Goal: Task Accomplishment & Management: Complete application form

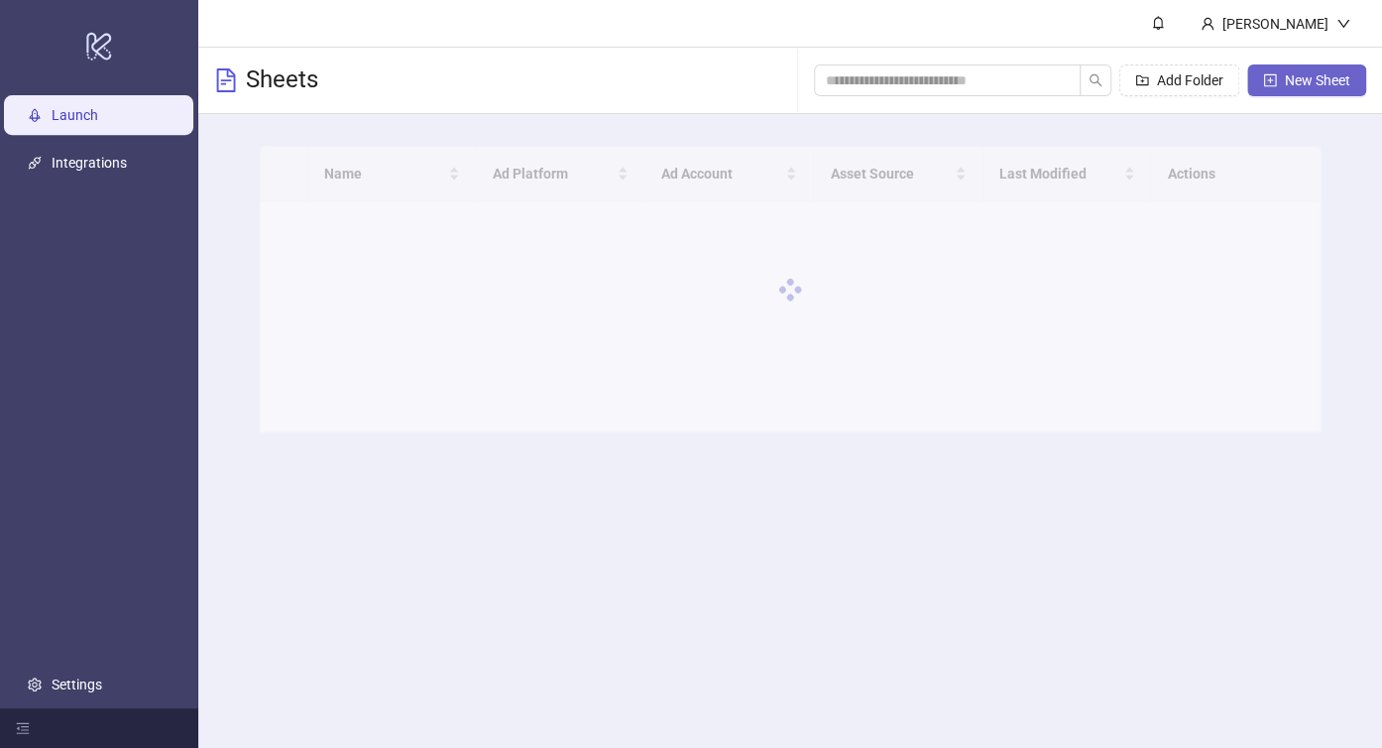
click at [1276, 79] on button "New Sheet" at bounding box center [1306, 80] width 119 height 32
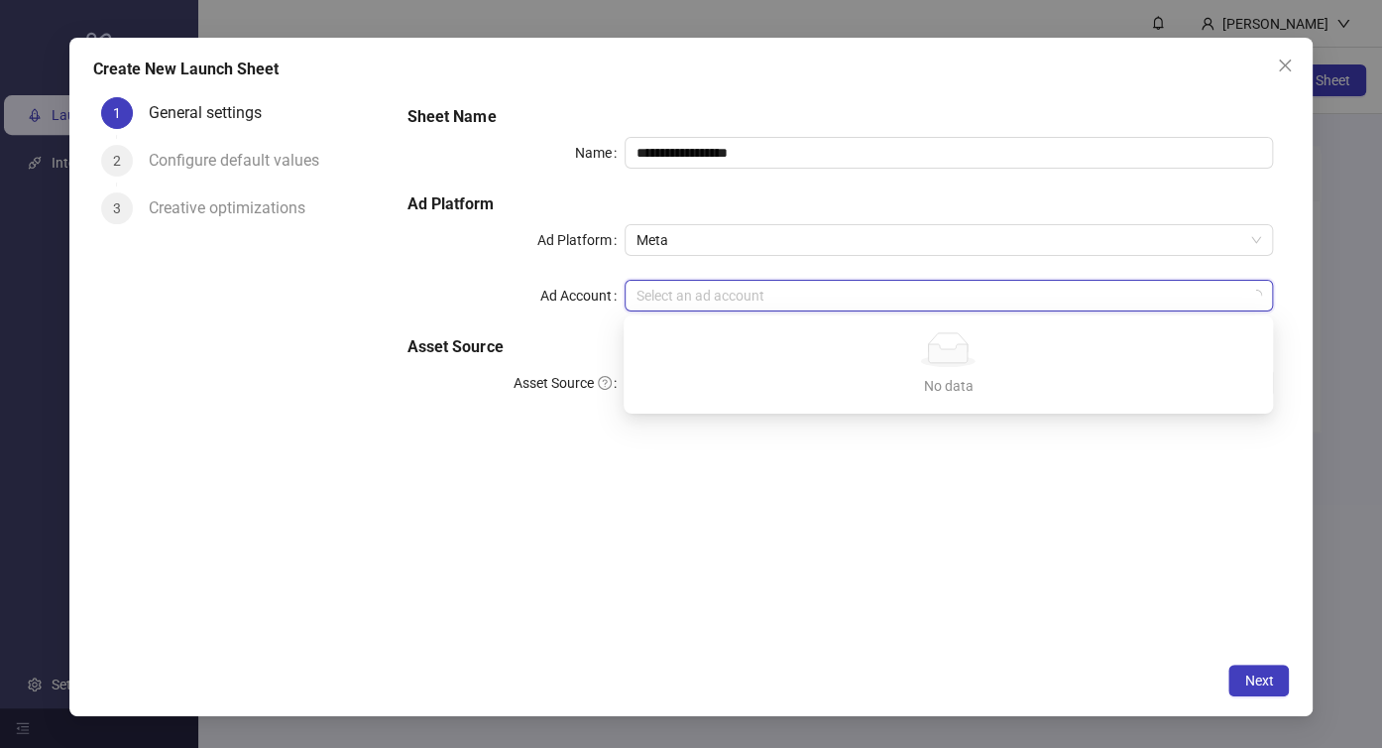
click at [714, 295] on input "Ad Account" at bounding box center [941, 296] width 608 height 30
click at [678, 448] on div "**********" at bounding box center [840, 371] width 897 height 564
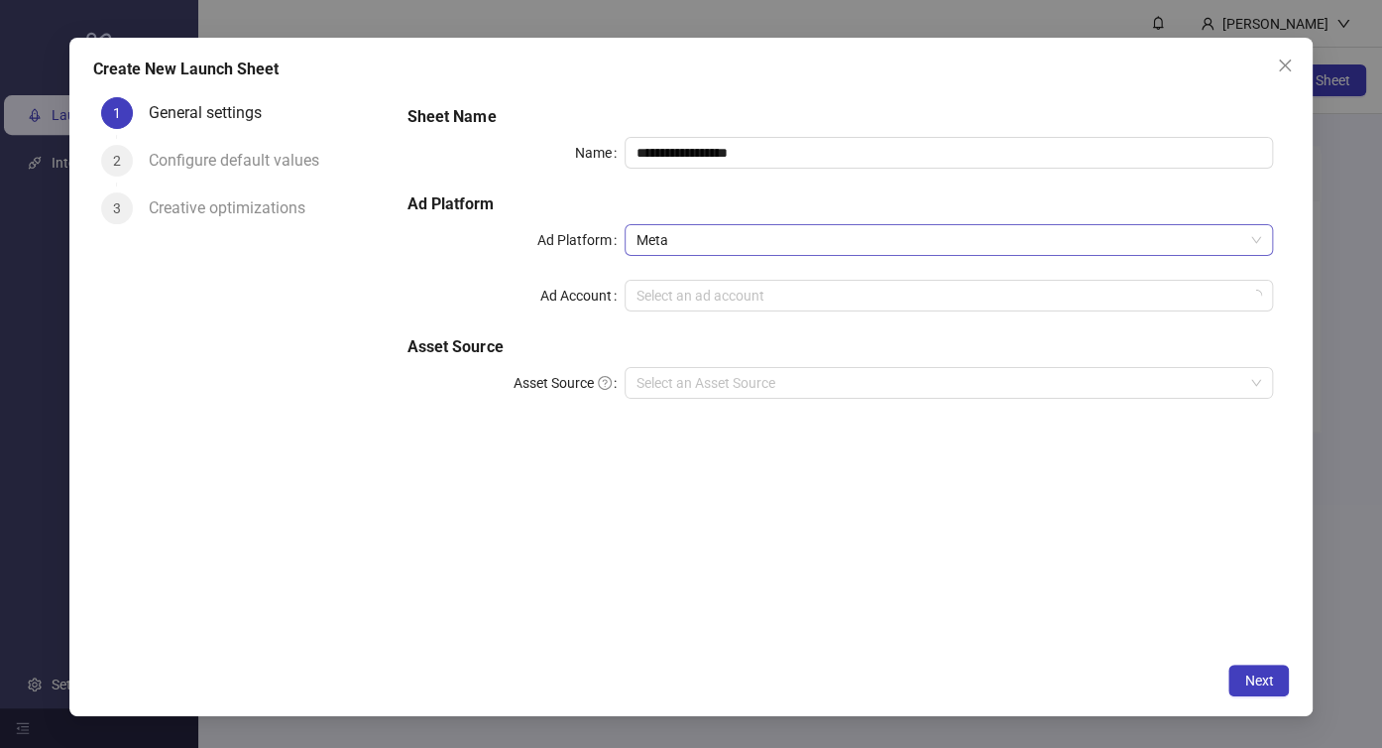
click at [730, 250] on span "Meta" at bounding box center [950, 240] width 626 height 30
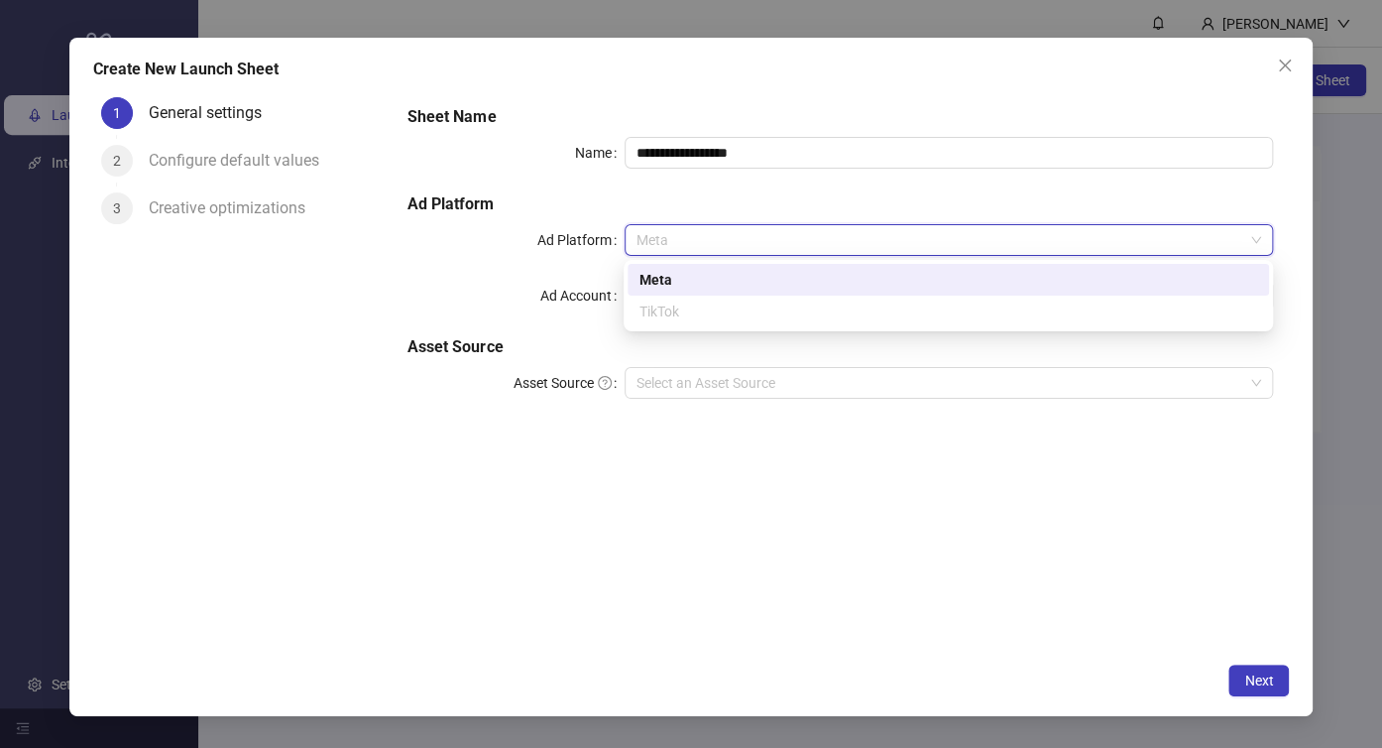
click at [750, 244] on span "Meta" at bounding box center [950, 240] width 626 height 30
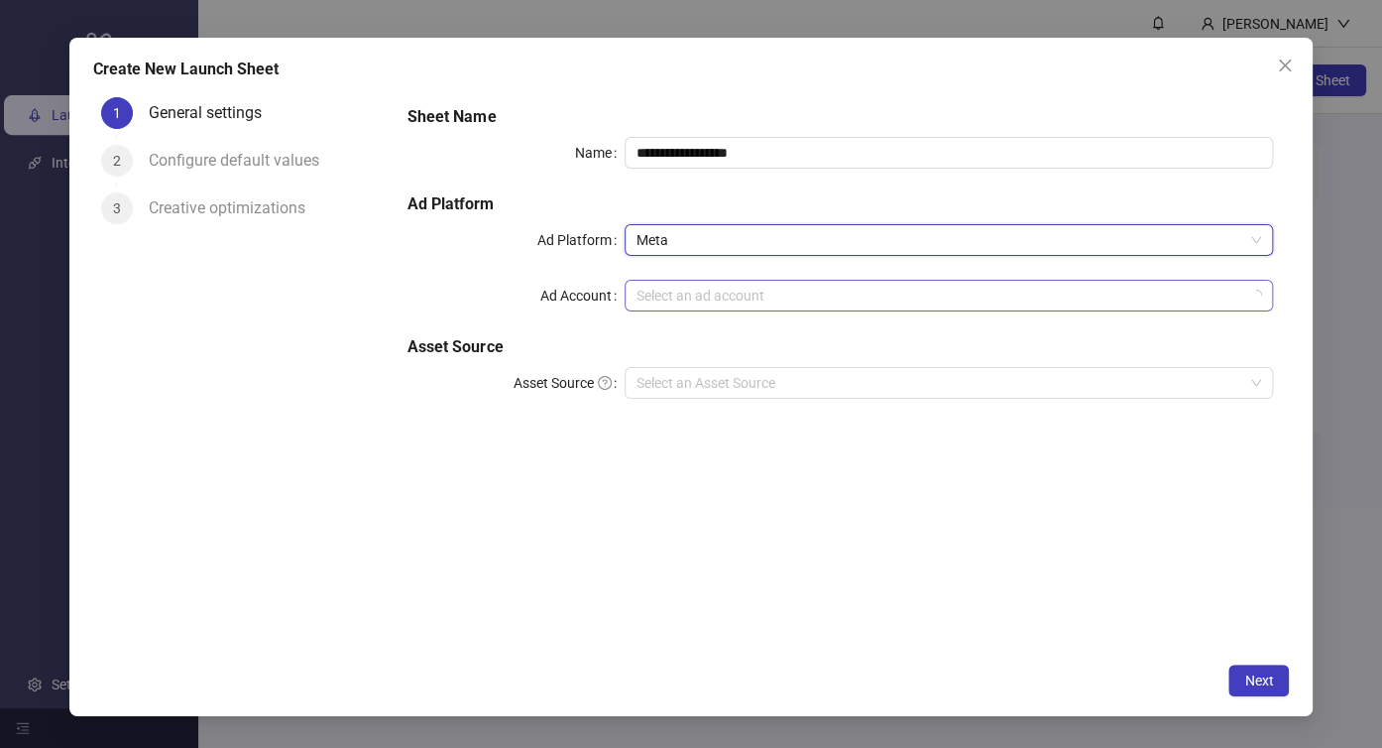
click at [742, 290] on input "Ad Account" at bounding box center [941, 296] width 608 height 30
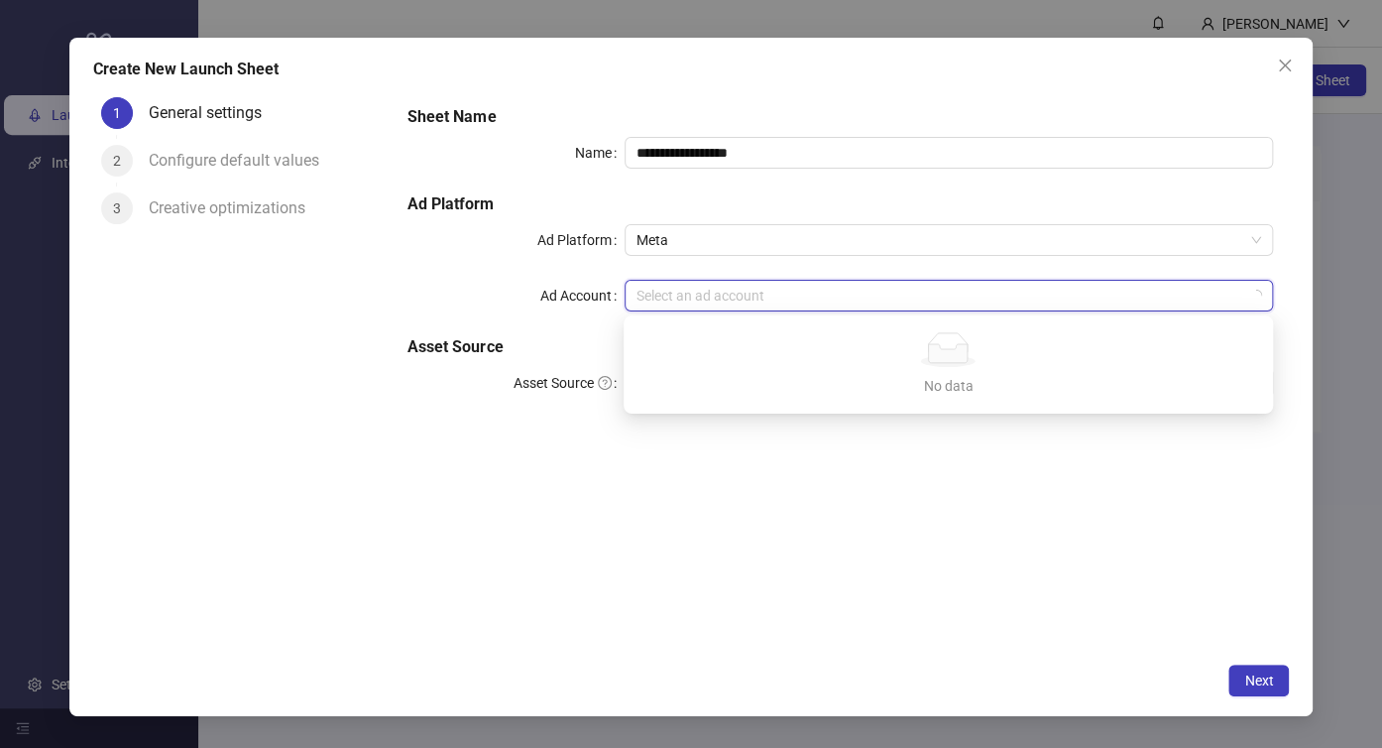
click at [1309, 58] on div "**********" at bounding box center [691, 377] width 1244 height 679
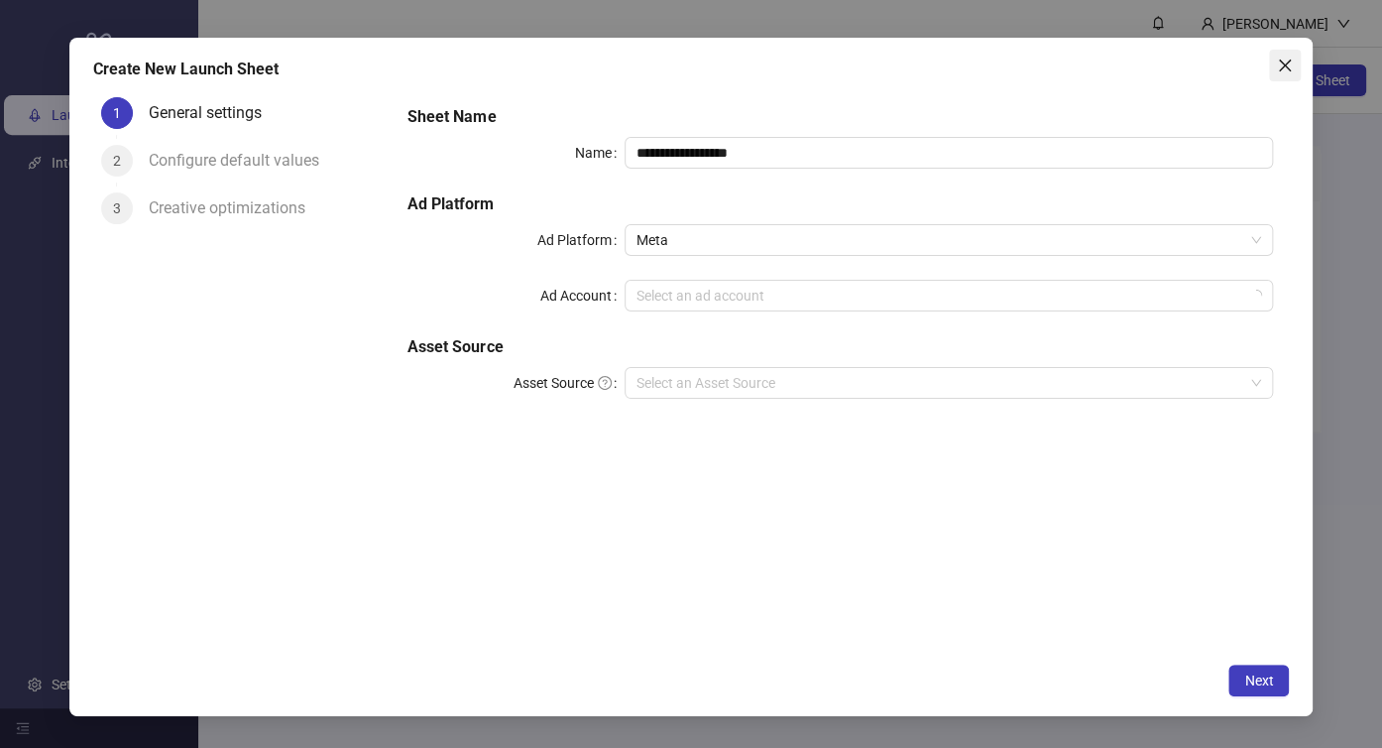
click at [1293, 58] on span "Close" at bounding box center [1285, 66] width 32 height 16
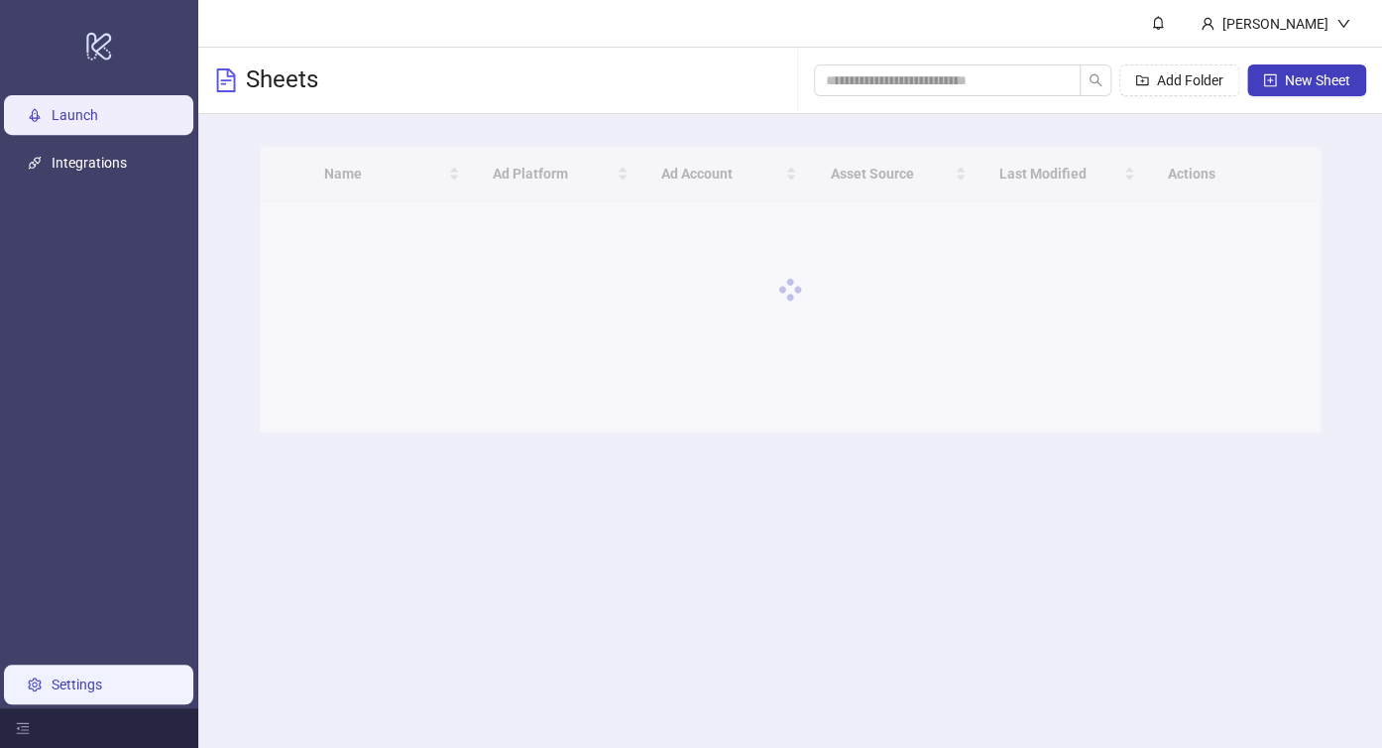
click at [98, 682] on link "Settings" at bounding box center [77, 684] width 51 height 16
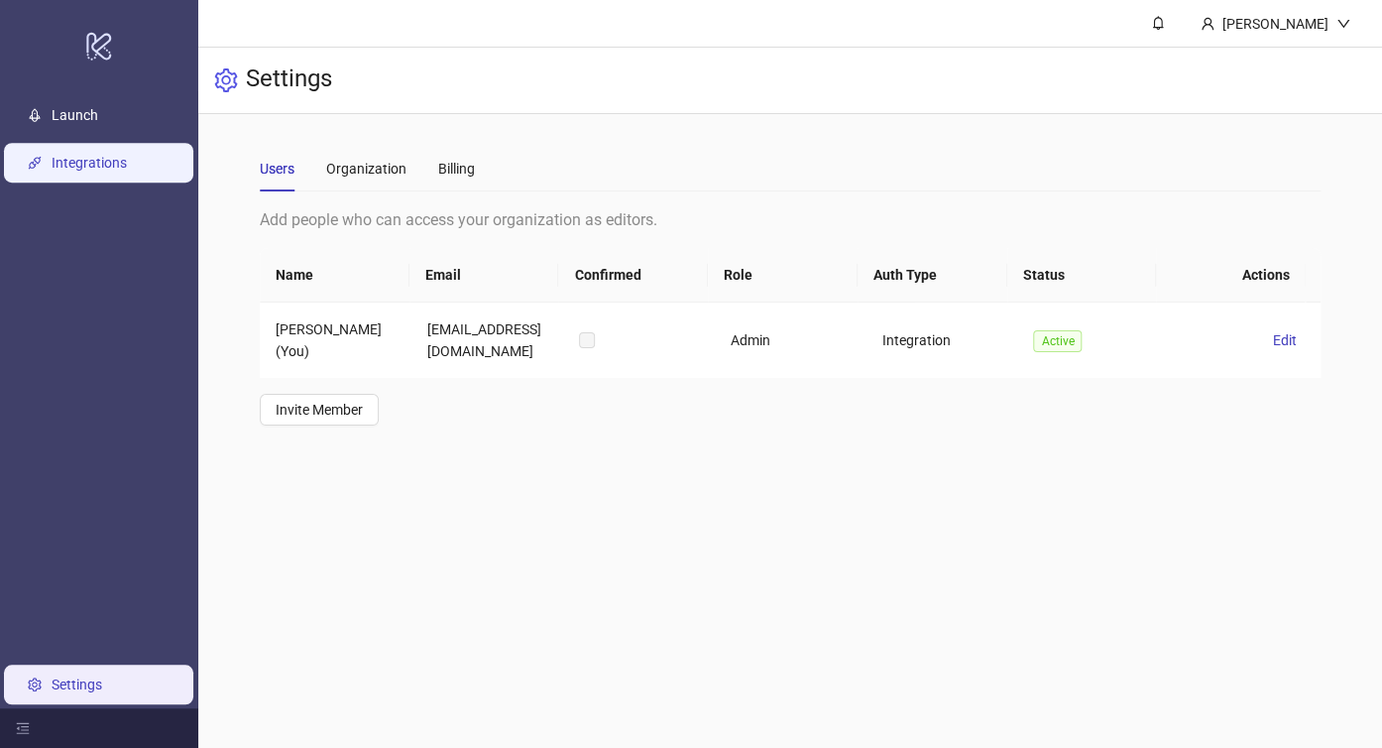
click at [97, 164] on link "Integrations" at bounding box center [89, 163] width 75 height 16
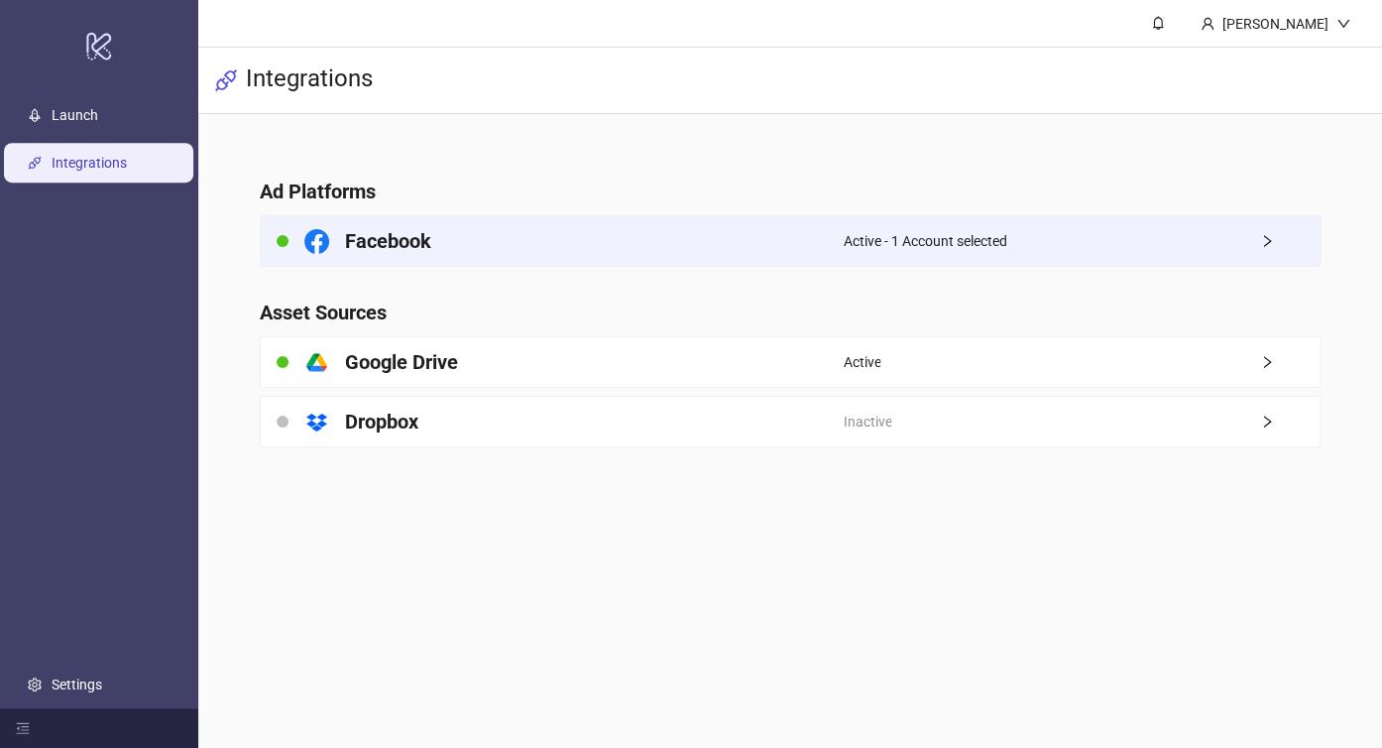
click at [527, 247] on div "Facebook" at bounding box center [552, 241] width 582 height 50
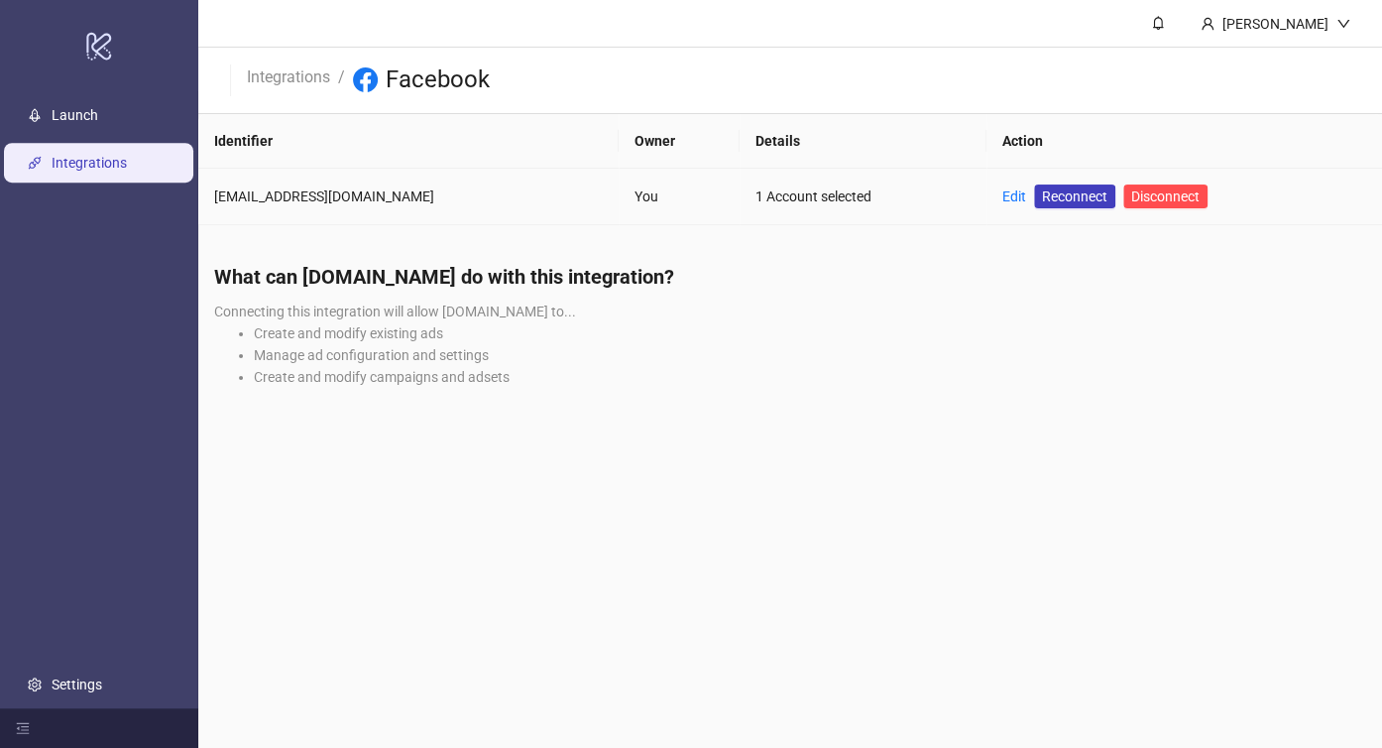
click at [987, 192] on td "Edit Reconnect Disconnect" at bounding box center [1185, 197] width 396 height 57
click at [1003, 194] on link "Edit" at bounding box center [1015, 196] width 24 height 16
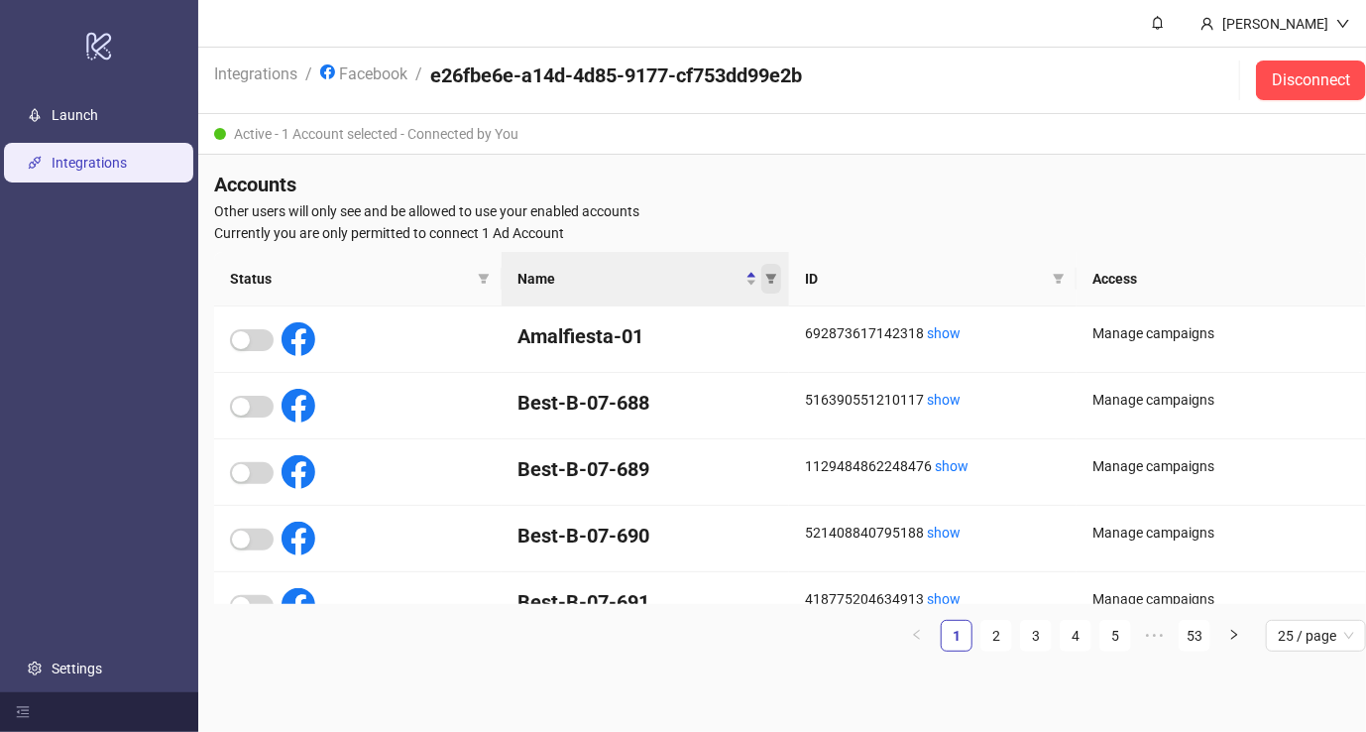
click at [777, 282] on span "Name" at bounding box center [772, 279] width 20 height 30
click at [734, 309] on input "text" at bounding box center [700, 313] width 163 height 32
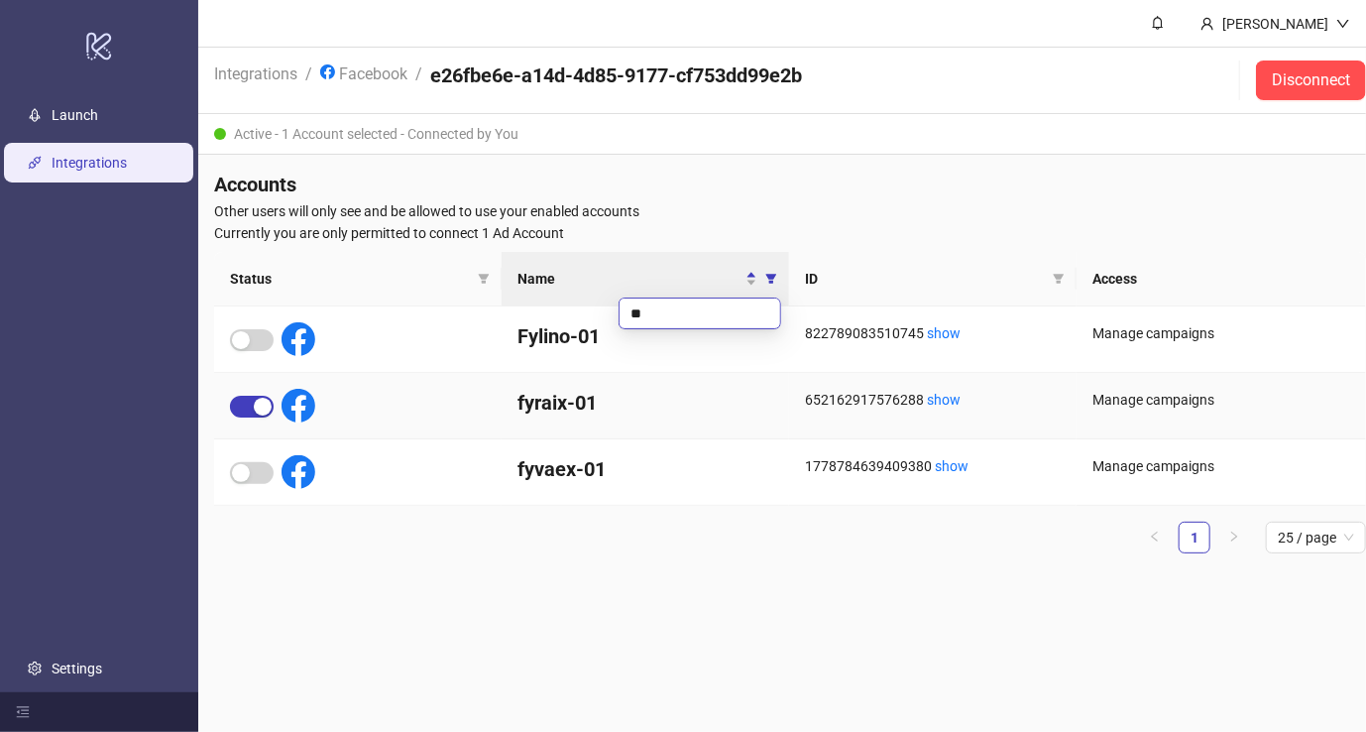
type input "**"
click at [263, 416] on div at bounding box center [272, 406] width 85 height 34
click at [252, 407] on span "button" at bounding box center [252, 407] width 44 height 22
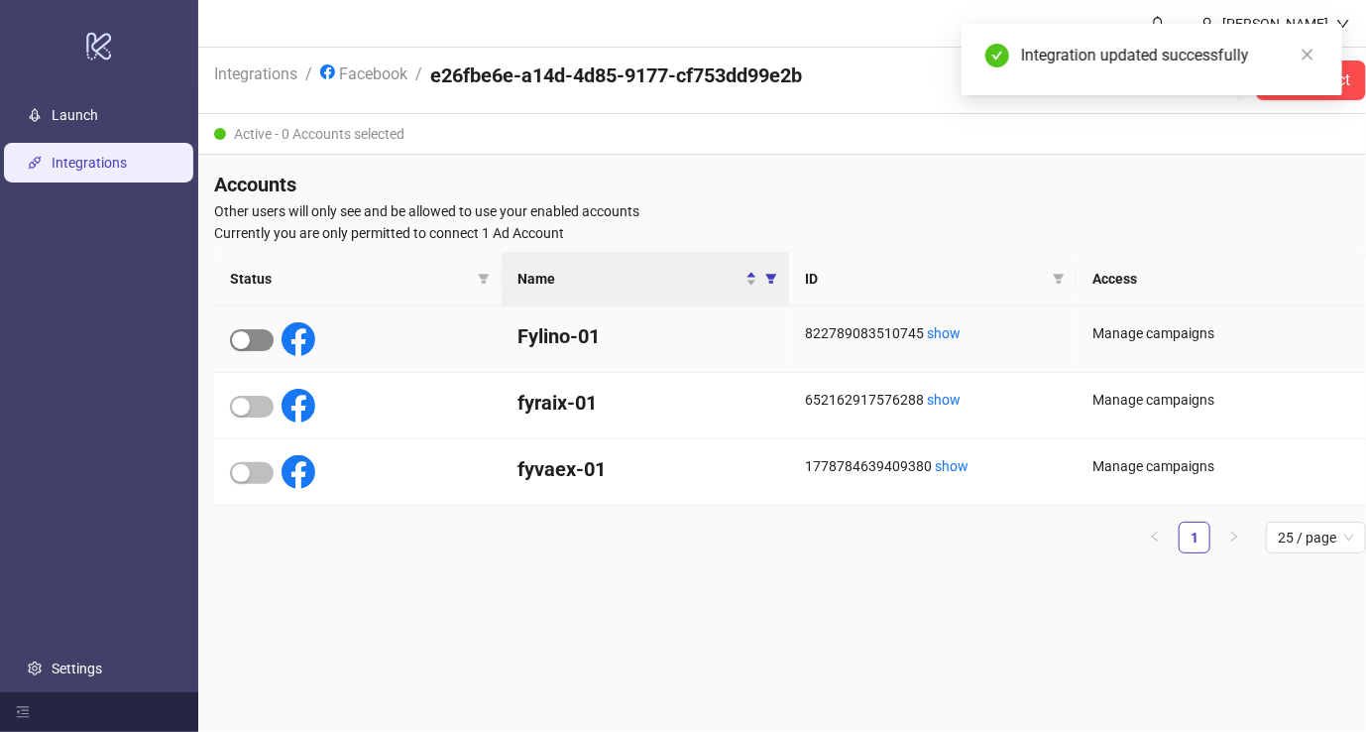
click at [254, 340] on span "button" at bounding box center [252, 340] width 44 height 22
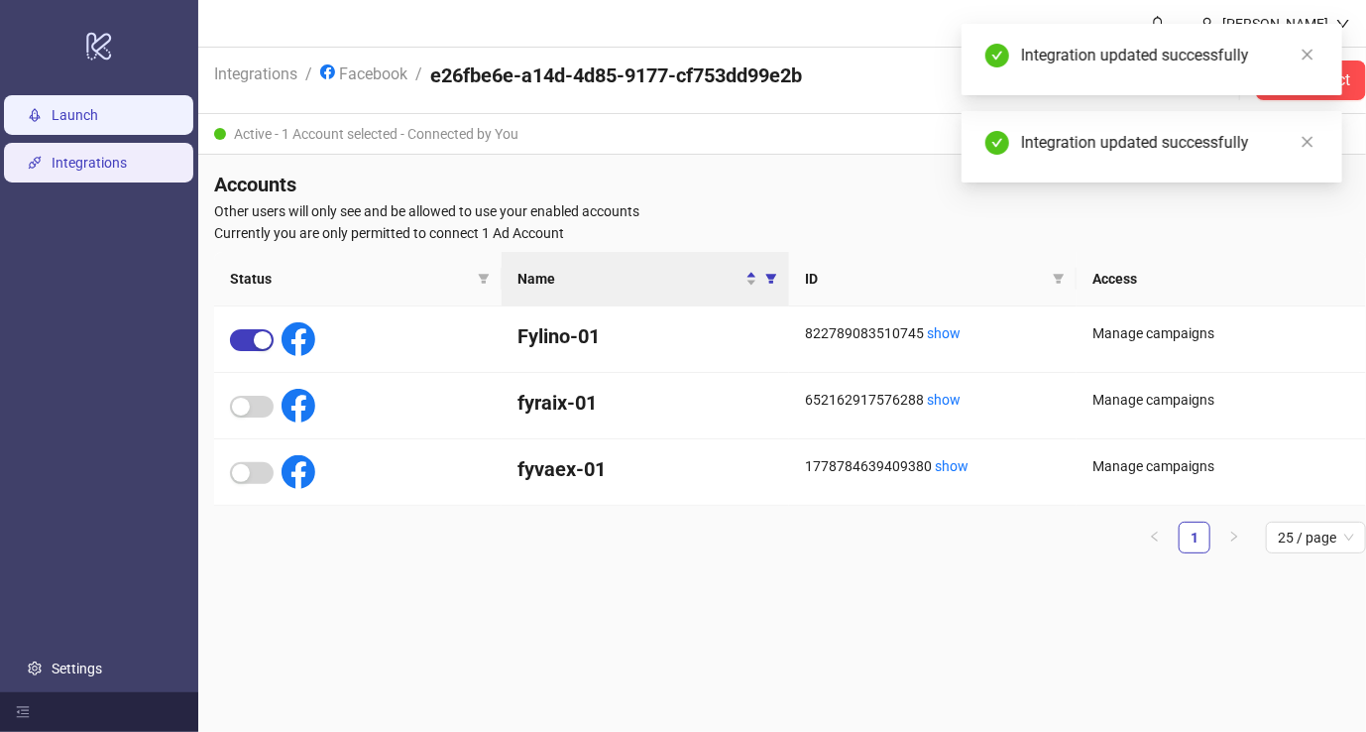
click at [52, 118] on link "Launch" at bounding box center [75, 115] width 47 height 16
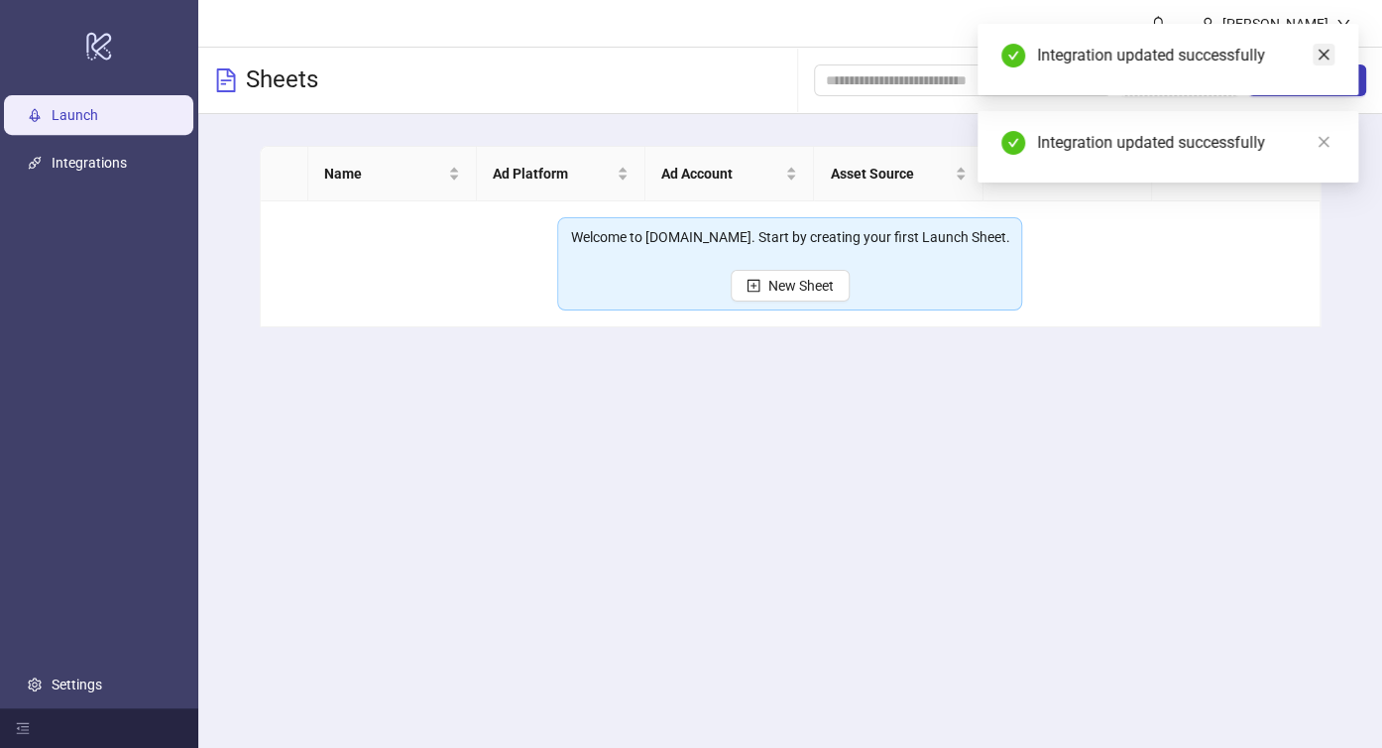
click at [1317, 59] on icon "close" at bounding box center [1324, 55] width 14 height 14
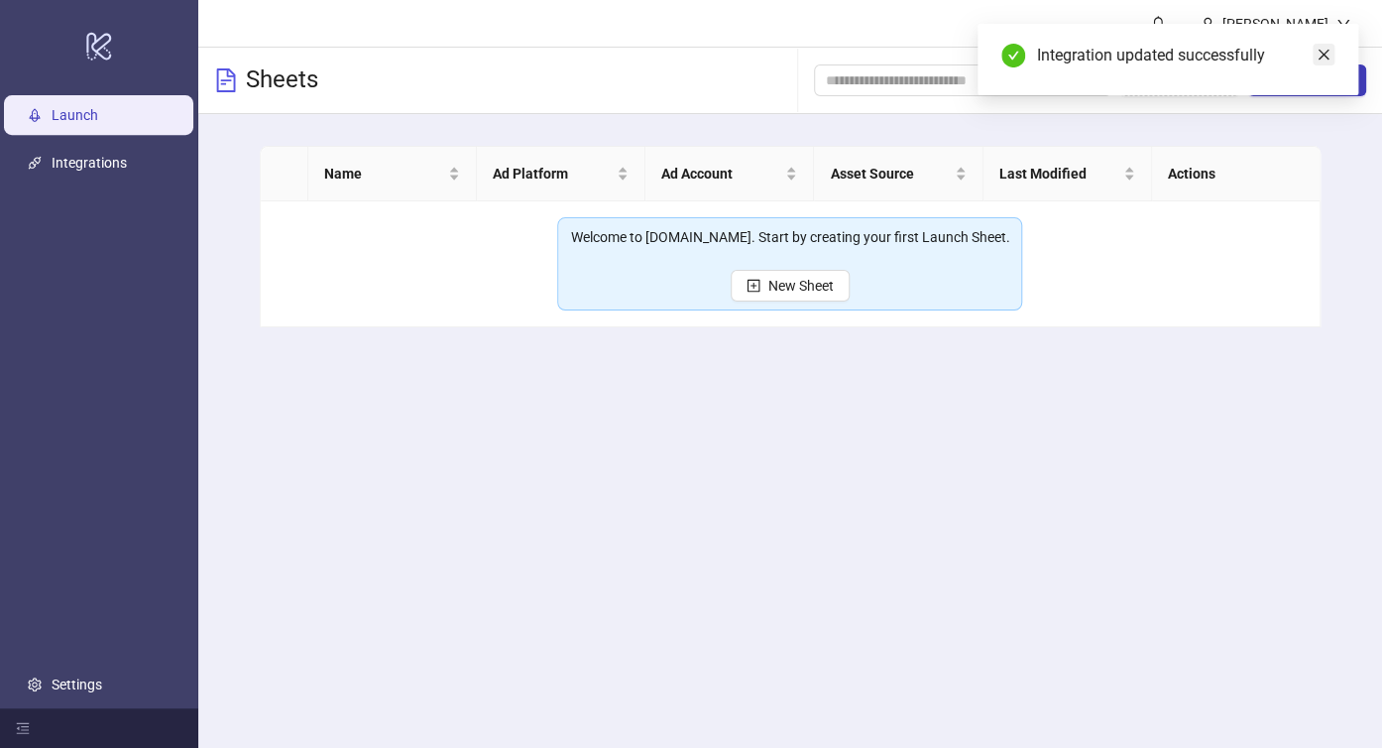
click at [1326, 63] on link "Close" at bounding box center [1324, 55] width 22 height 22
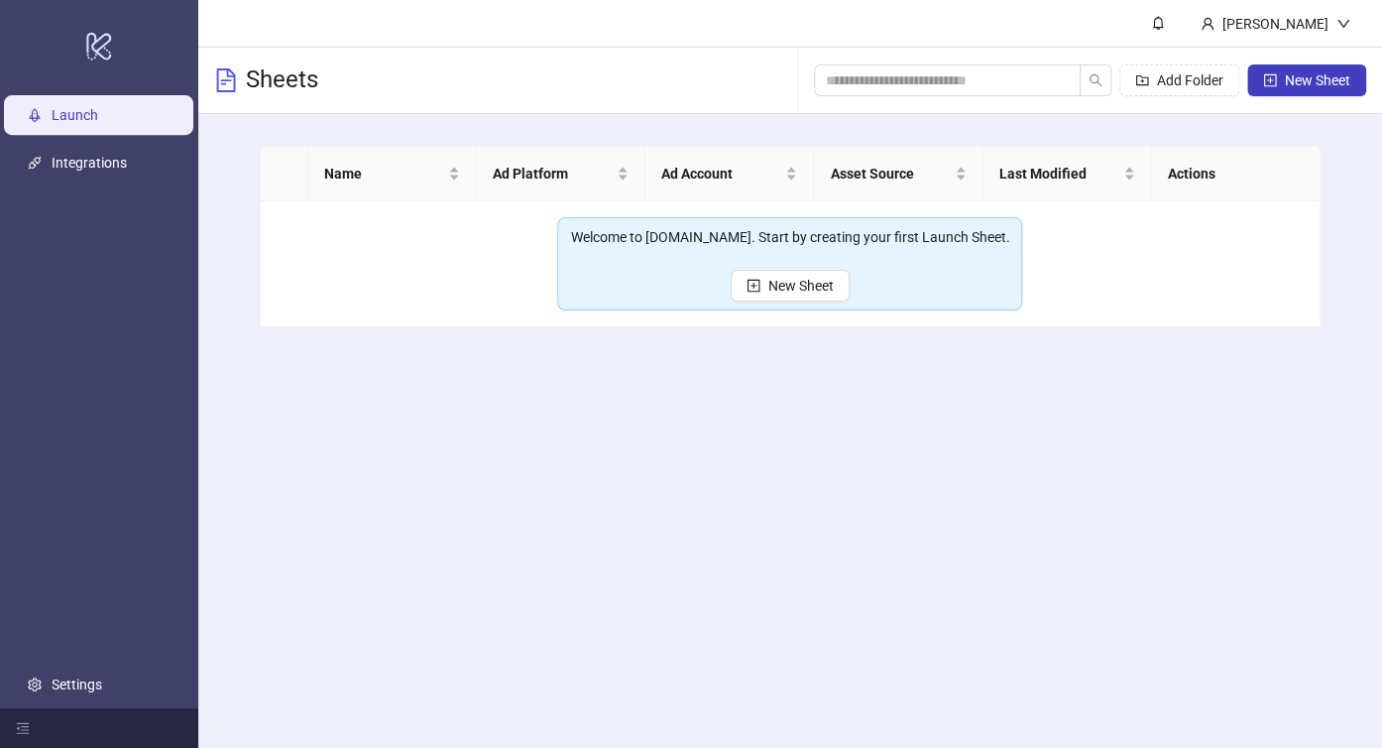
click at [1322, 69] on button "New Sheet" at bounding box center [1306, 80] width 119 height 32
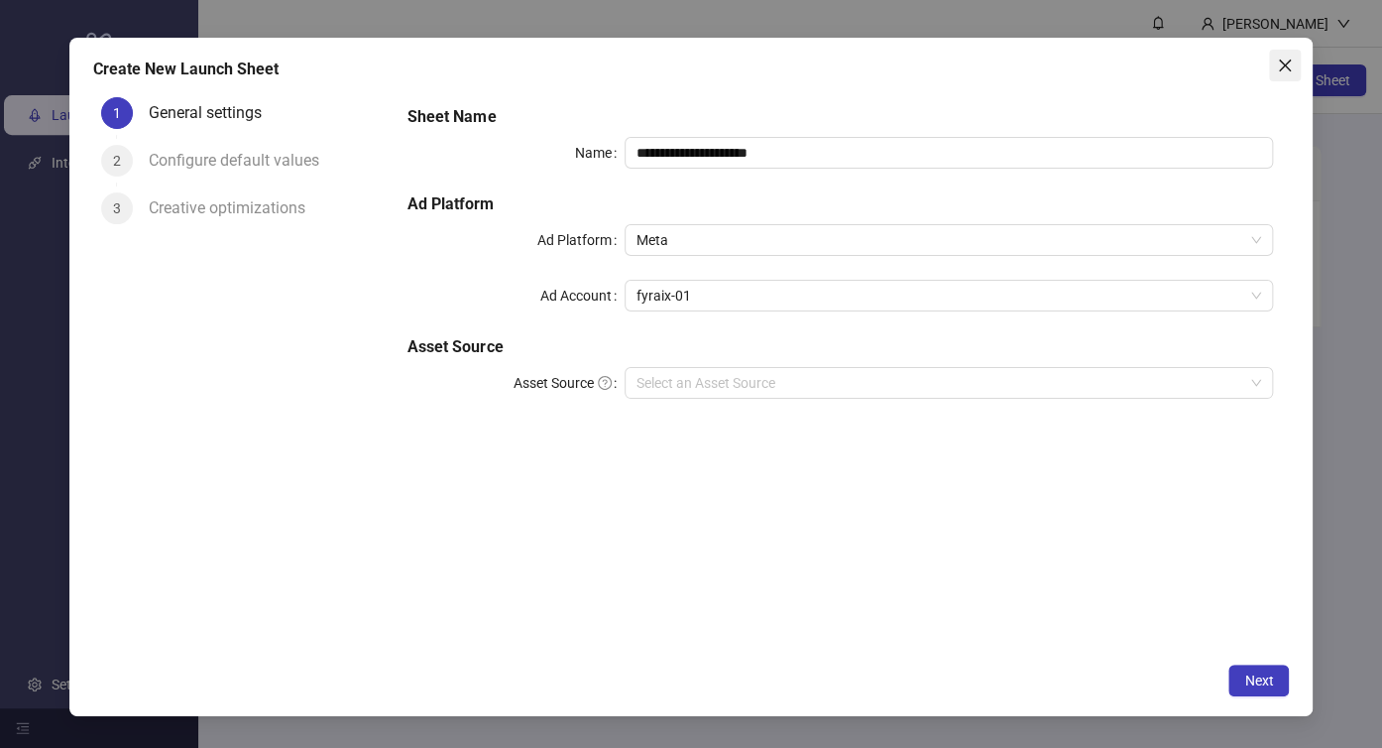
click at [1290, 58] on icon "close" at bounding box center [1285, 66] width 16 height 16
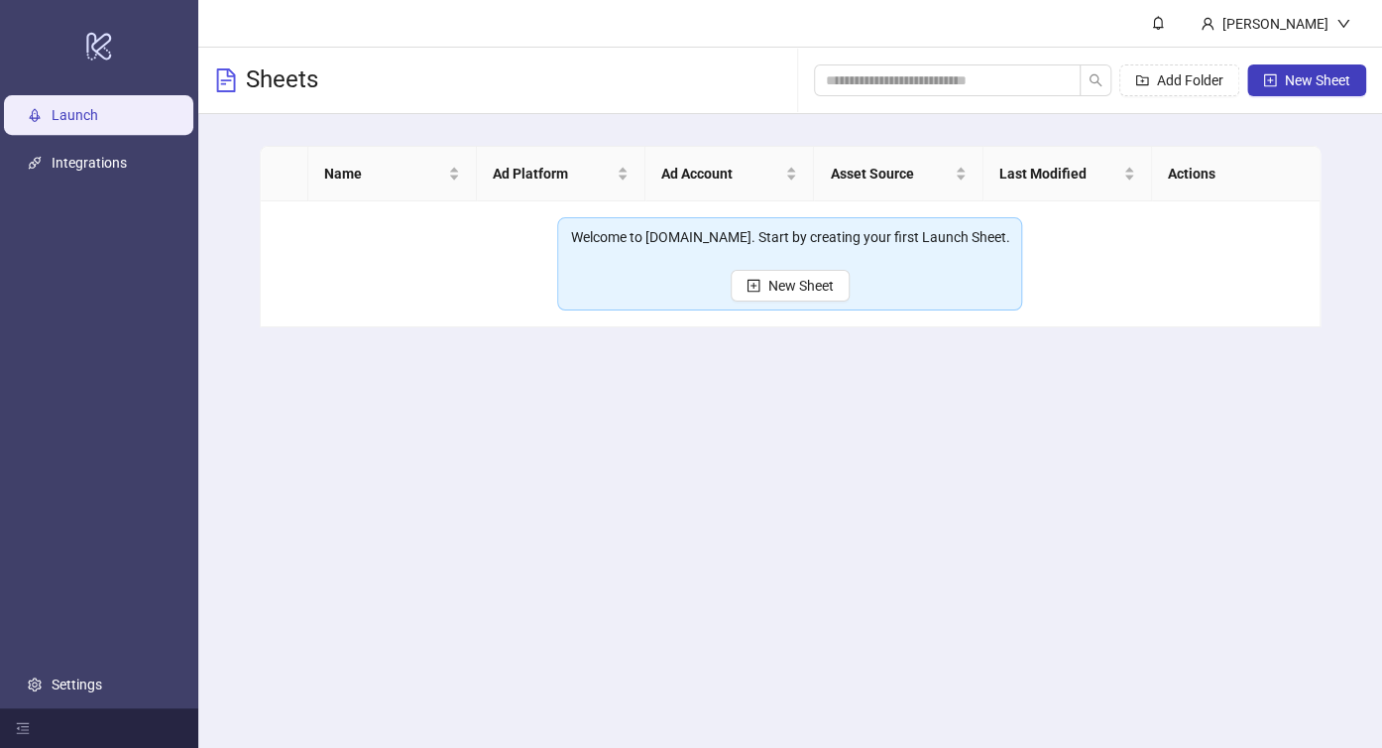
click at [1329, 75] on span "New Sheet" at bounding box center [1317, 80] width 65 height 16
type input "**********"
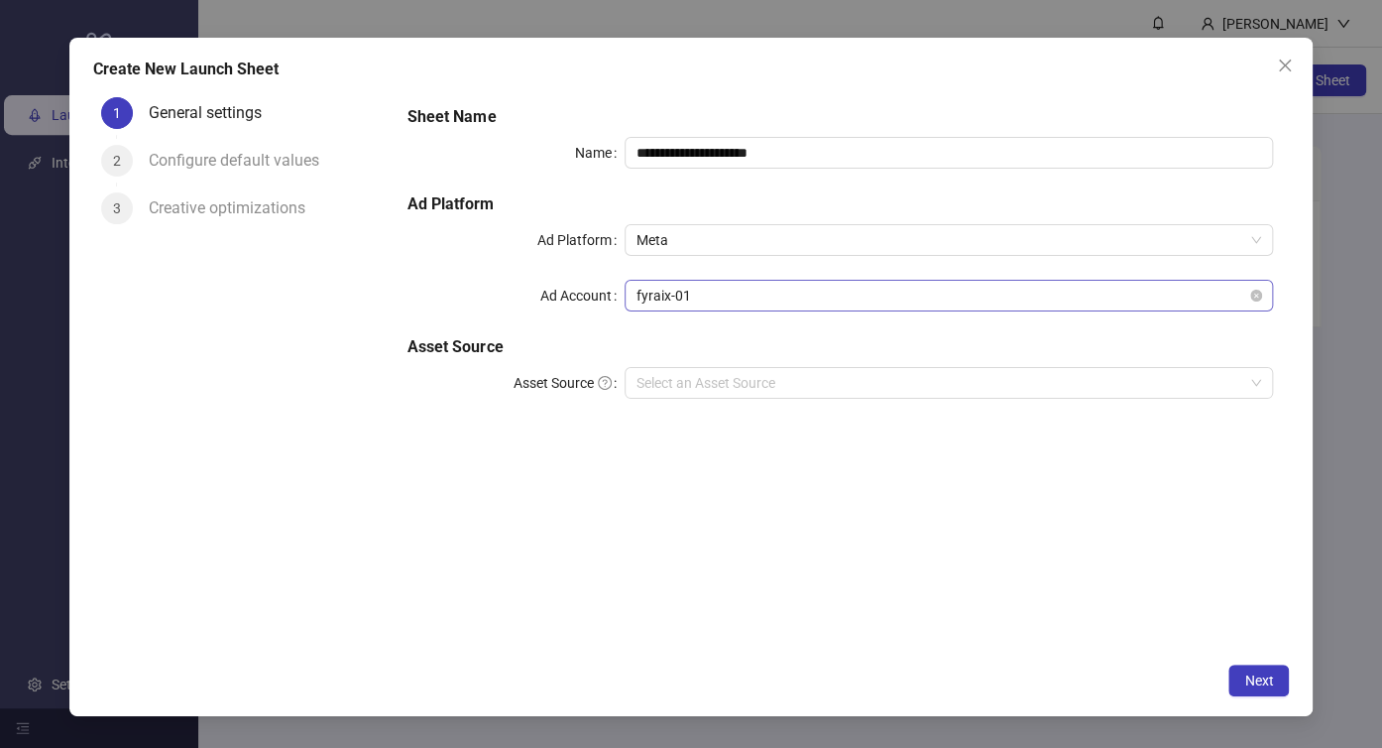
click at [910, 287] on span "fyraix-01" at bounding box center [950, 296] width 626 height 30
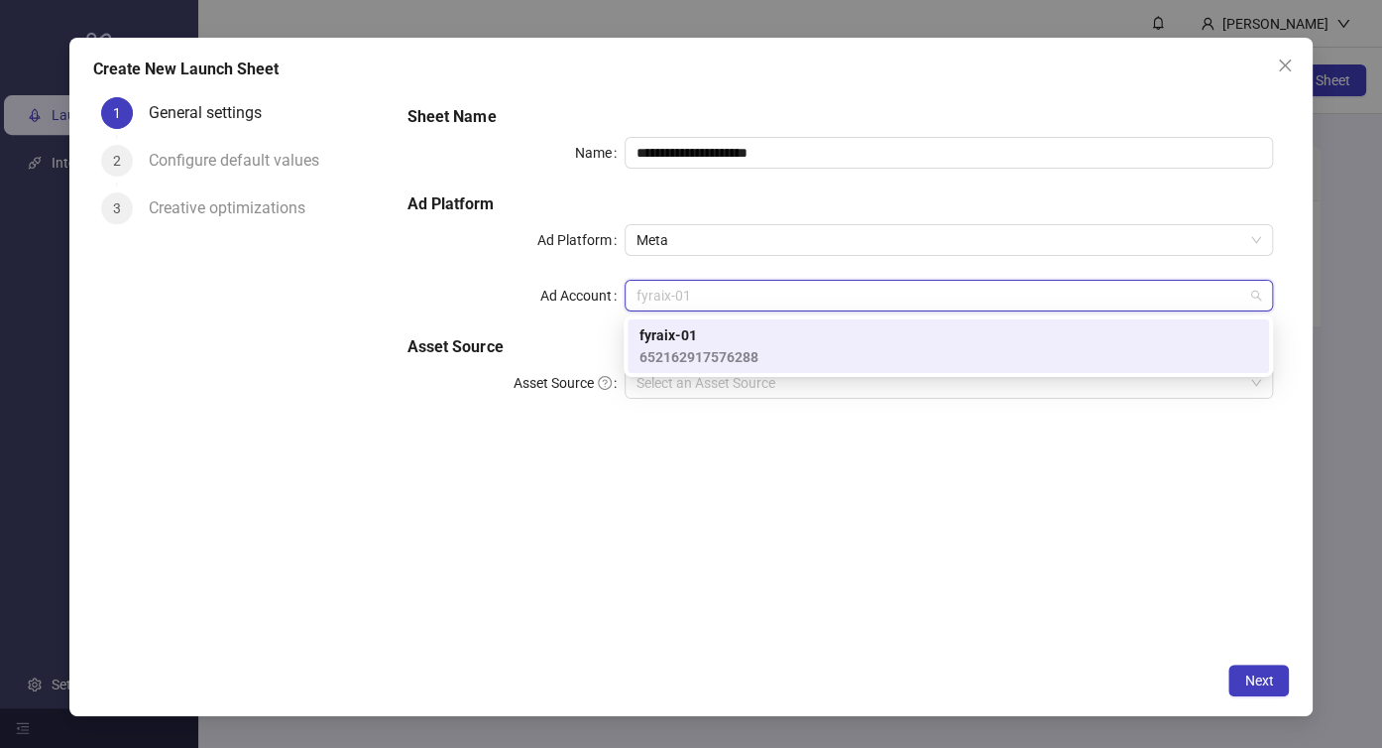
click at [844, 338] on div "fyraix-01 652162917576288" at bounding box center [949, 346] width 618 height 44
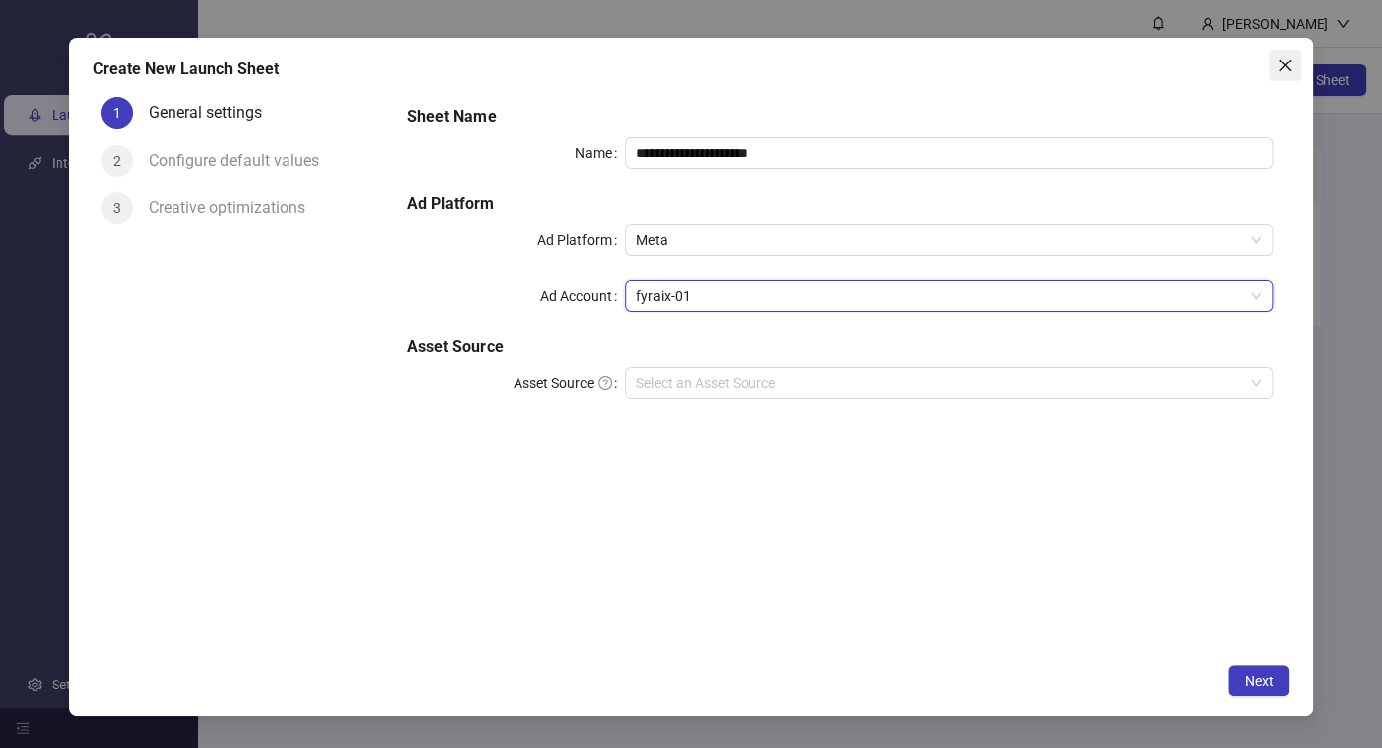
click at [1288, 71] on icon "close" at bounding box center [1285, 66] width 16 height 16
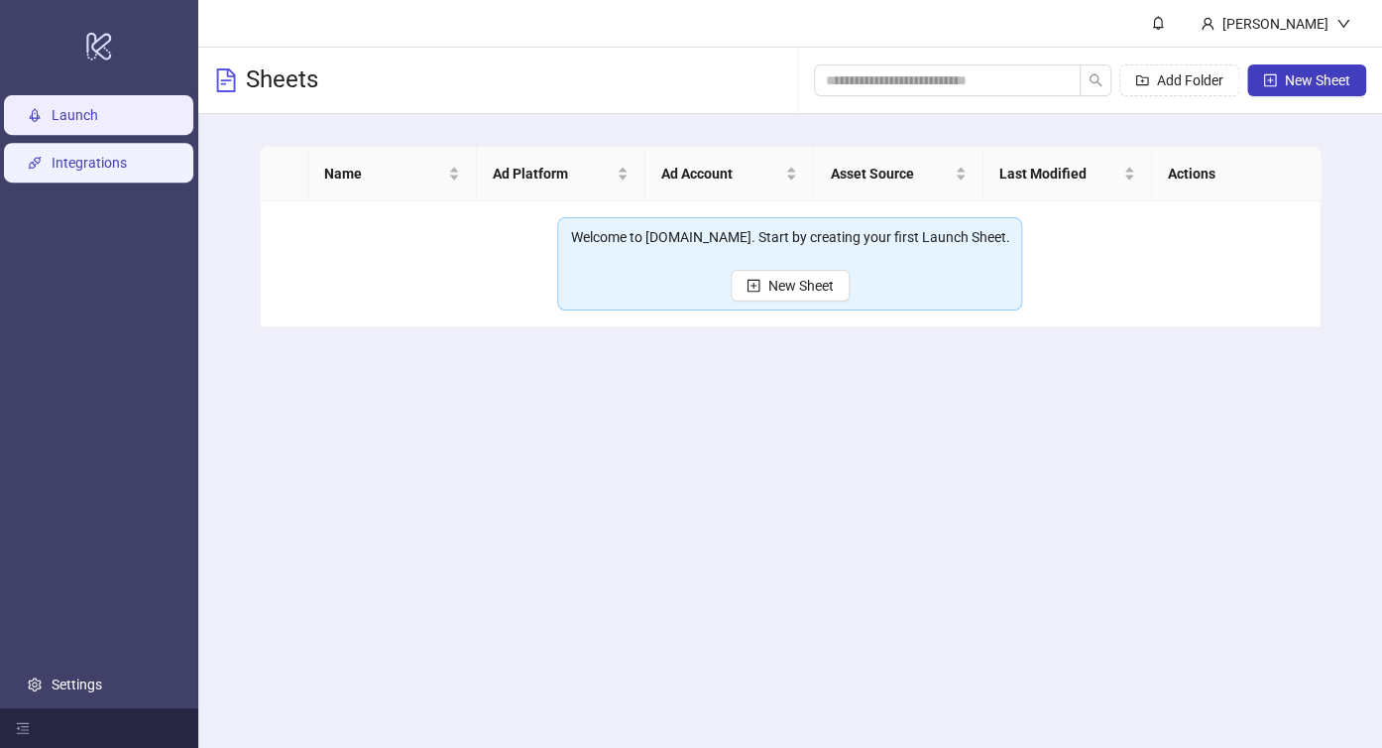
click at [103, 171] on link "Integrations" at bounding box center [89, 163] width 75 height 16
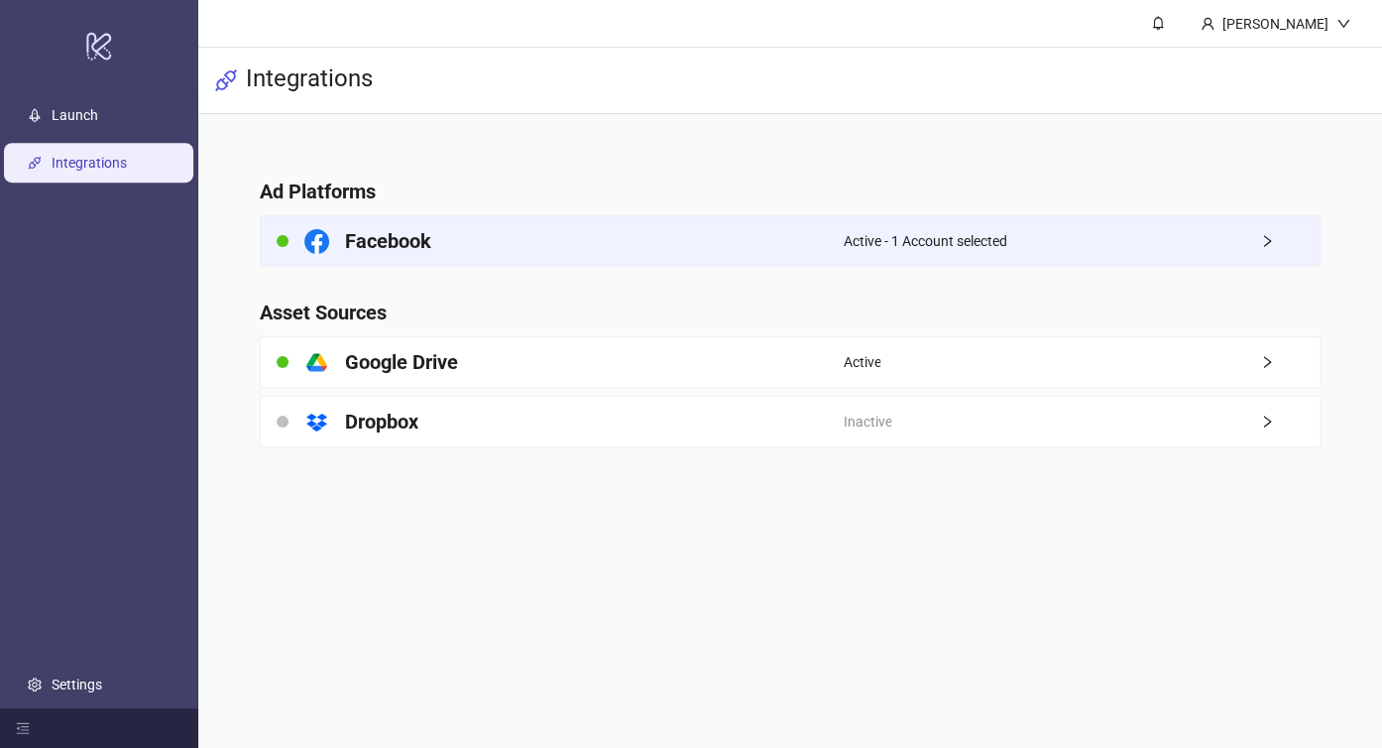
click at [785, 230] on div "Facebook" at bounding box center [552, 241] width 582 height 50
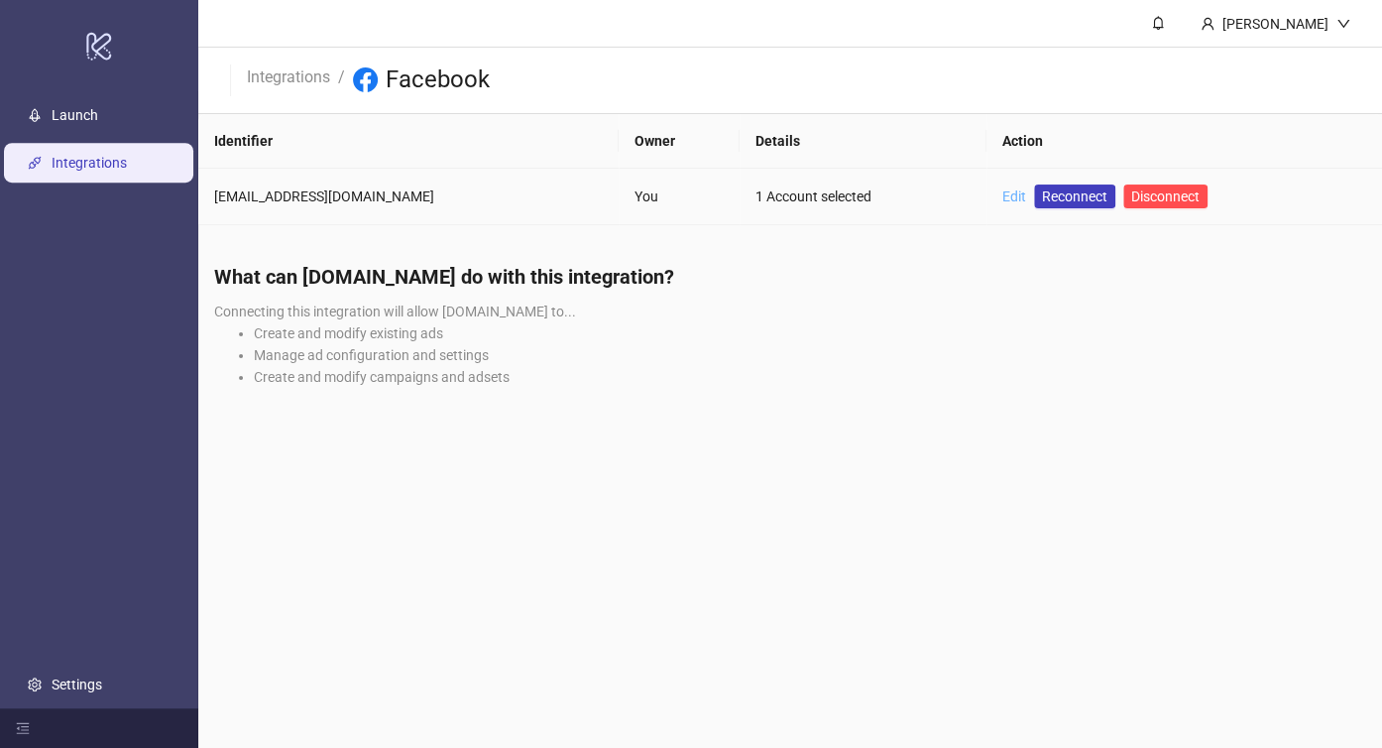
click at [1003, 198] on link "Edit" at bounding box center [1015, 196] width 24 height 16
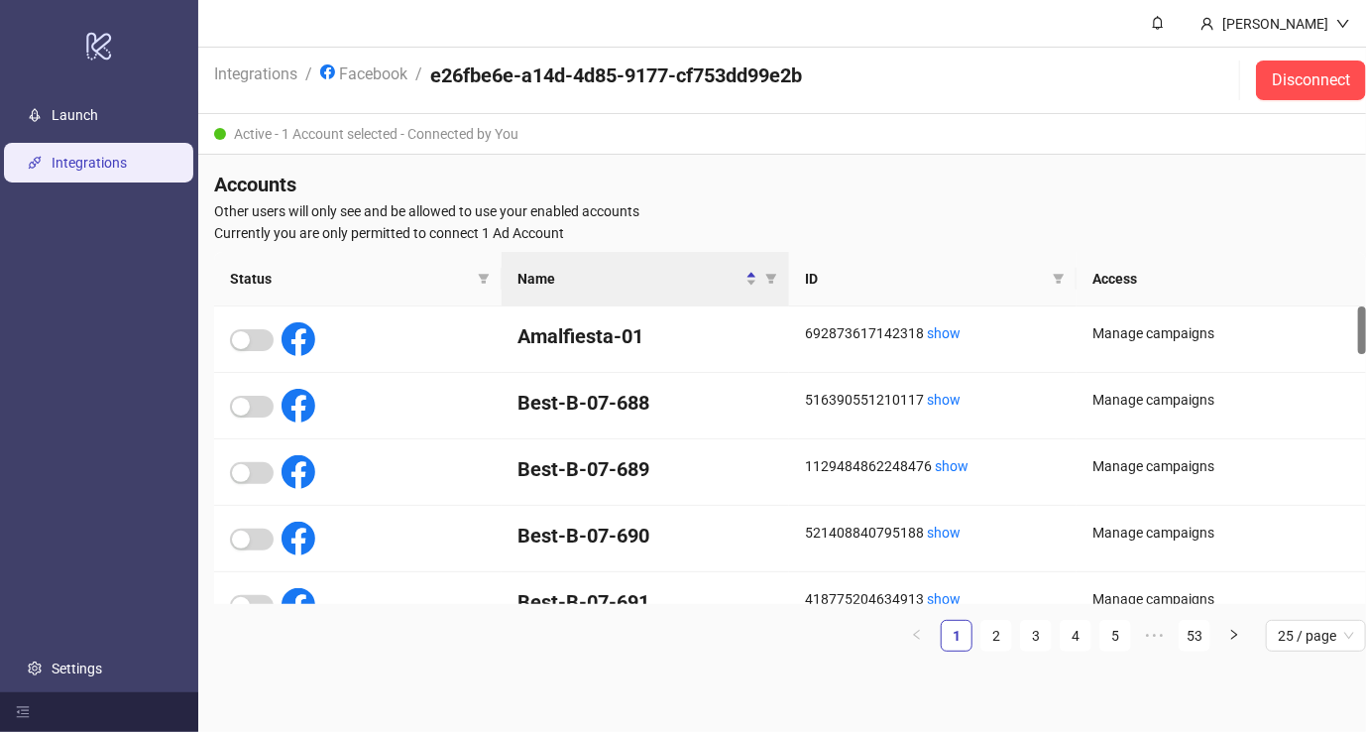
scroll to position [15, 0]
click at [766, 273] on icon "filter" at bounding box center [772, 279] width 12 height 12
click at [736, 297] on input "text" at bounding box center [700, 313] width 163 height 32
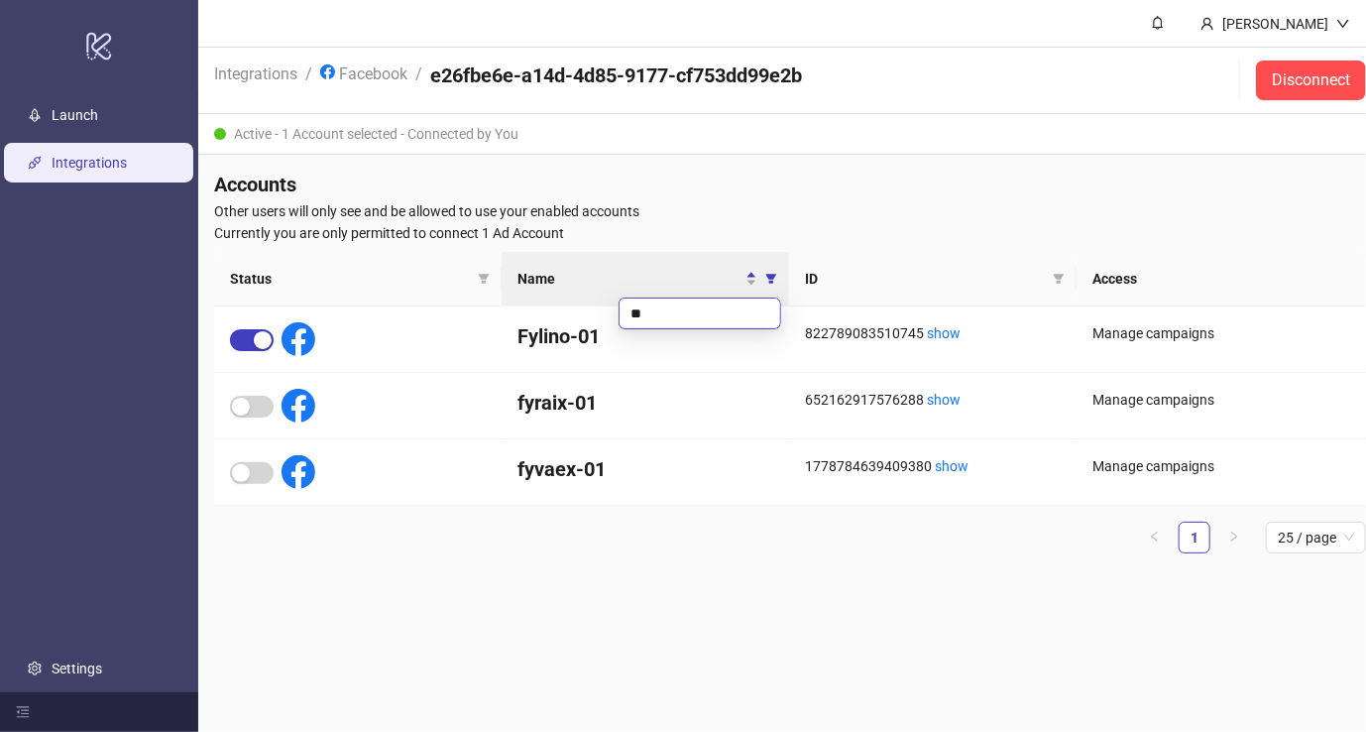
type input "**"
click at [568, 593] on main "Bảo Hoàng Integrations / Facebook / e26fbe6e-a14d-4d85-9177-cf753dd99e2b Discon…" at bounding box center [790, 366] width 1184 height 732
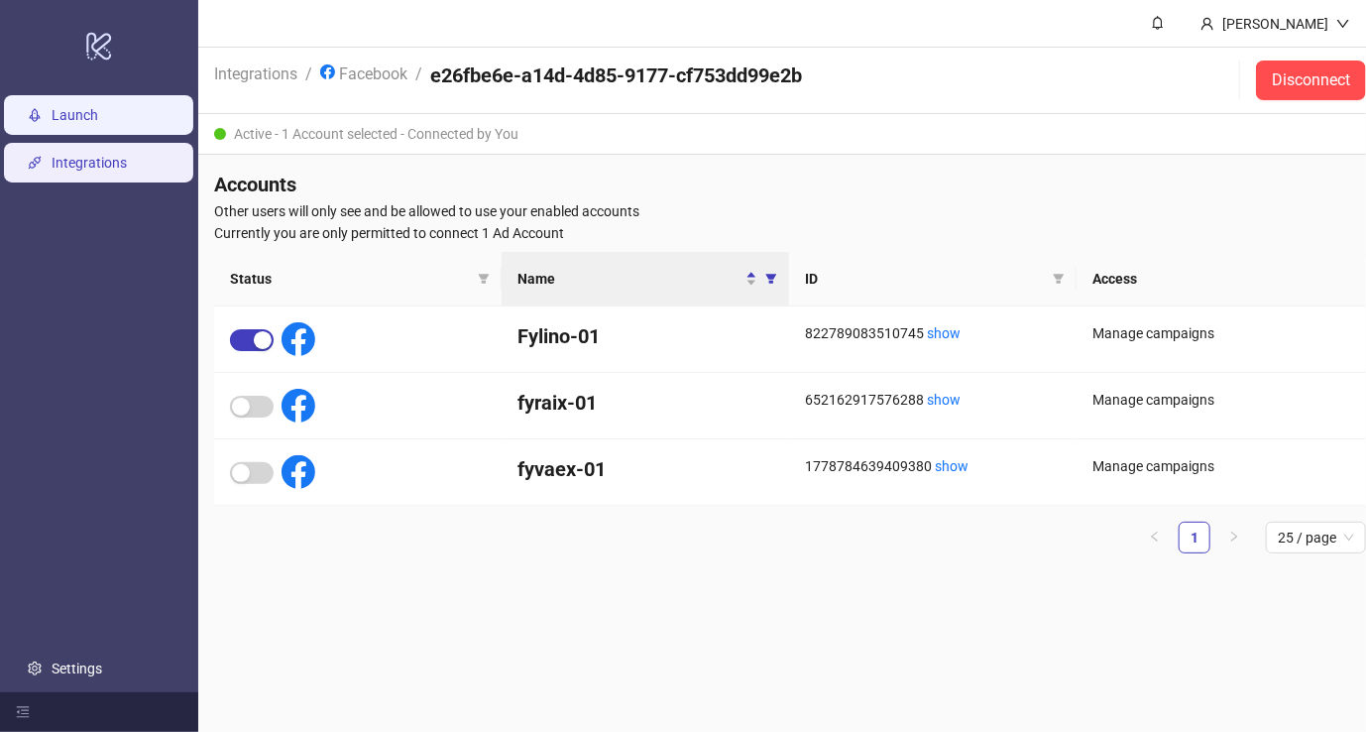
click at [98, 107] on link "Launch" at bounding box center [75, 115] width 47 height 16
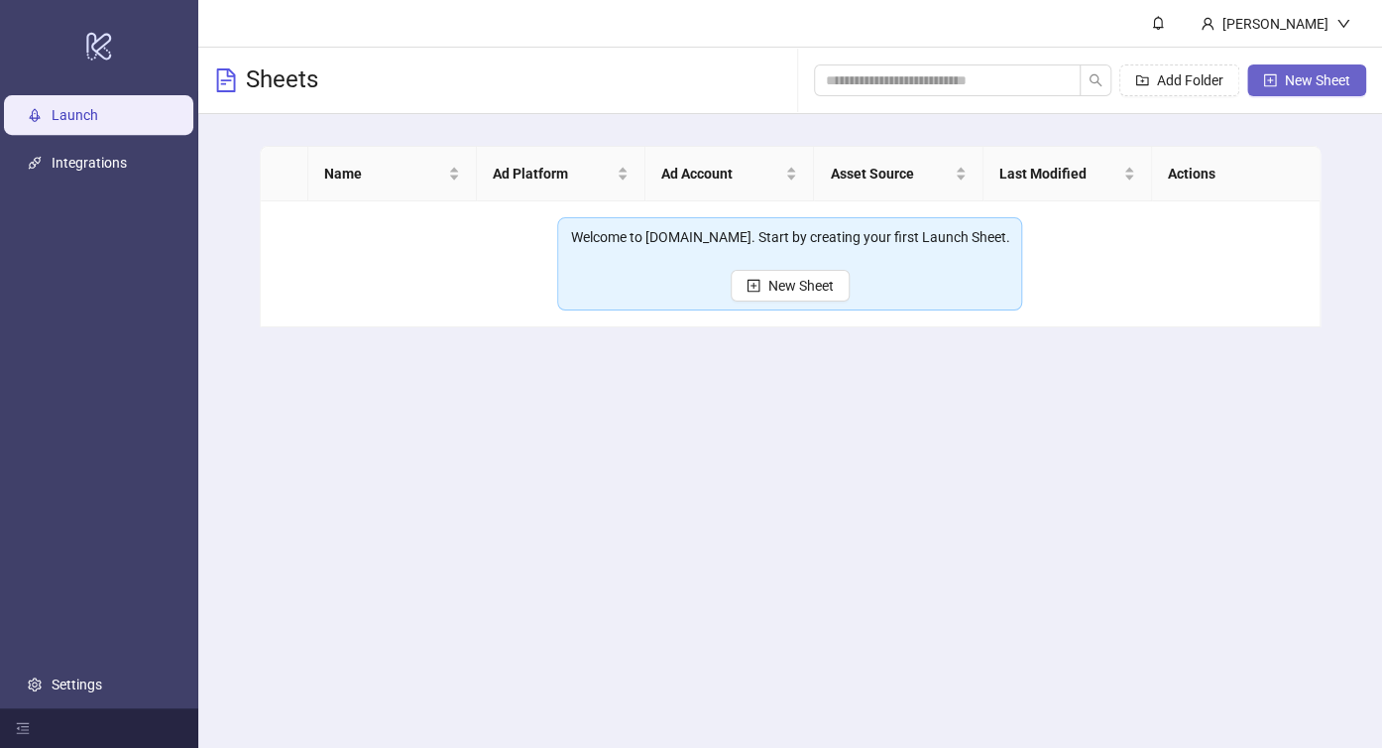
click at [1295, 73] on span "New Sheet" at bounding box center [1317, 80] width 65 height 16
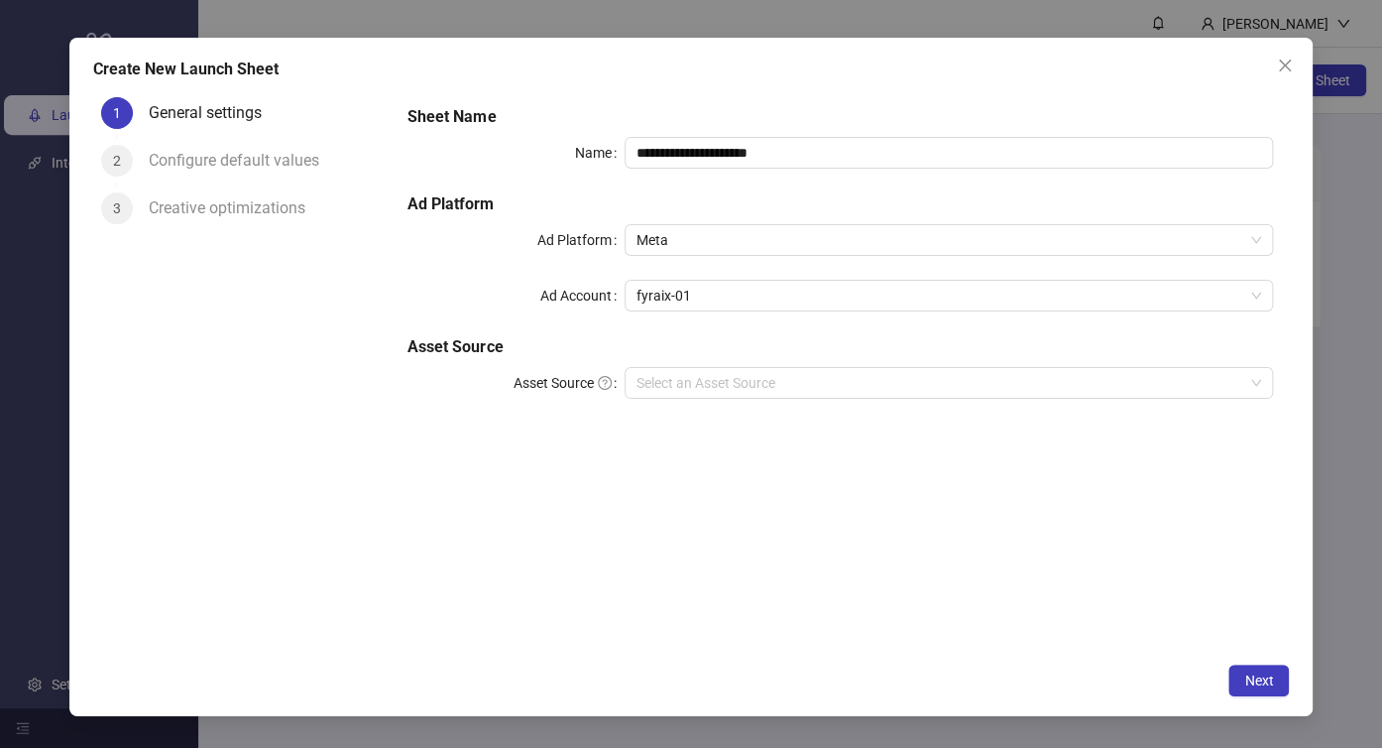
click at [708, 273] on div "**********" at bounding box center [841, 263] width 882 height 333
click at [706, 297] on span "fyraix-01" at bounding box center [950, 296] width 626 height 30
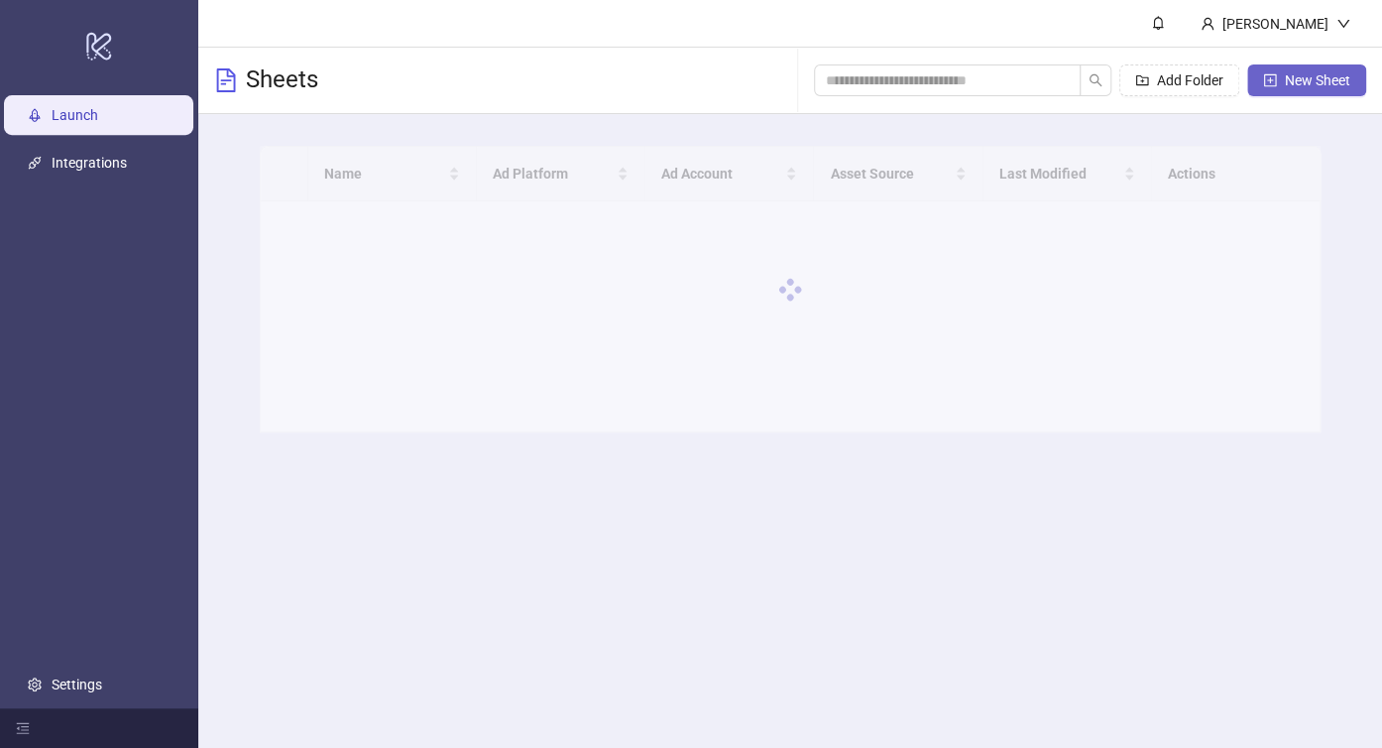
click at [1285, 85] on span "New Sheet" at bounding box center [1317, 80] width 65 height 16
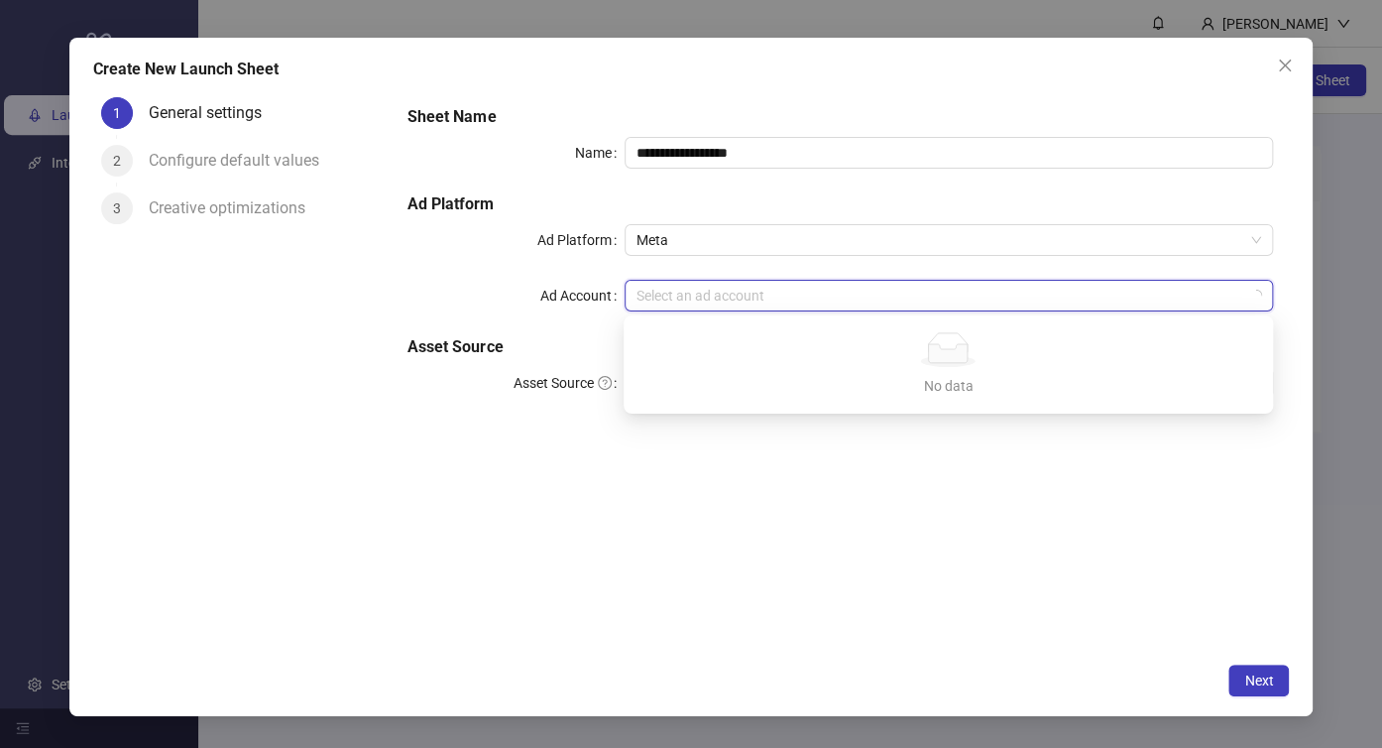
click at [797, 281] on input "Ad Account" at bounding box center [941, 296] width 608 height 30
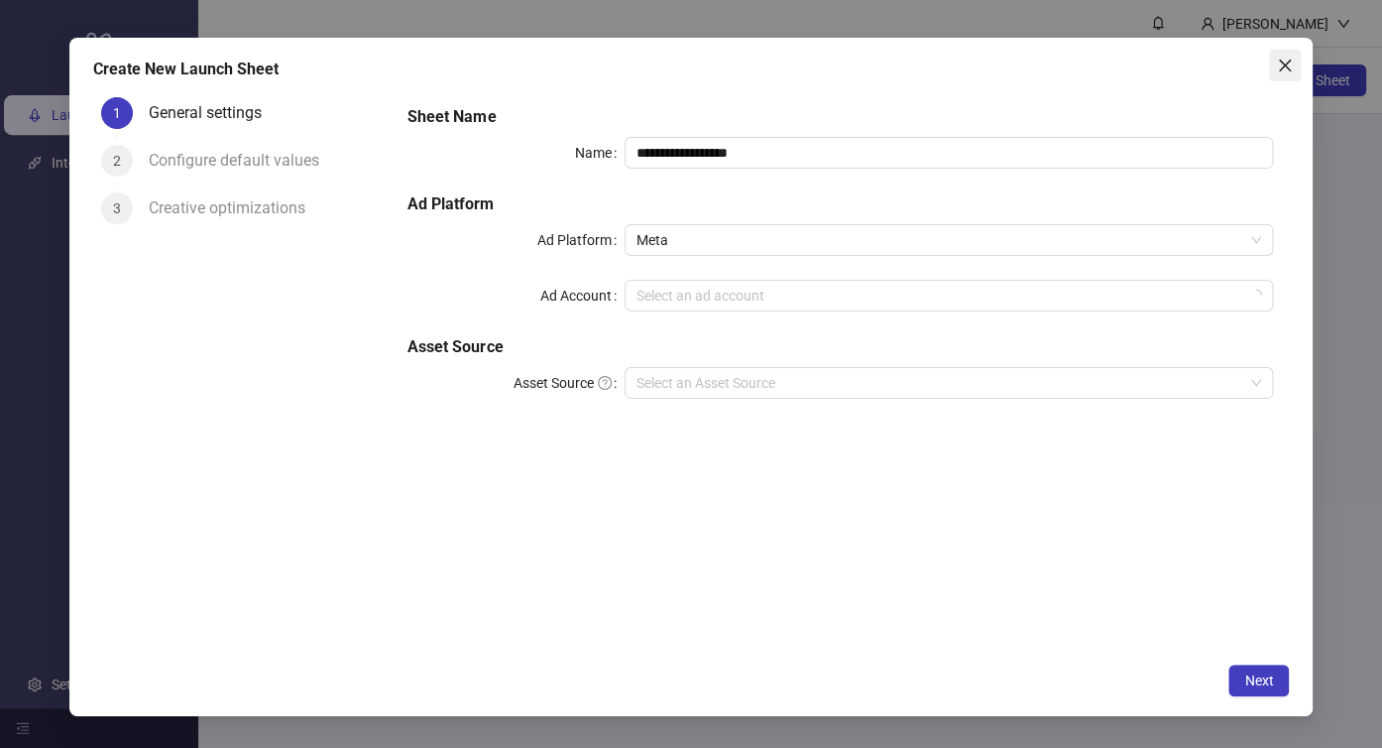
click at [1279, 63] on icon "close" at bounding box center [1285, 66] width 16 height 16
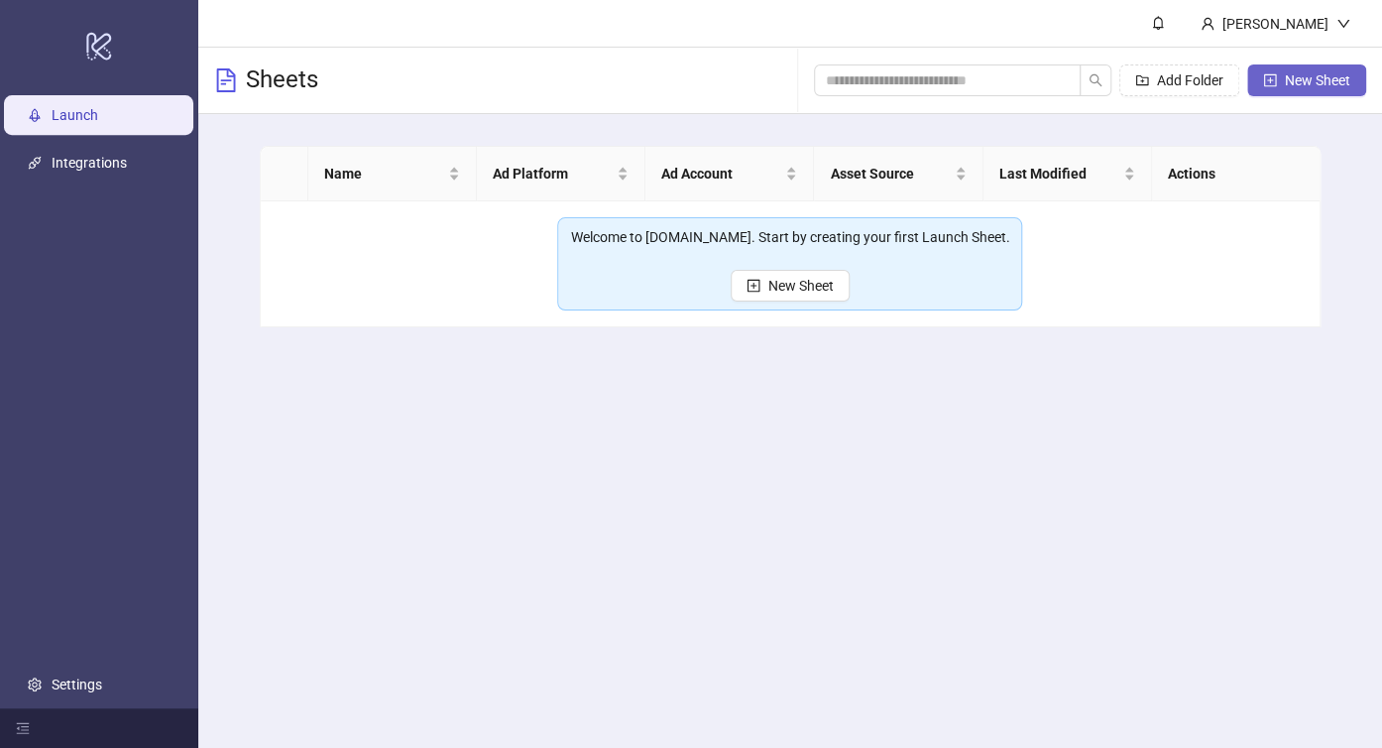
click at [1273, 87] on span "button" at bounding box center [1270, 80] width 14 height 16
type input "**********"
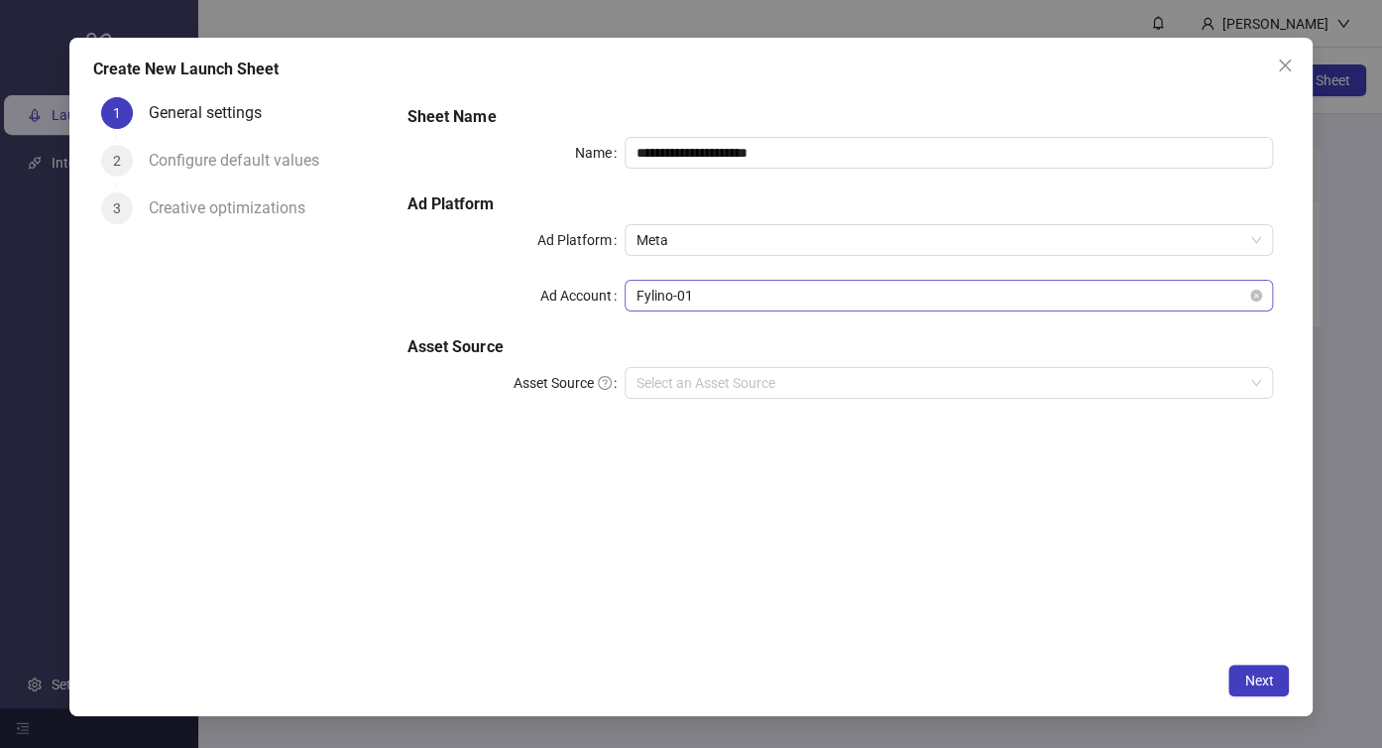
click at [793, 288] on span "Fylino-01" at bounding box center [950, 296] width 626 height 30
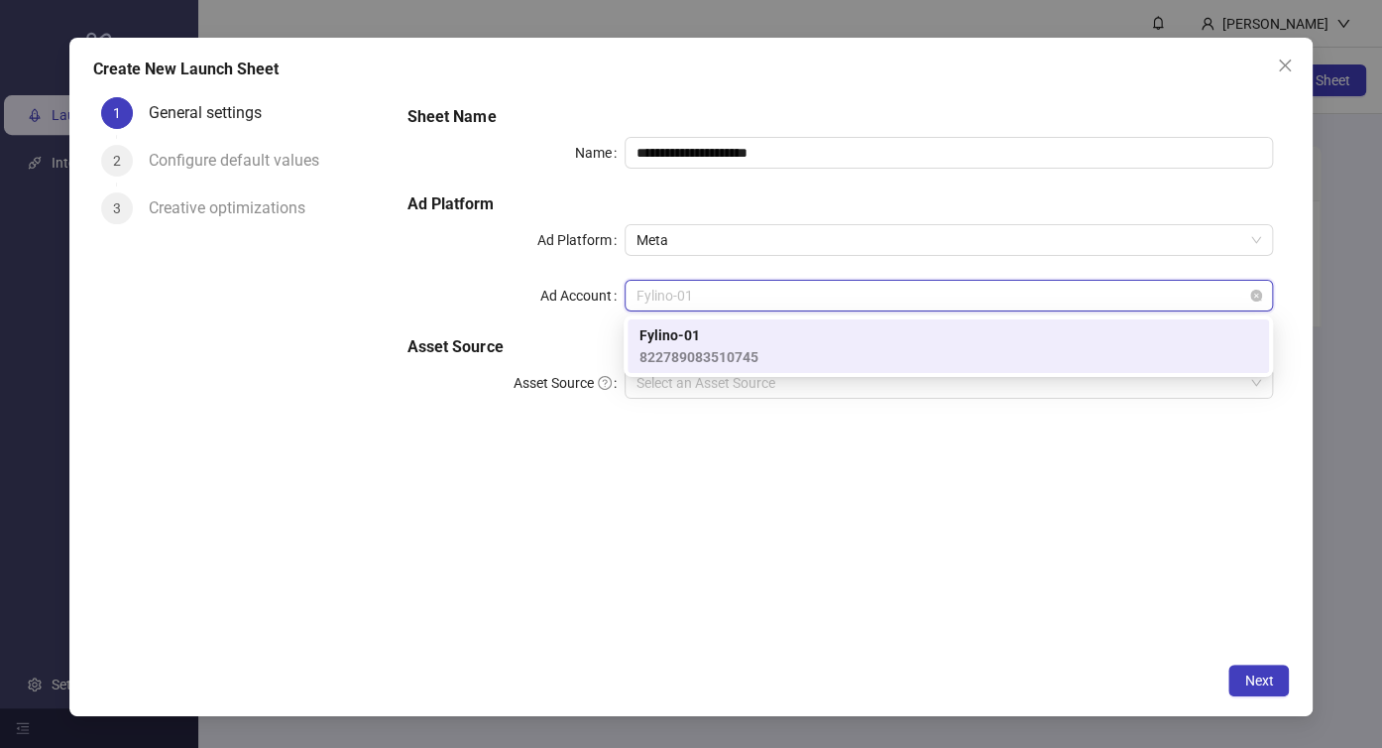
click at [791, 294] on span "Fylino-01" at bounding box center [950, 296] width 626 height 30
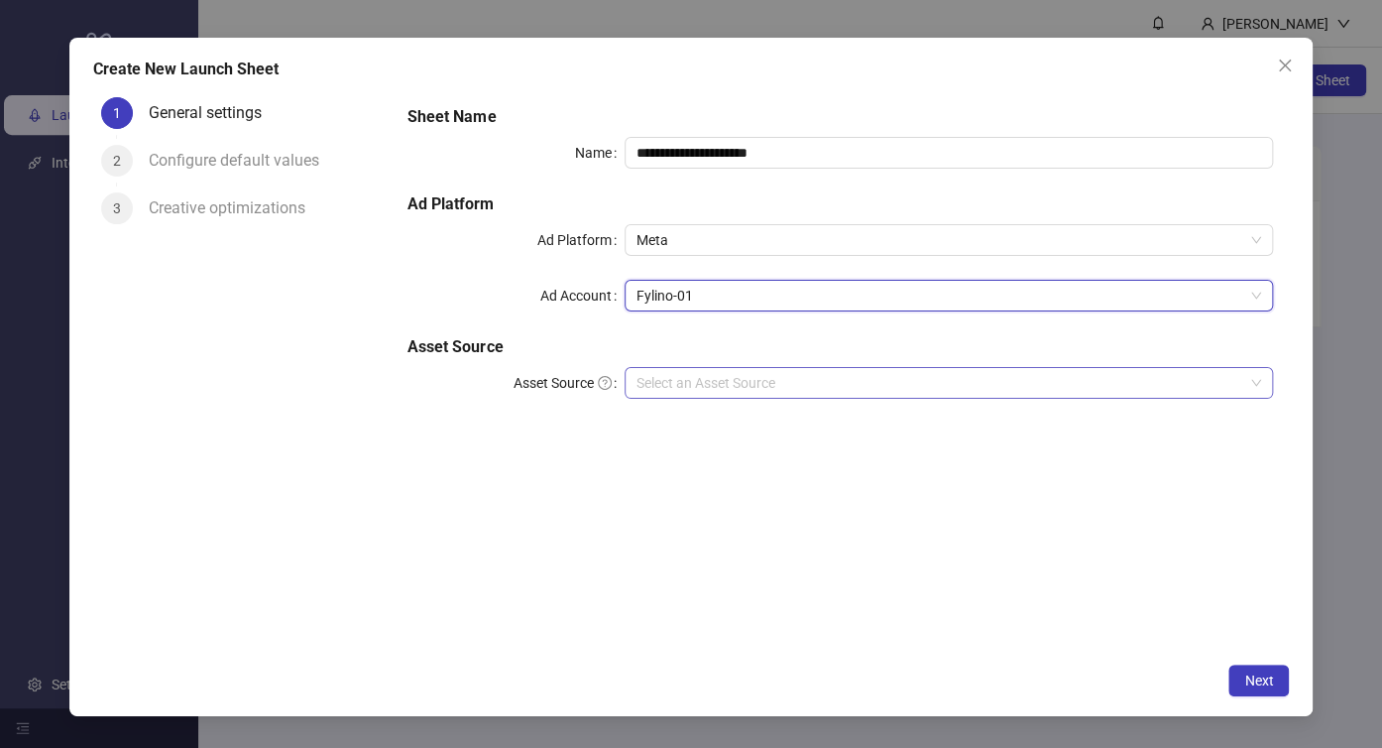
click at [728, 381] on input "Asset Source" at bounding box center [941, 383] width 608 height 30
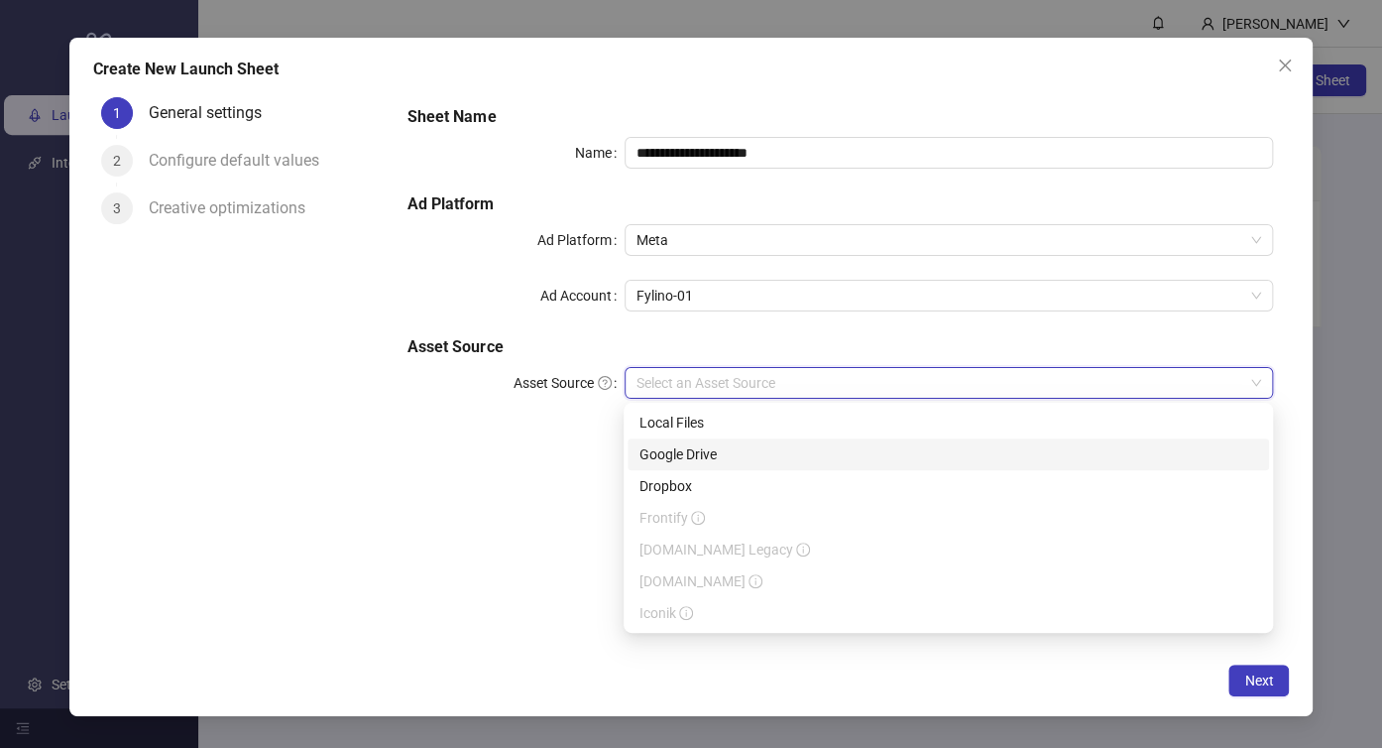
click at [730, 425] on div "Local Files" at bounding box center [949, 423] width 618 height 22
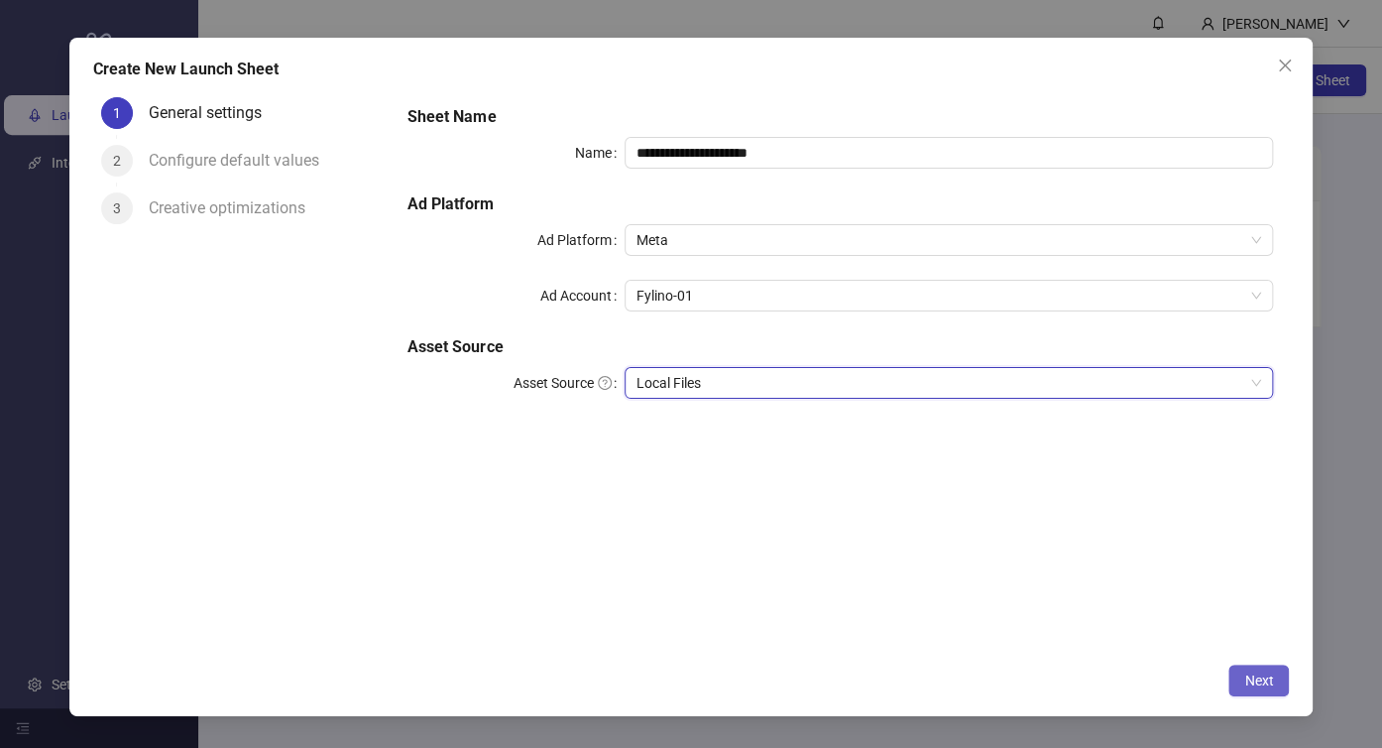
click at [1244, 683] on span "Next" at bounding box center [1258, 680] width 29 height 16
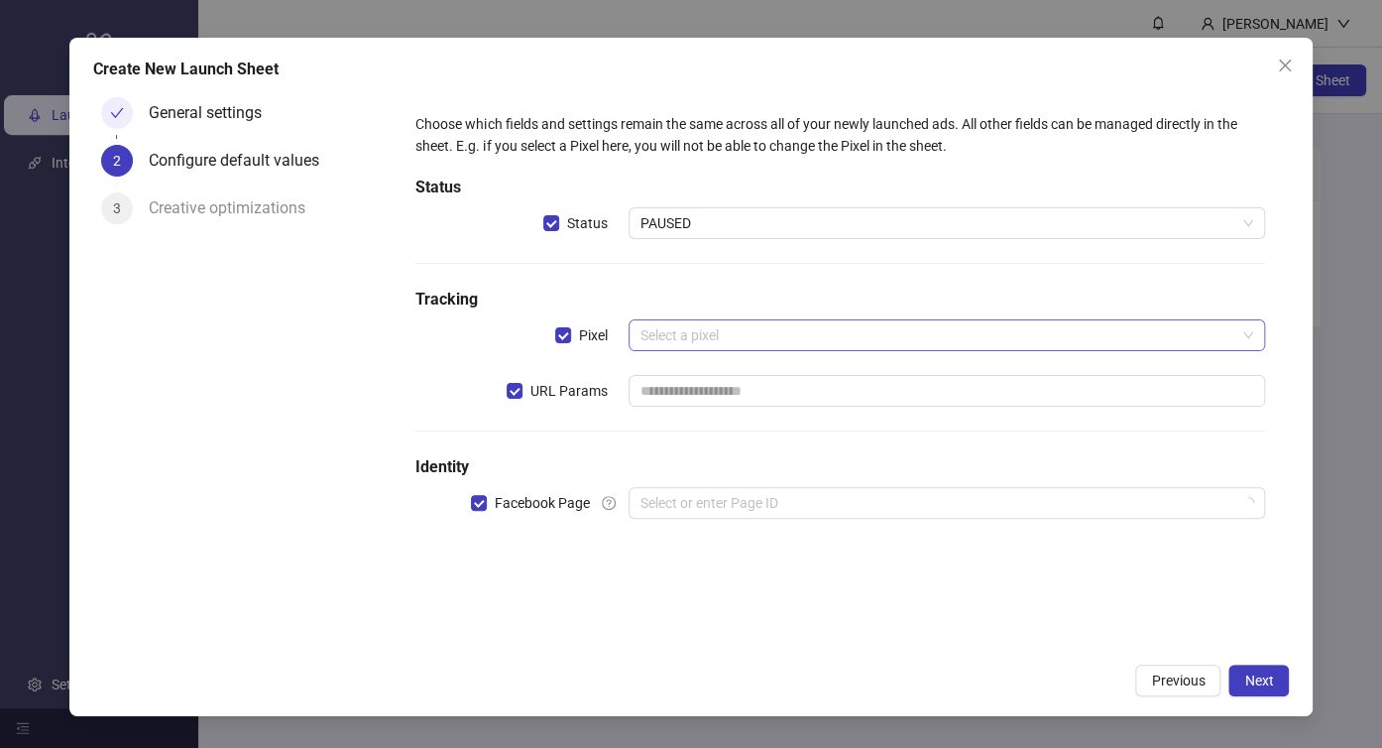
click at [719, 345] on input "search" at bounding box center [939, 335] width 596 height 30
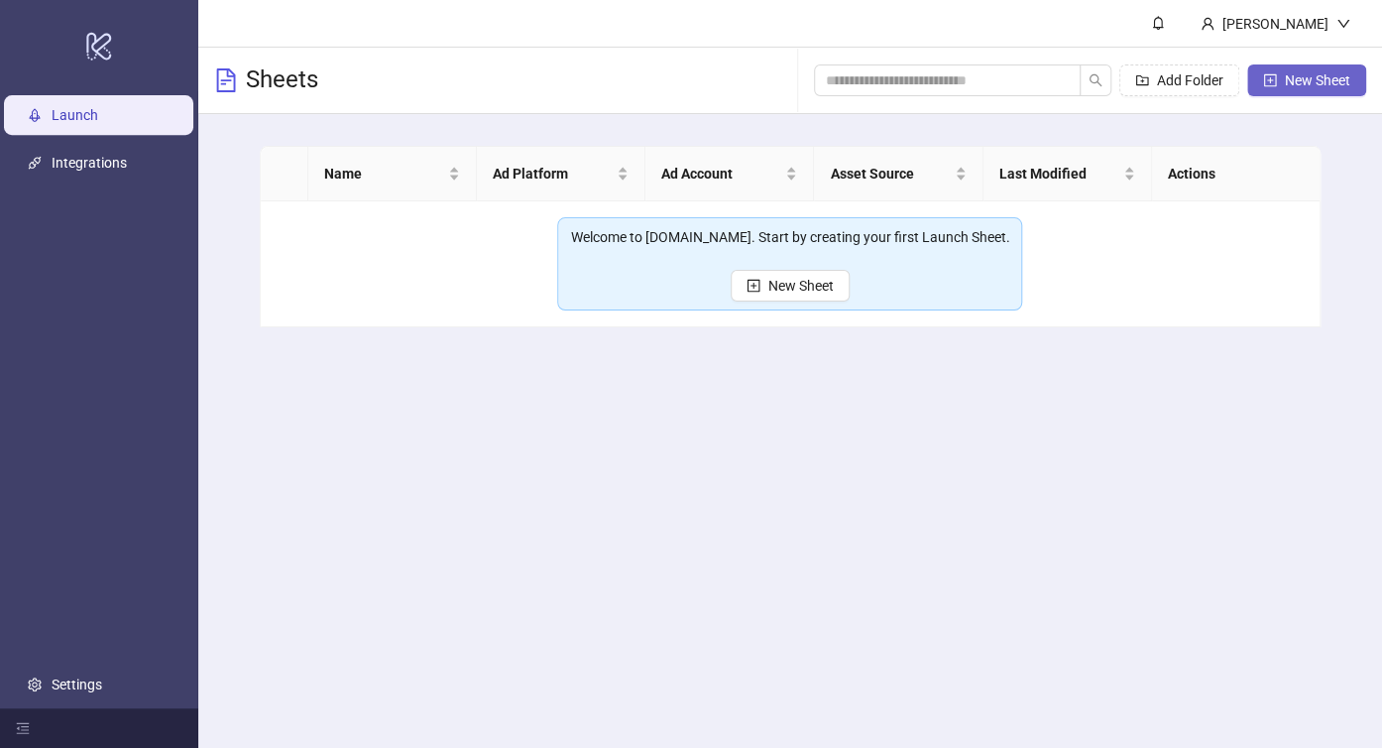
click at [1299, 82] on span "New Sheet" at bounding box center [1317, 80] width 65 height 16
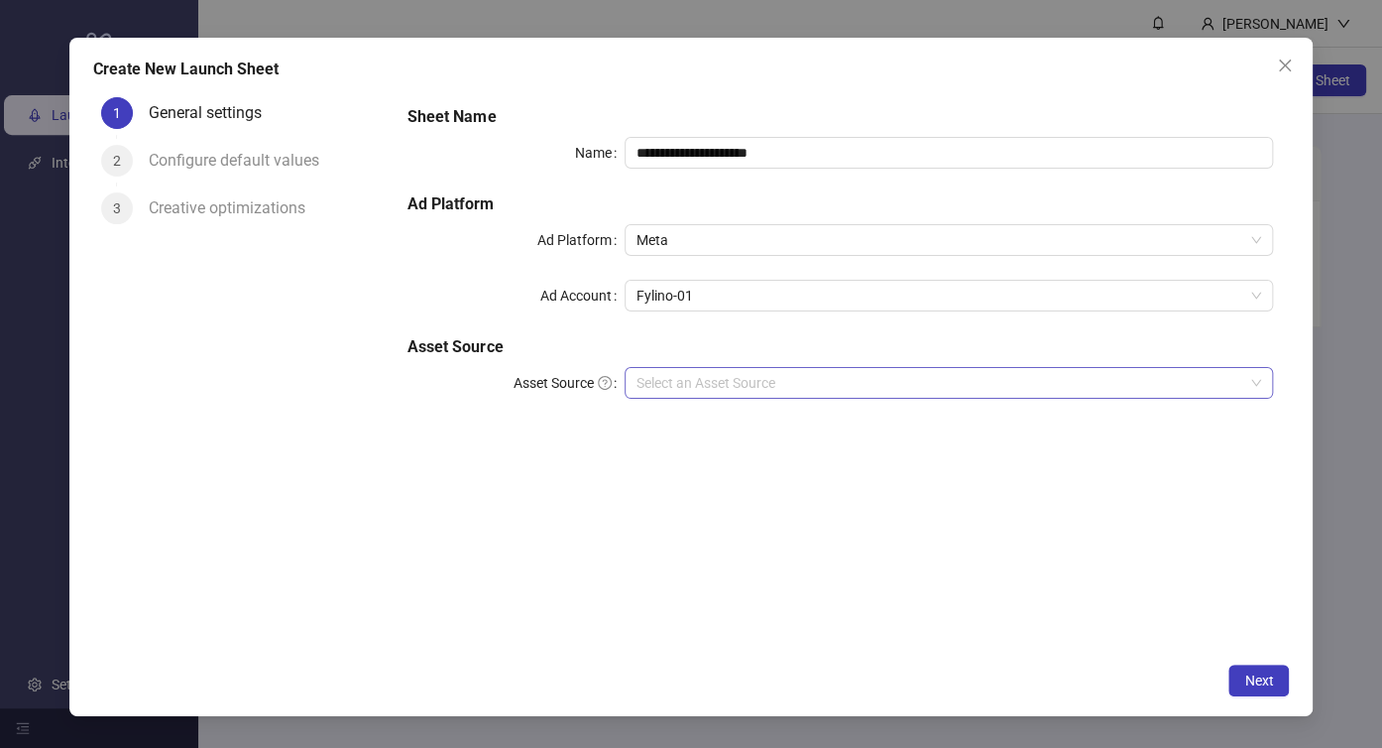
click at [785, 390] on input "Asset Source" at bounding box center [941, 383] width 608 height 30
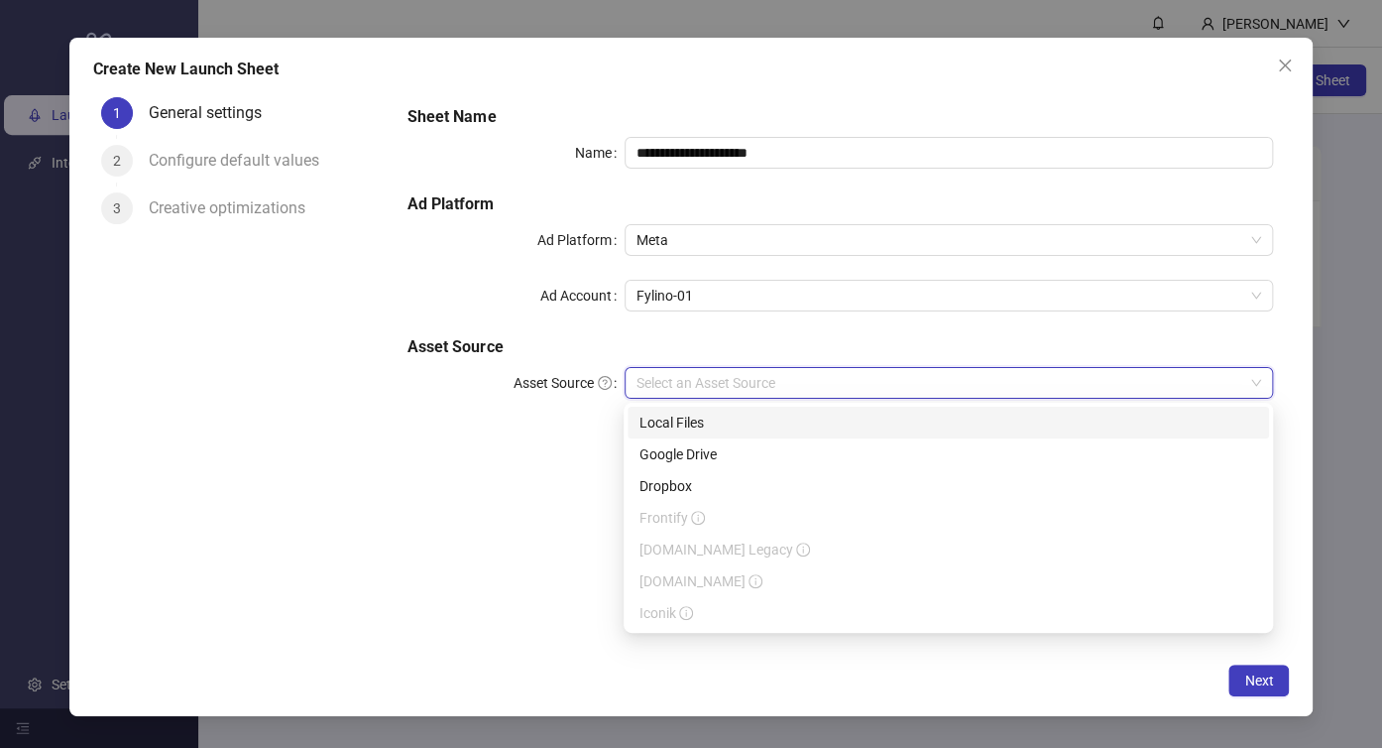
click at [742, 412] on div "Local Files" at bounding box center [949, 423] width 618 height 22
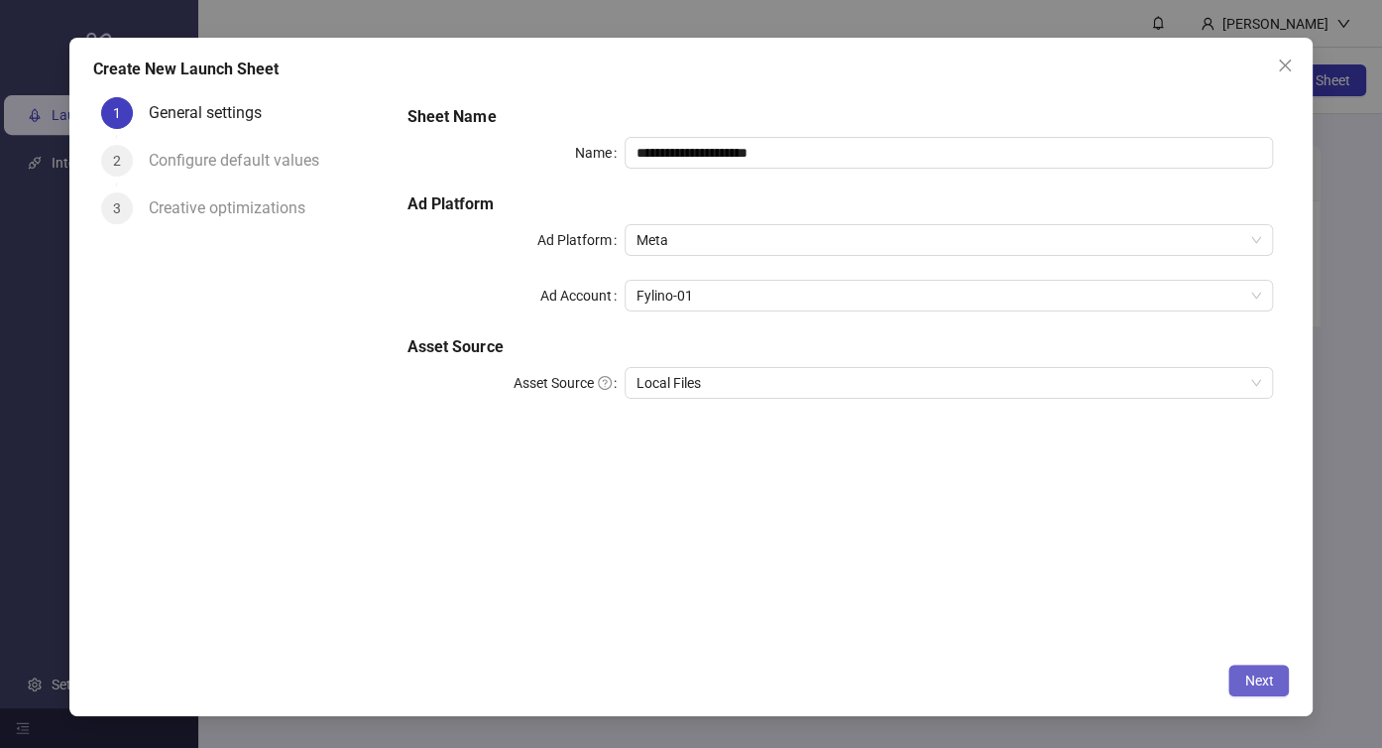
click at [1257, 686] on span "Next" at bounding box center [1258, 680] width 29 height 16
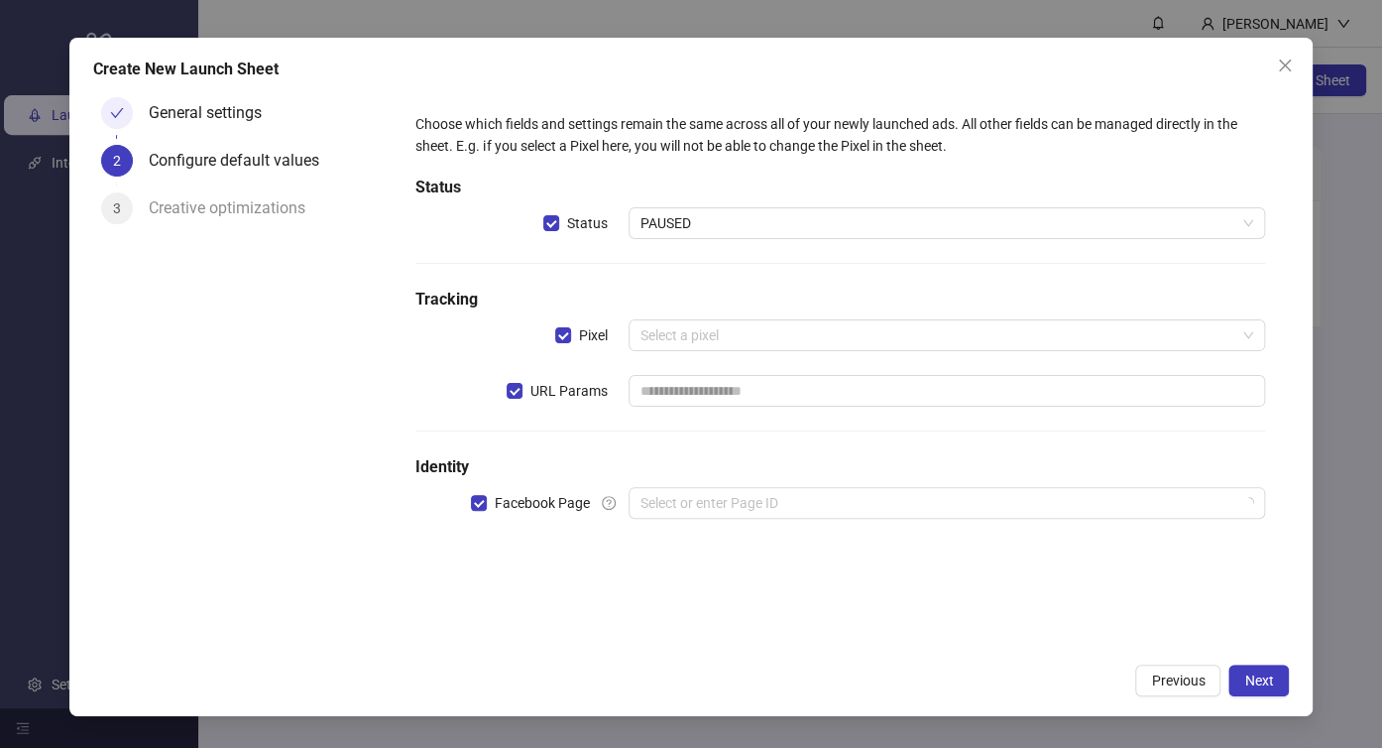
click at [738, 373] on div "Choose which fields and settings remain the same across all of your newly launc…" at bounding box center [841, 327] width 866 height 445
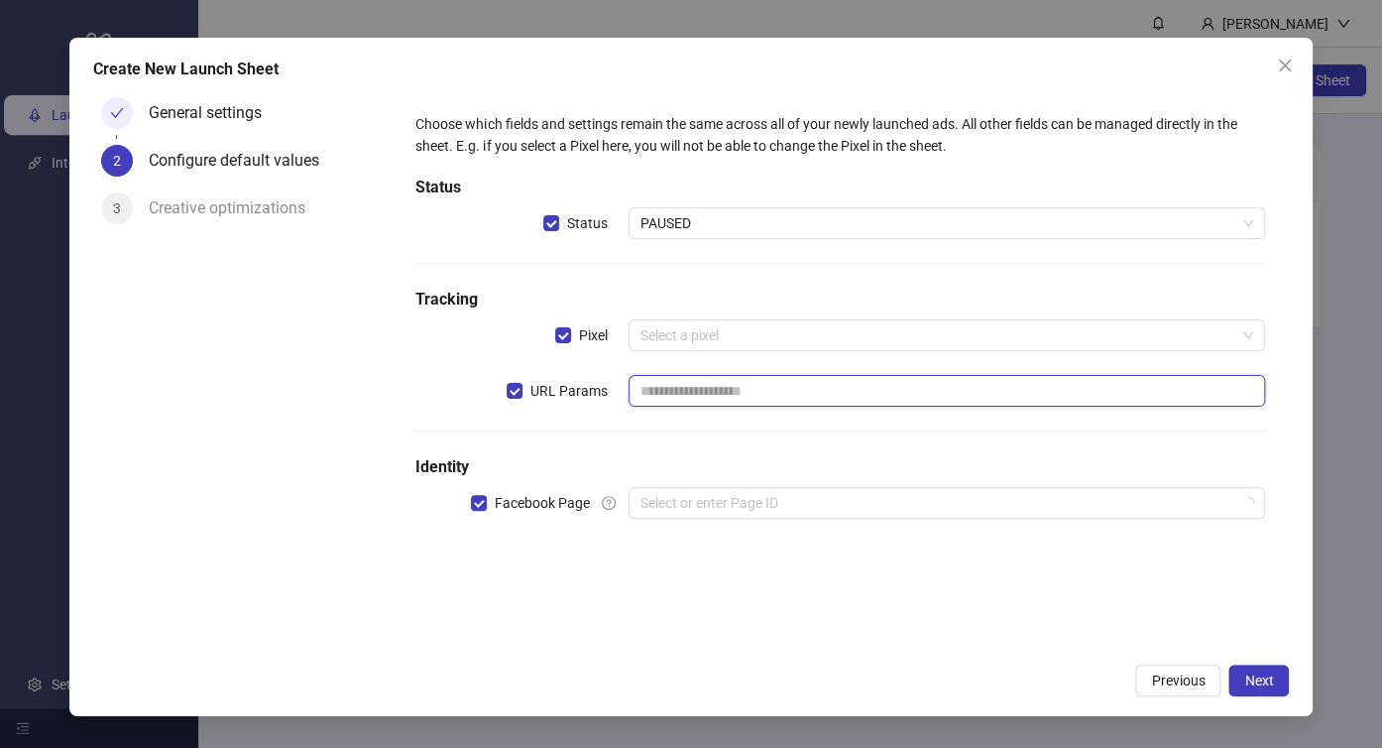
click at [738, 393] on input "text" at bounding box center [948, 391] width 638 height 32
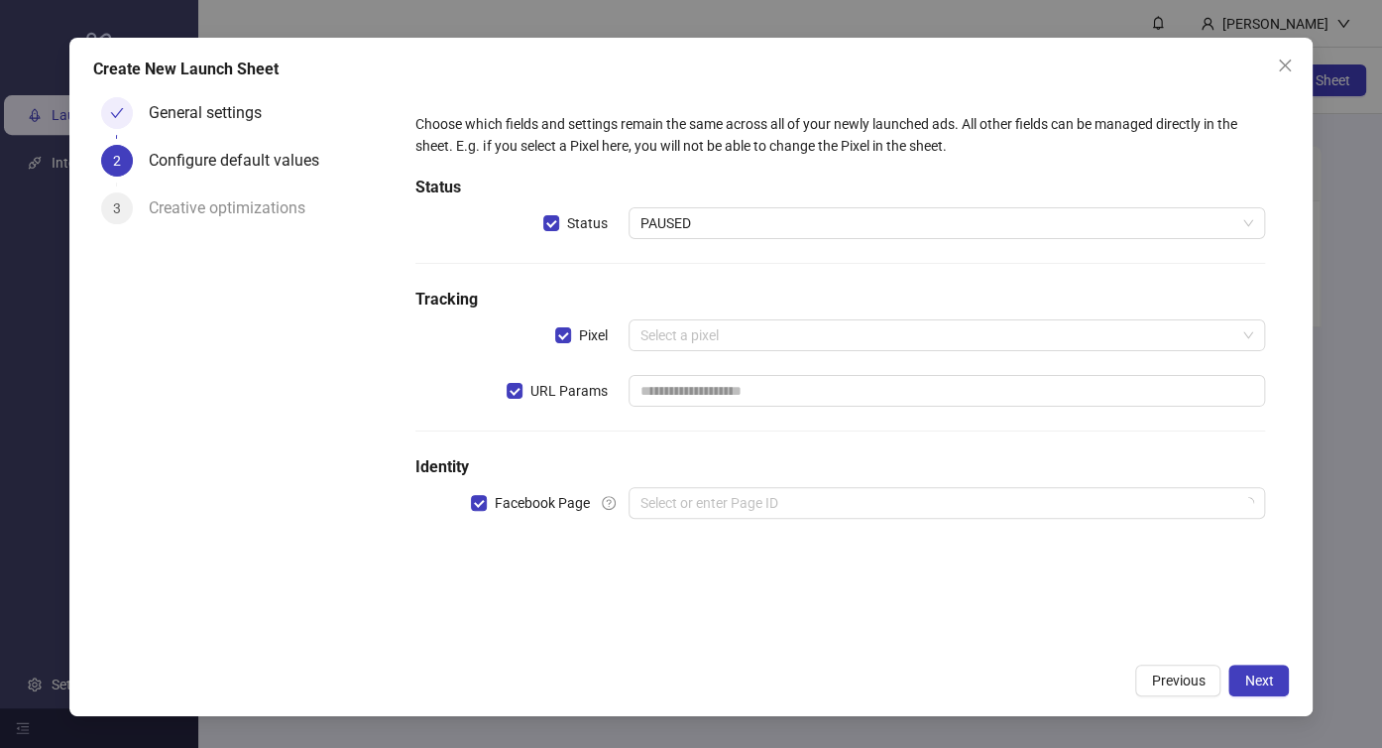
click at [627, 435] on div "Choose which fields and settings remain the same across all of your newly launc…" at bounding box center [841, 327] width 866 height 445
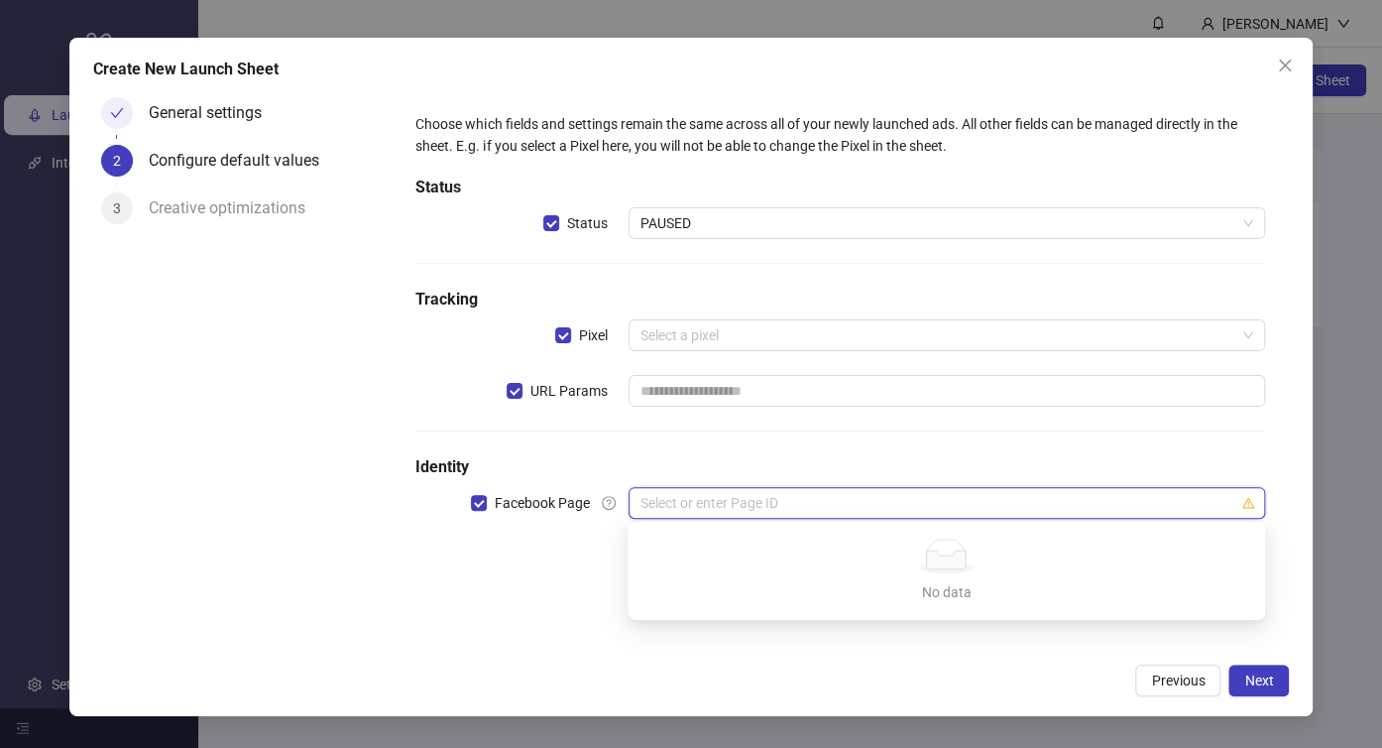
click at [690, 501] on input "search" at bounding box center [939, 503] width 596 height 30
click at [801, 512] on input "search" at bounding box center [939, 503] width 596 height 30
drag, startPoint x: 1247, startPoint y: 505, endPoint x: 873, endPoint y: 468, distance: 376.6
click at [938, 477] on div "Choose which fields and settings remain the same across all of your newly launc…" at bounding box center [841, 327] width 866 height 445
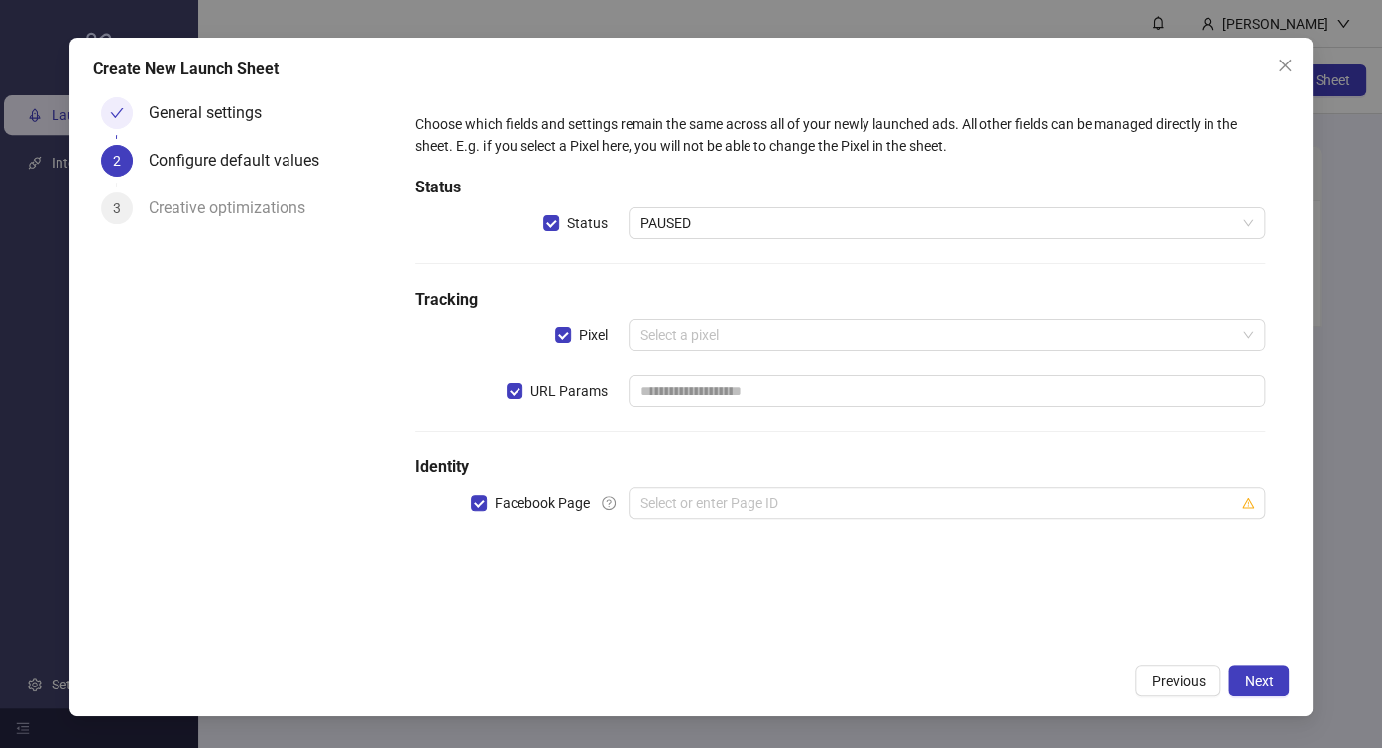
click at [775, 442] on div "Choose which fields and settings remain the same across all of your newly launc…" at bounding box center [841, 327] width 866 height 445
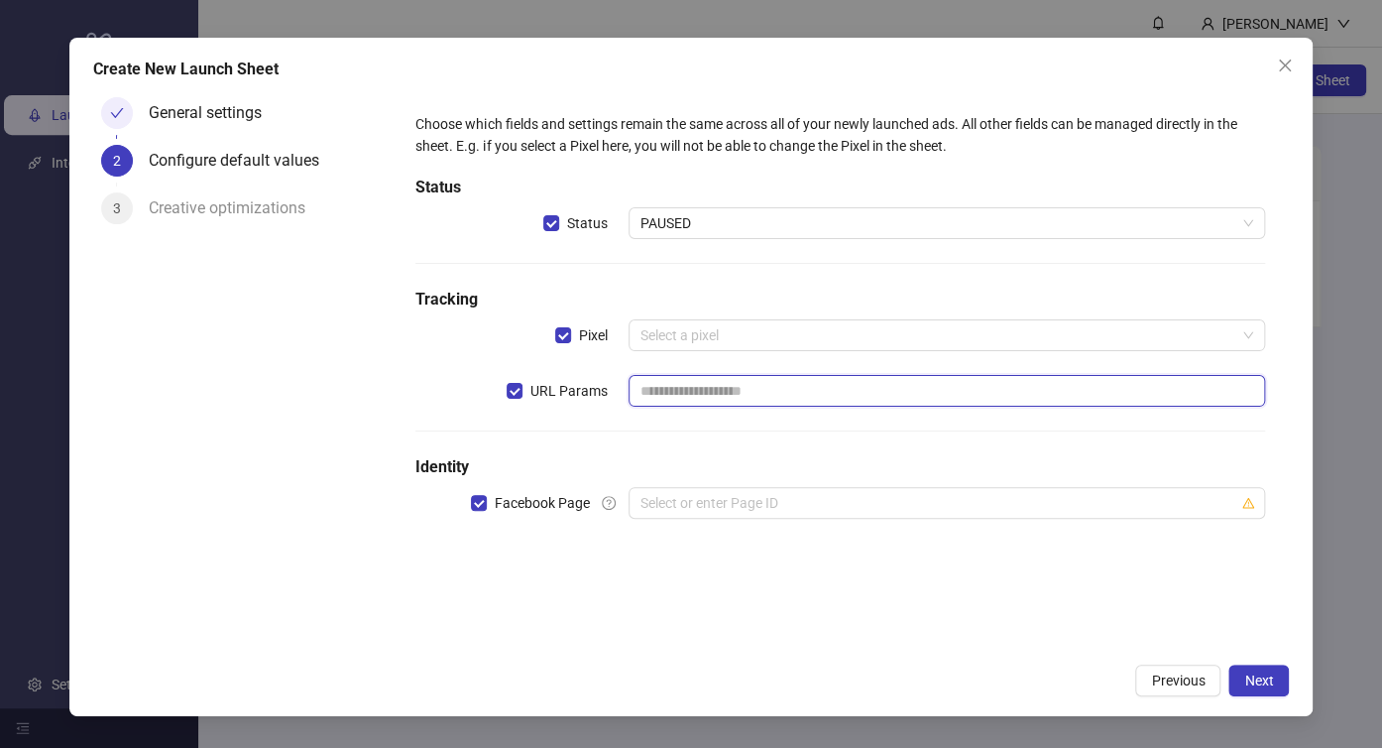
click at [699, 385] on input "text" at bounding box center [948, 391] width 638 height 32
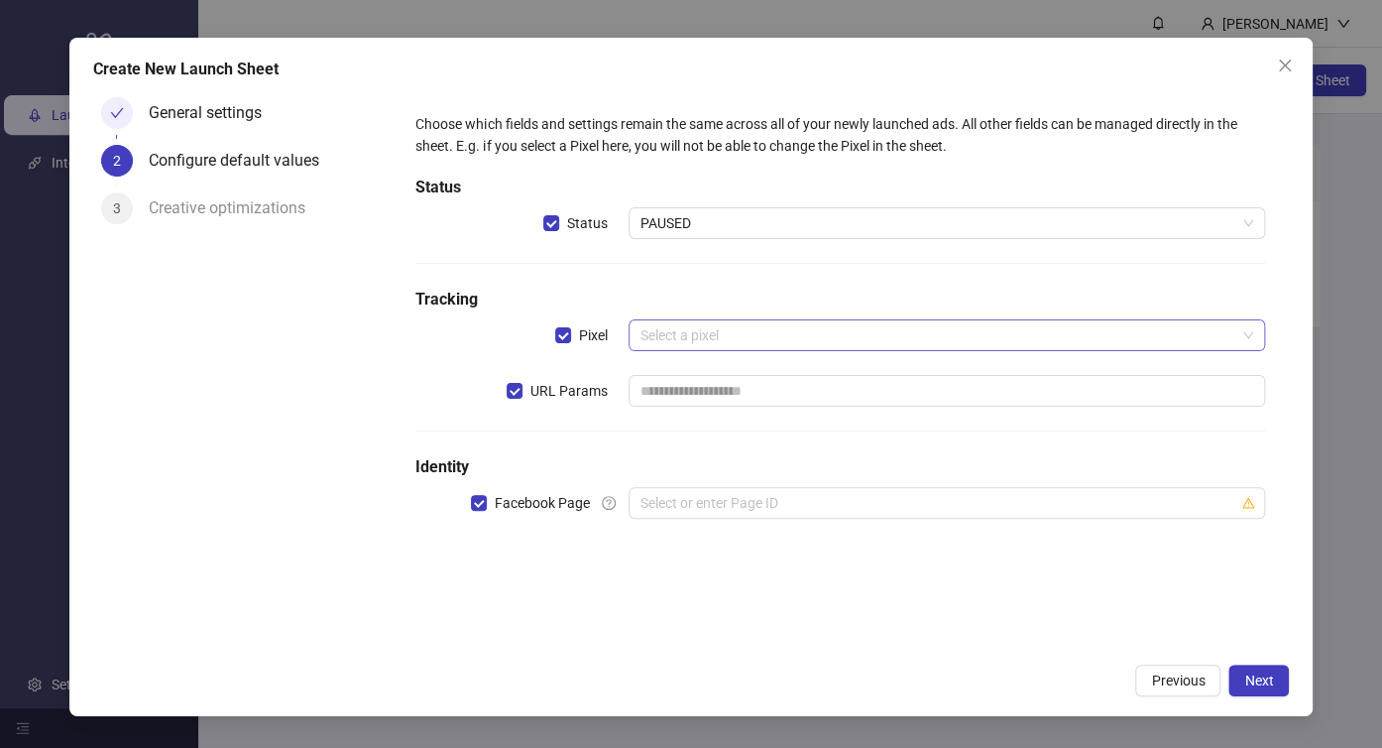
click at [661, 322] on input "search" at bounding box center [939, 335] width 596 height 30
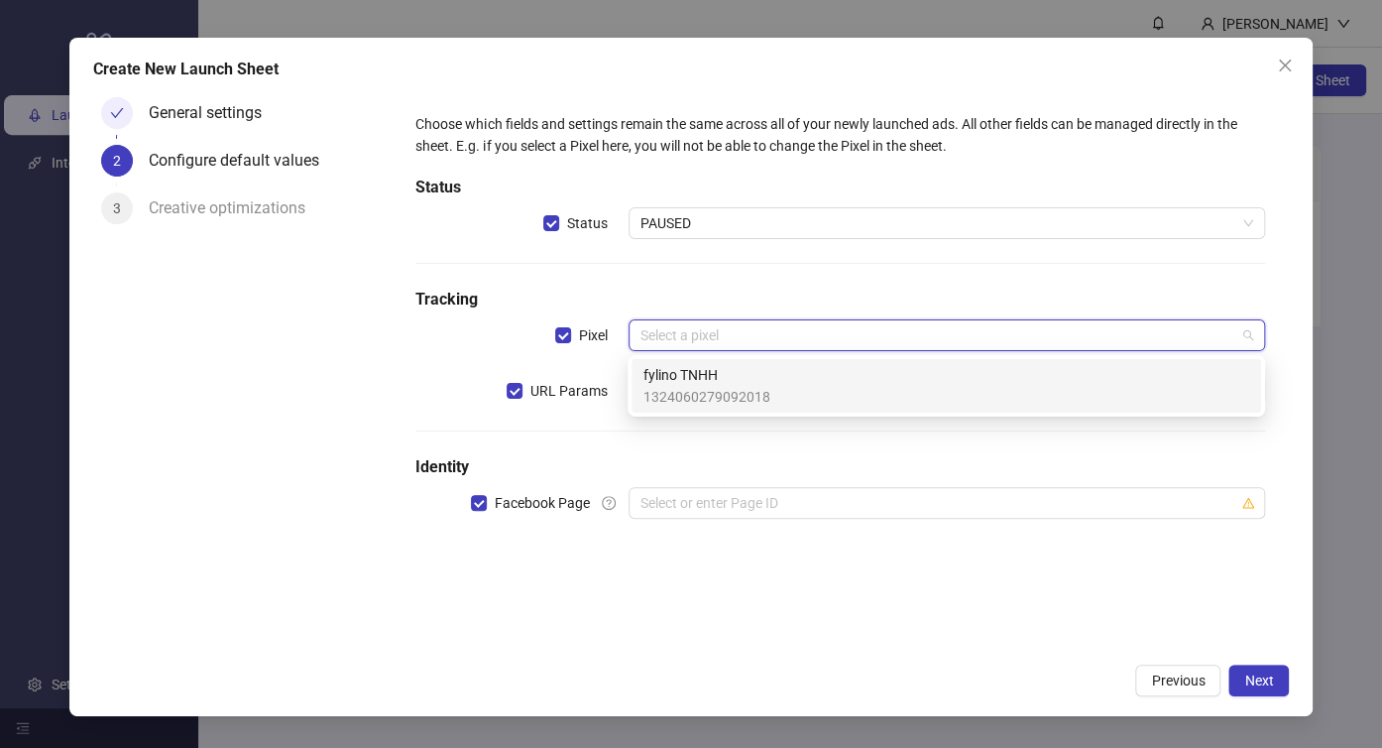
click at [701, 386] on span "1324060279092018" at bounding box center [707, 397] width 127 height 22
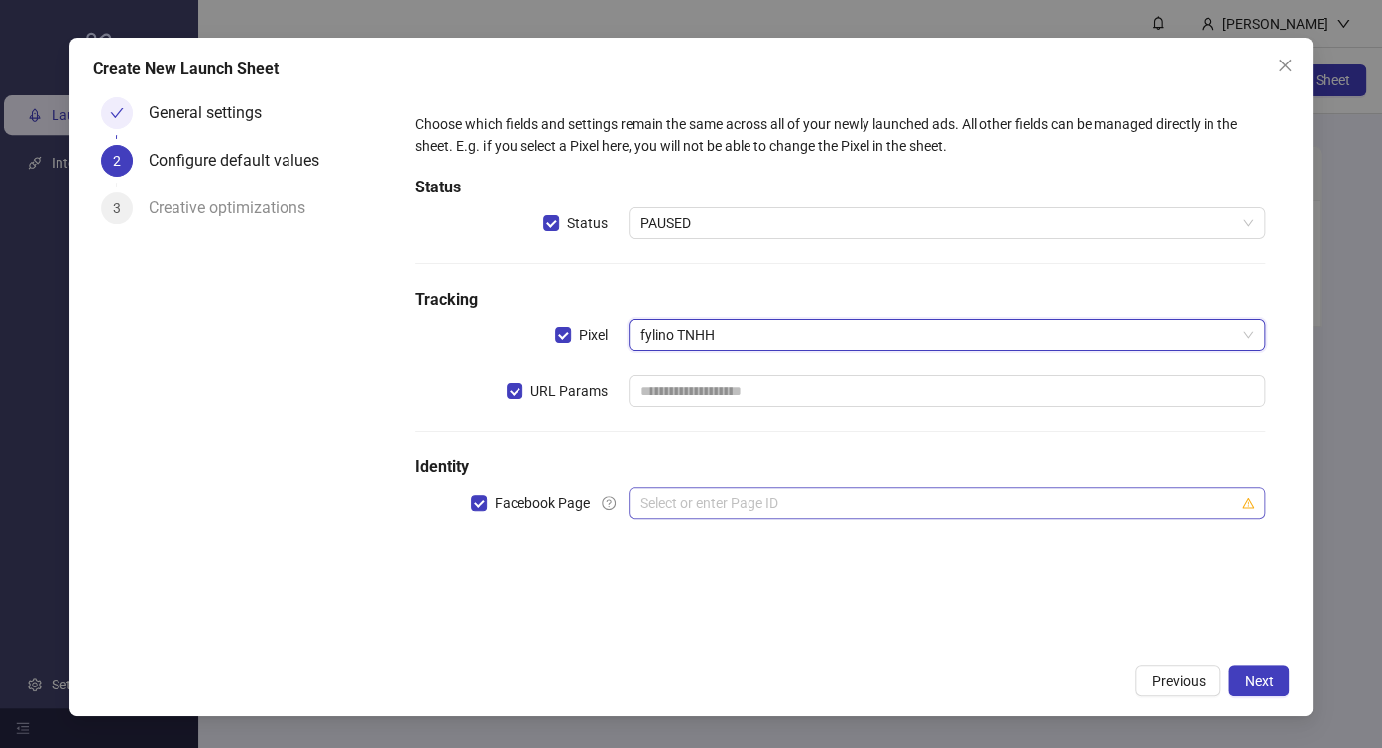
click at [678, 502] on input "search" at bounding box center [939, 503] width 596 height 30
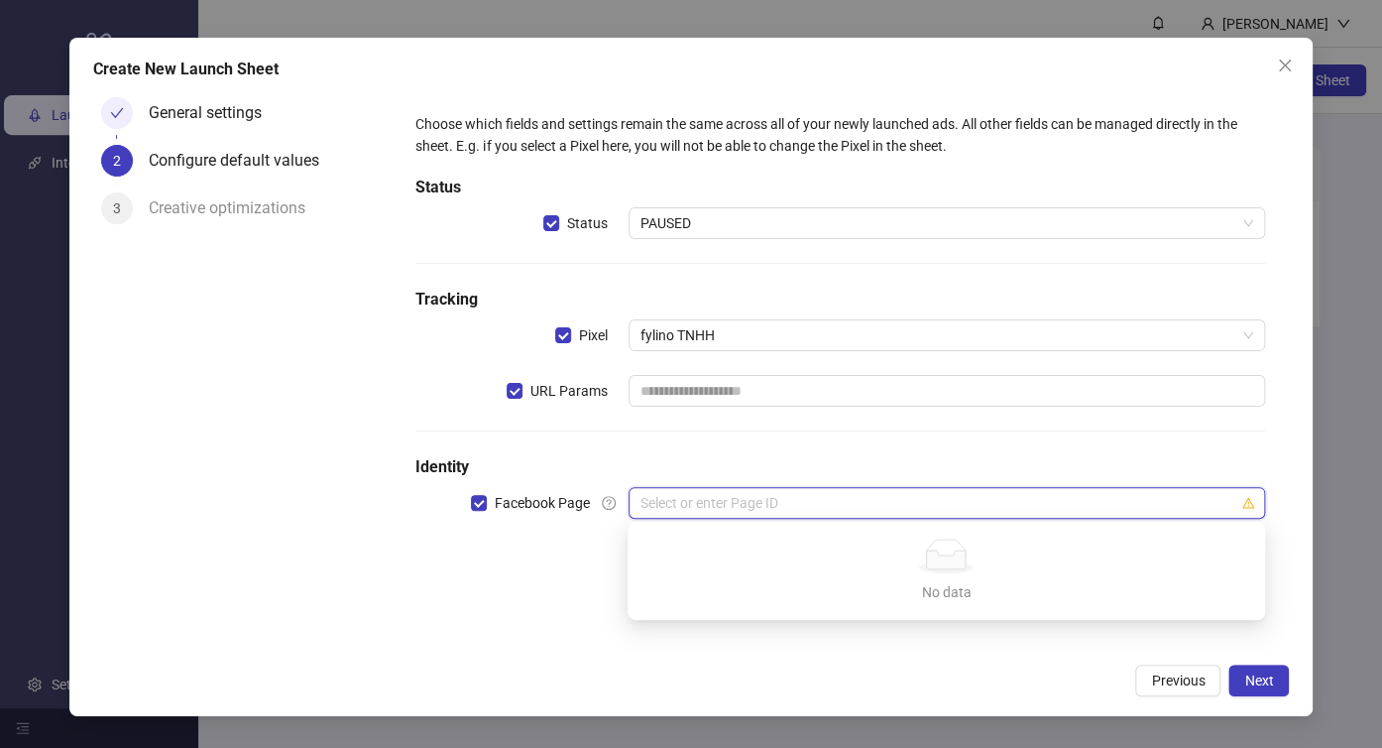
click at [493, 573] on div "Choose which fields and settings remain the same across all of your newly launc…" at bounding box center [840, 371] width 897 height 564
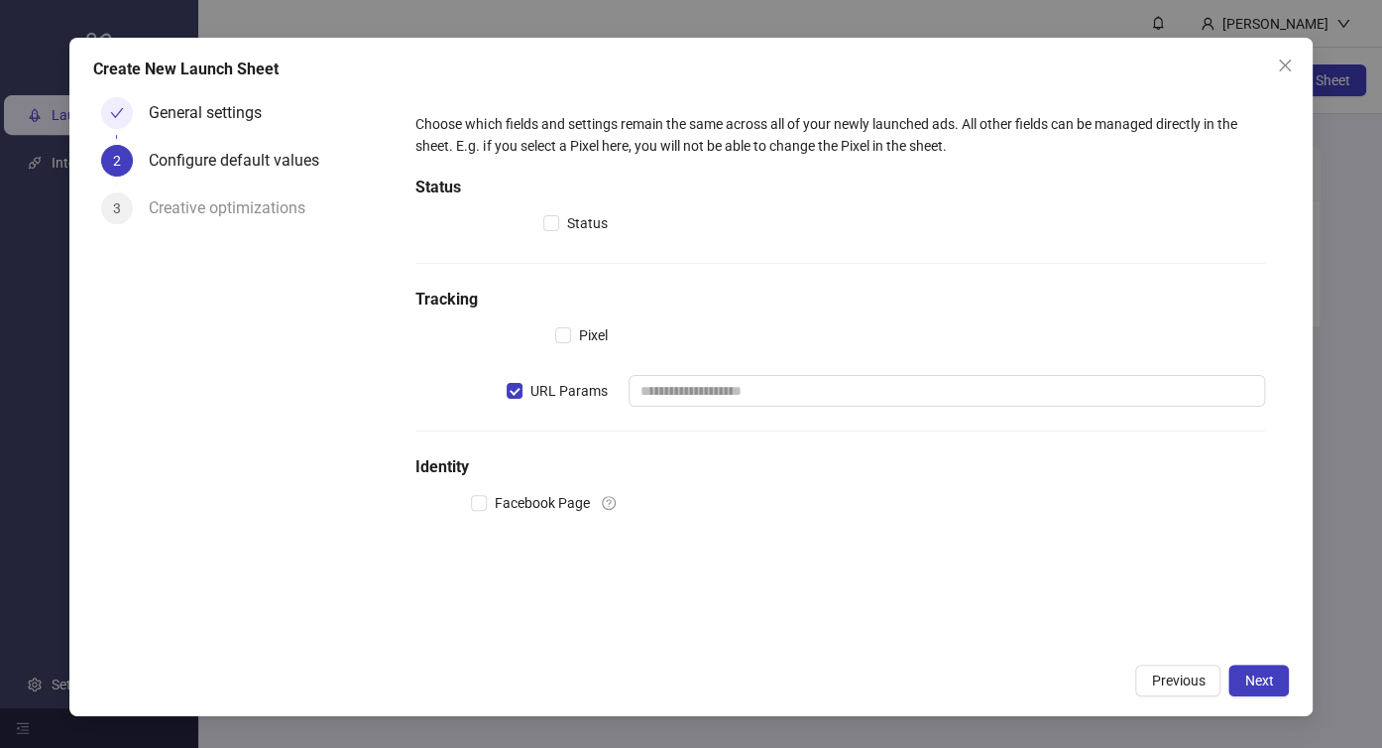
click at [517, 401] on label "URL Params" at bounding box center [568, 391] width 122 height 32
click at [1269, 680] on span "Next" at bounding box center [1258, 680] width 29 height 16
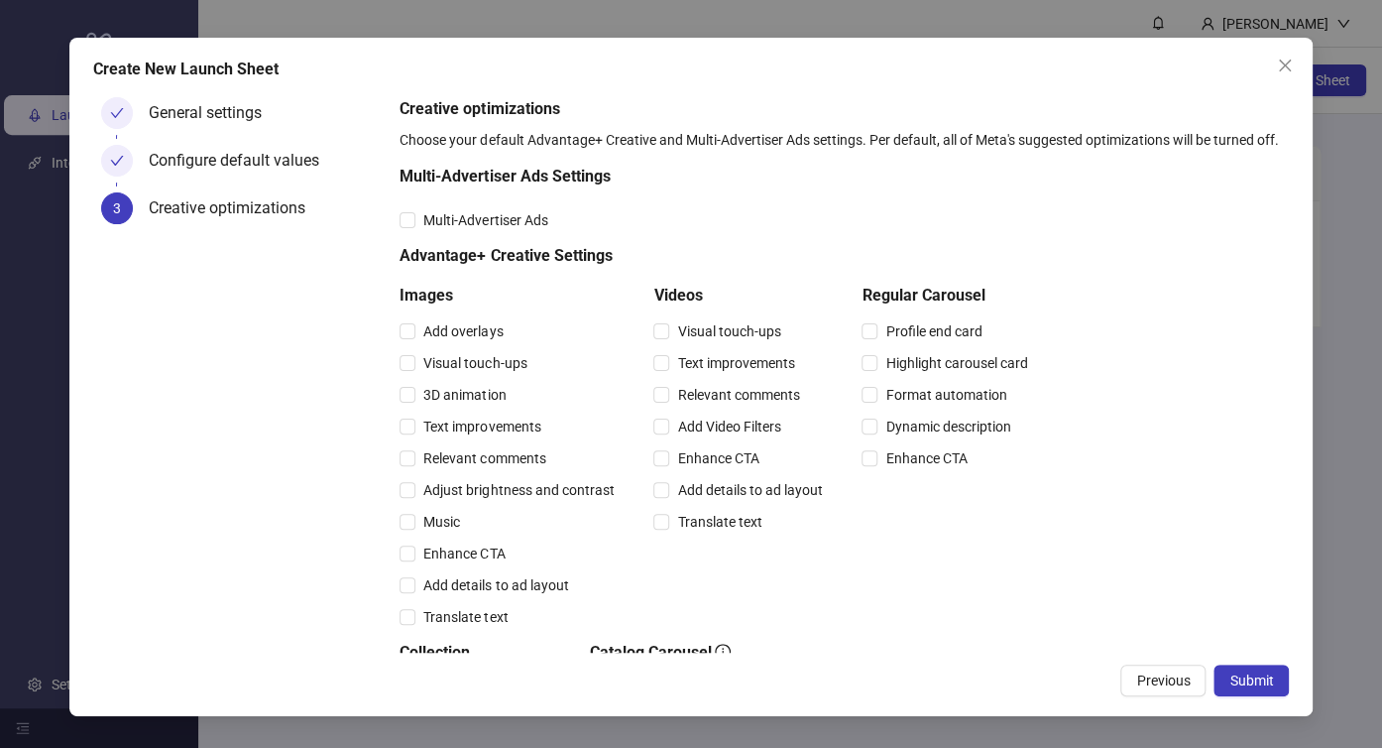
click at [1271, 679] on span "Submit" at bounding box center [1252, 680] width 44 height 16
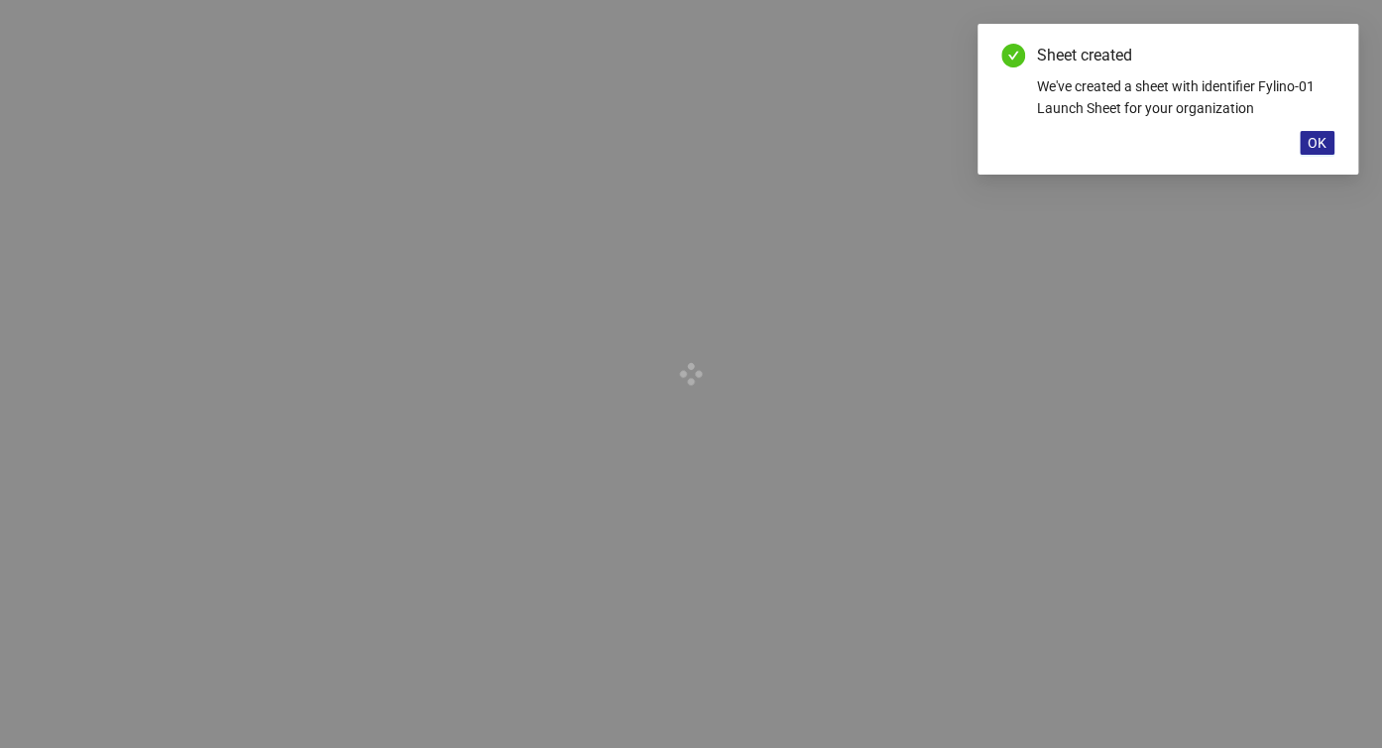
click at [1321, 149] on span "OK" at bounding box center [1317, 143] width 19 height 16
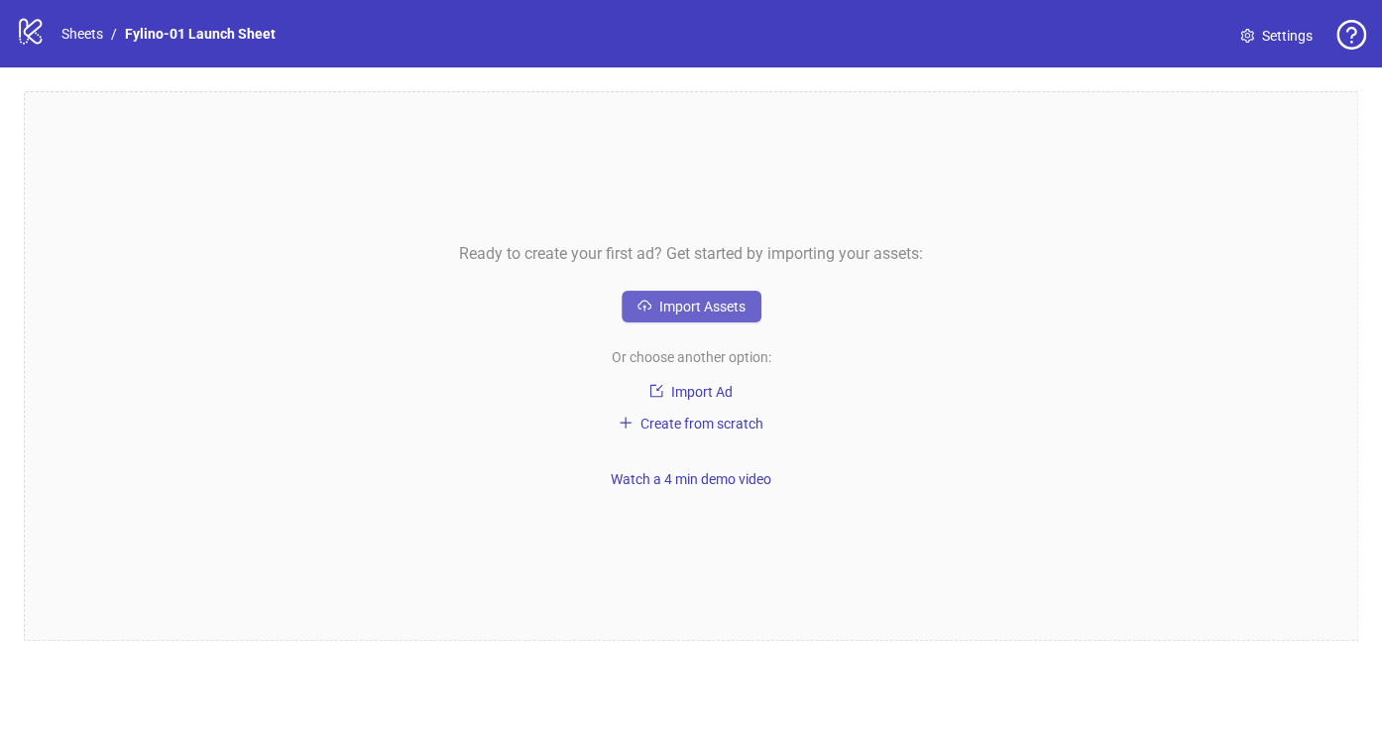
click at [702, 307] on span "Import Assets" at bounding box center [702, 306] width 86 height 16
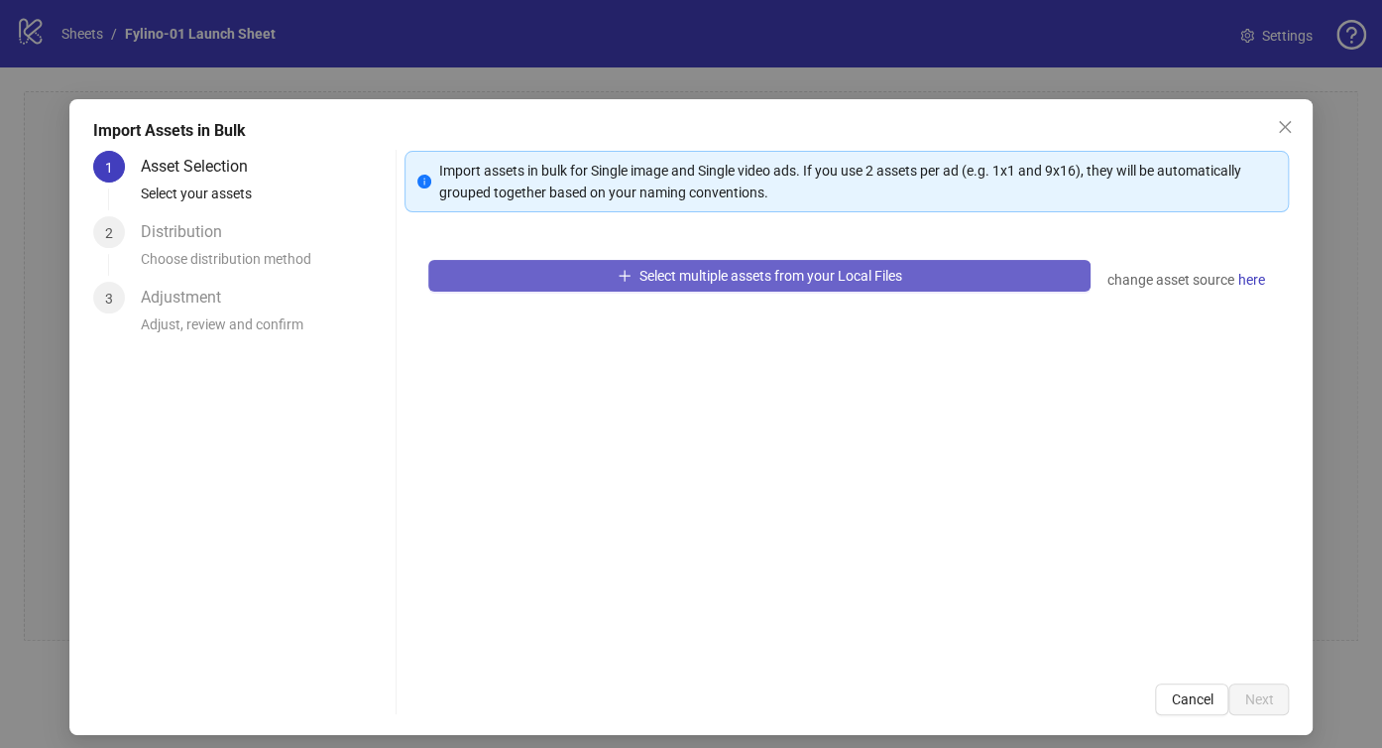
click at [540, 277] on button "Select multiple assets from your Local Files" at bounding box center [759, 276] width 662 height 32
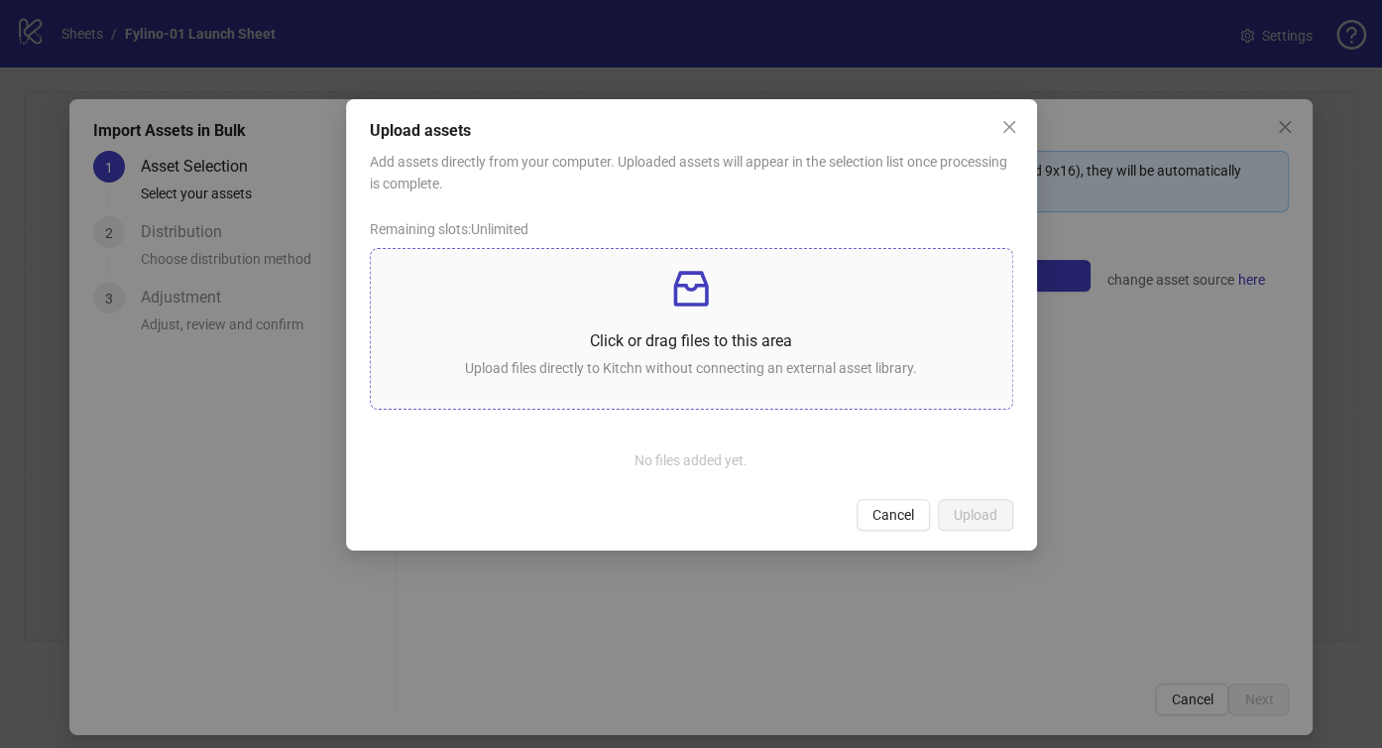
click at [545, 329] on p "Click or drag files to this area" at bounding box center [692, 340] width 610 height 25
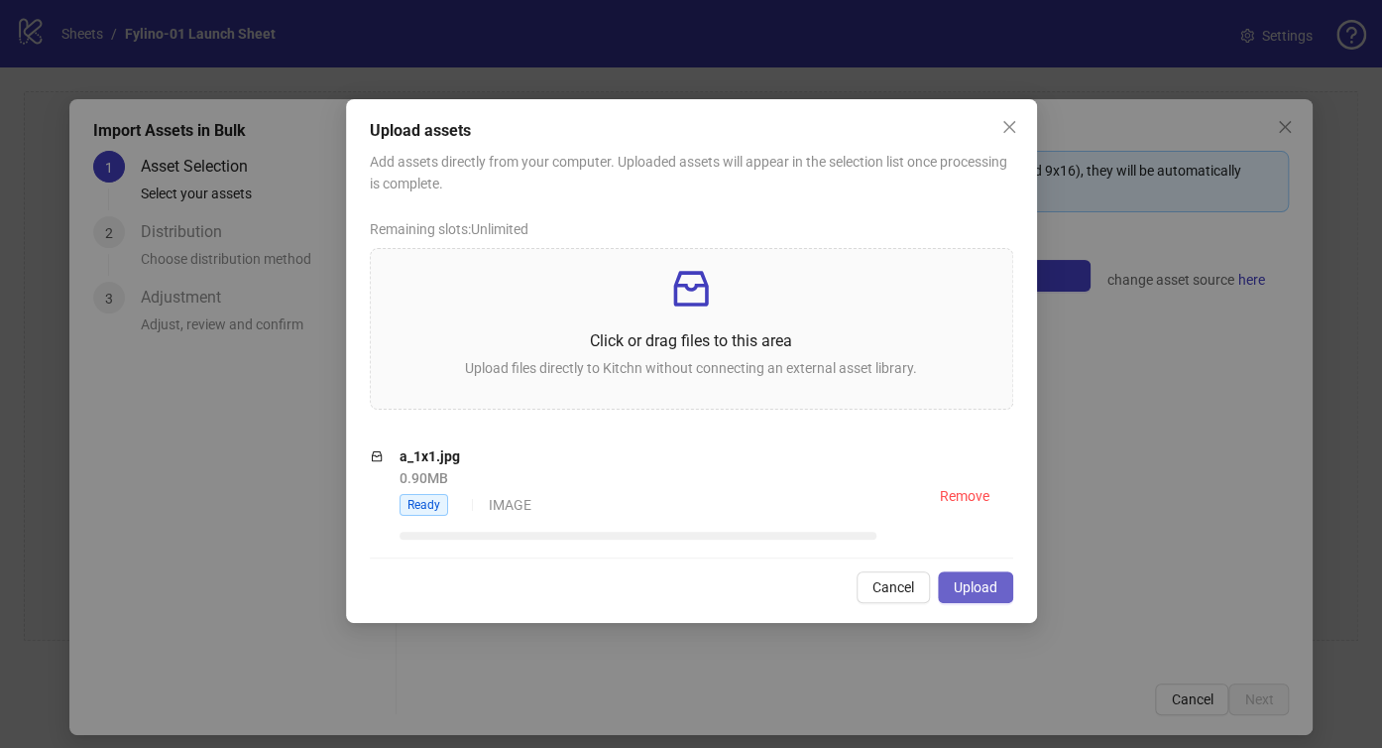
click at [985, 591] on span "Upload" at bounding box center [976, 587] width 44 height 16
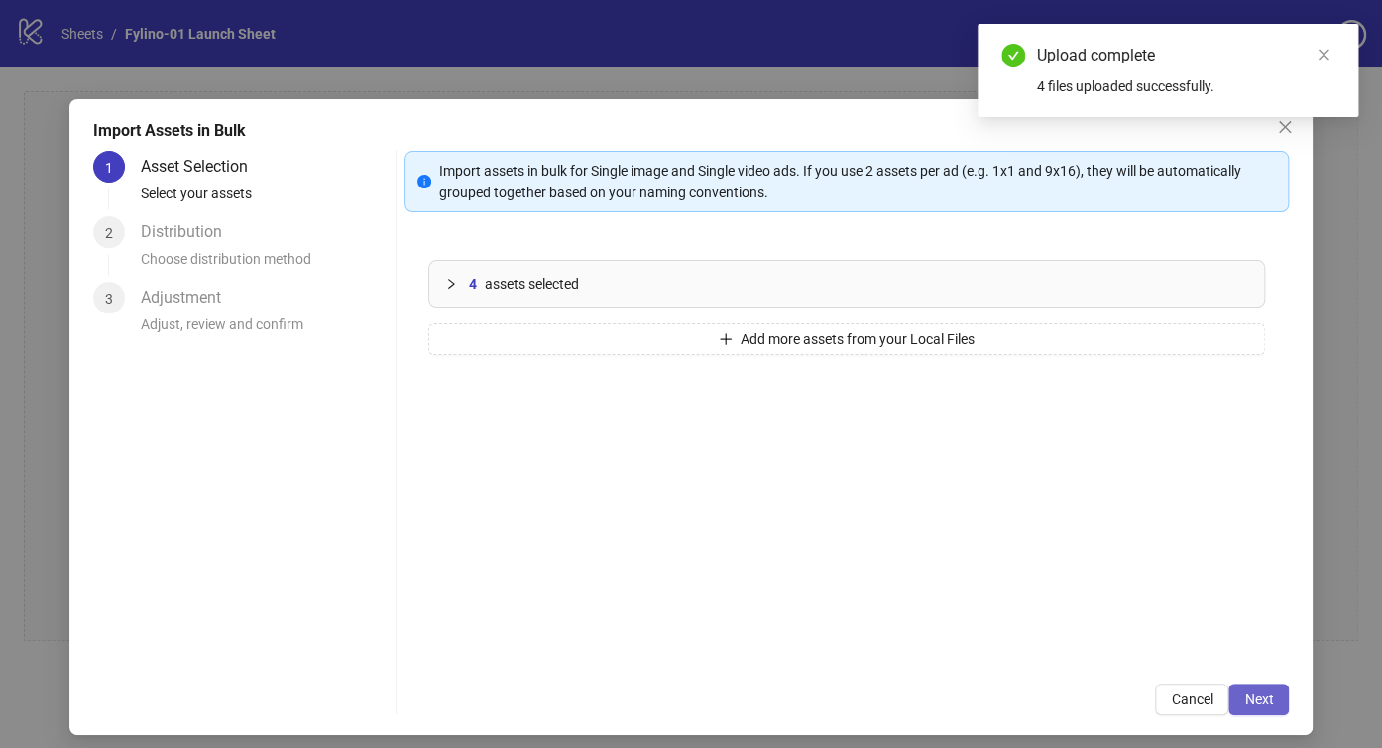
click at [1252, 698] on span "Next" at bounding box center [1258, 699] width 29 height 16
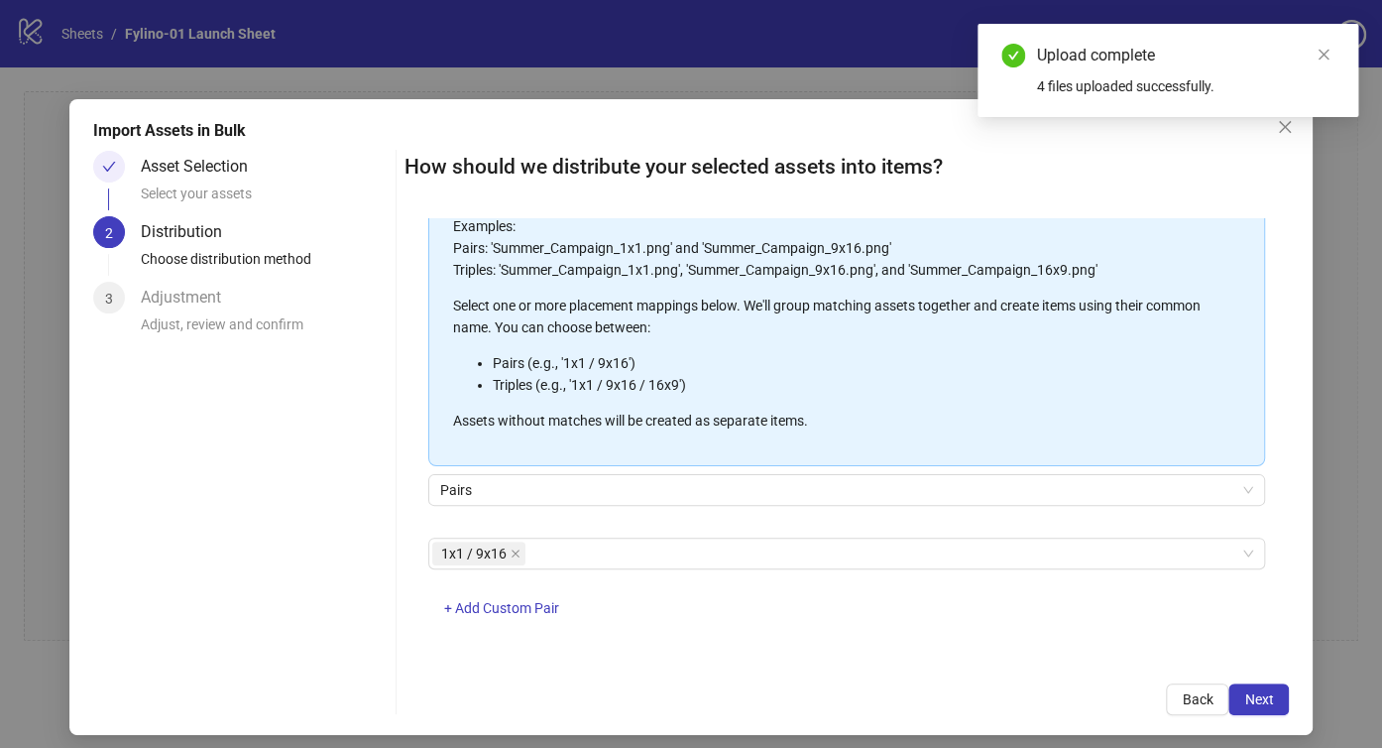
scroll to position [163, 0]
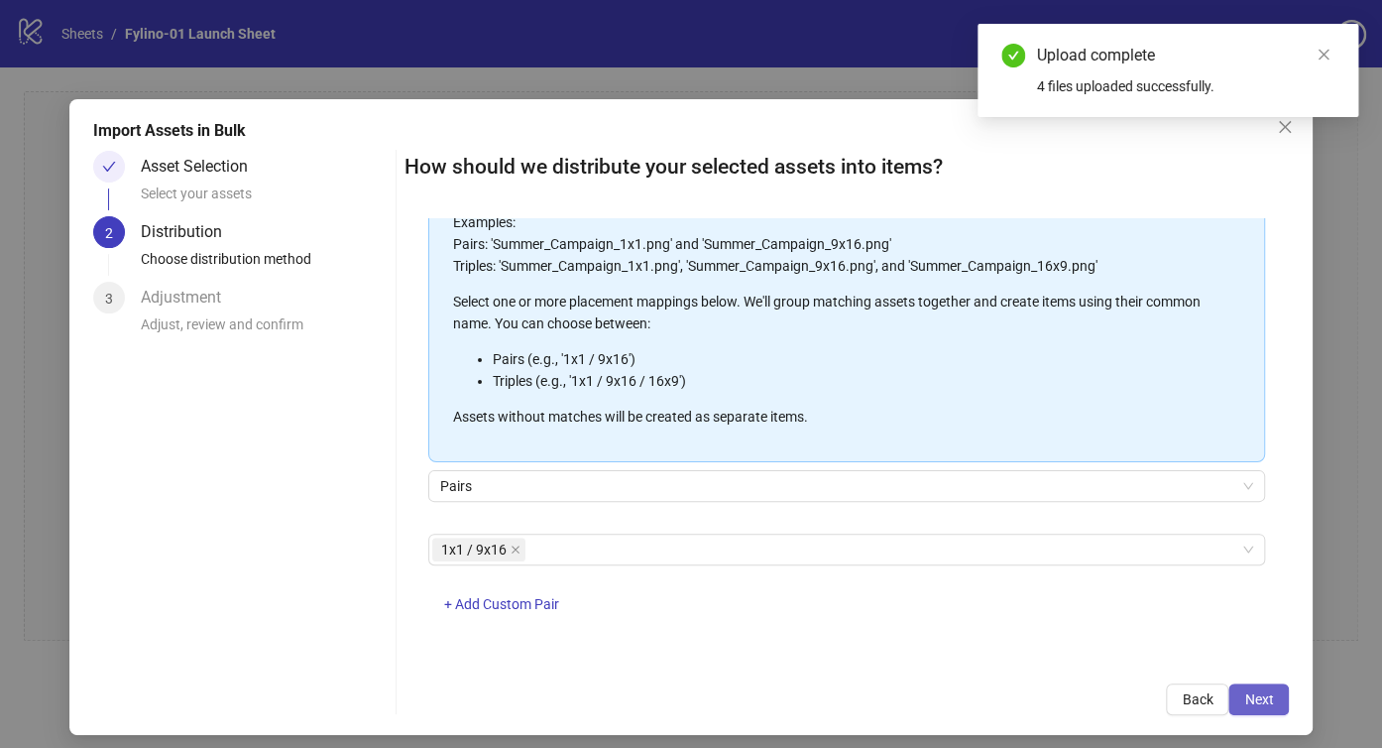
click at [1250, 691] on span "Next" at bounding box center [1258, 699] width 29 height 16
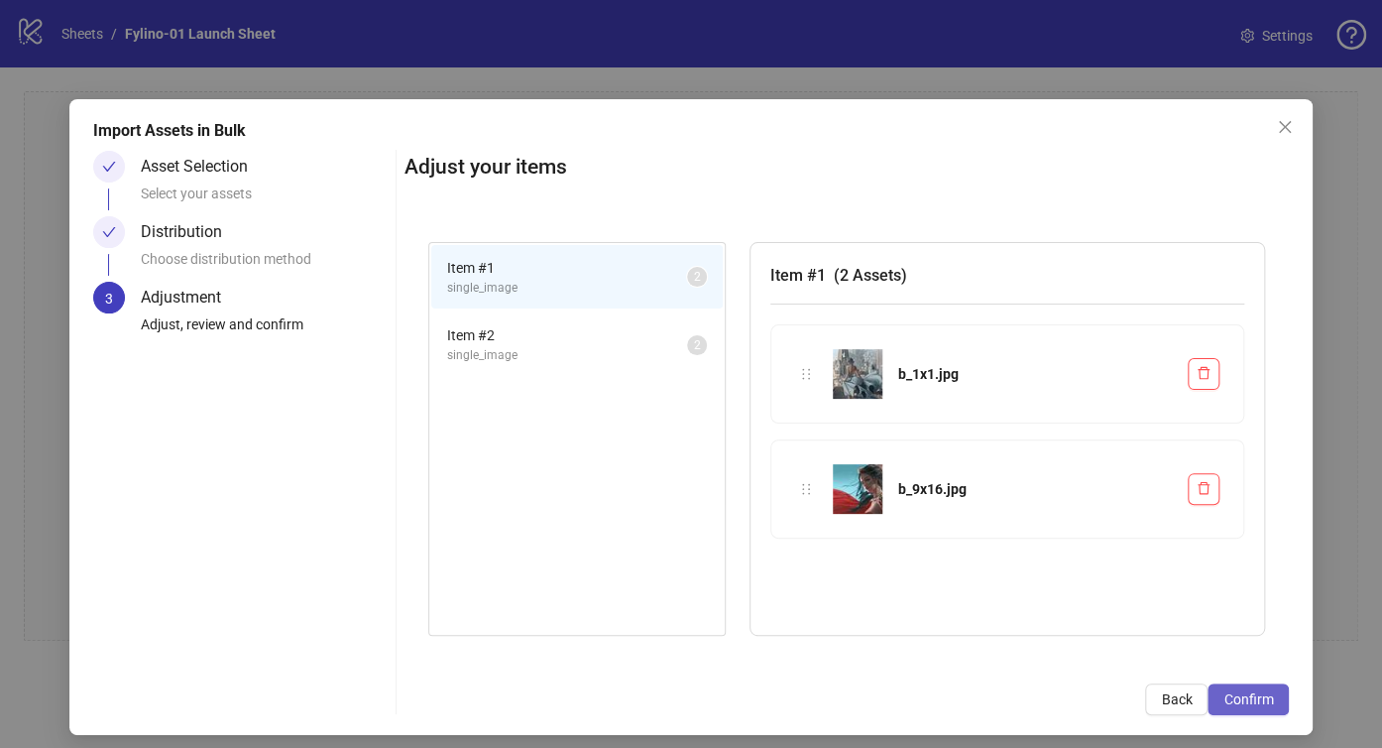
click at [1247, 691] on span "Confirm" at bounding box center [1249, 699] width 50 height 16
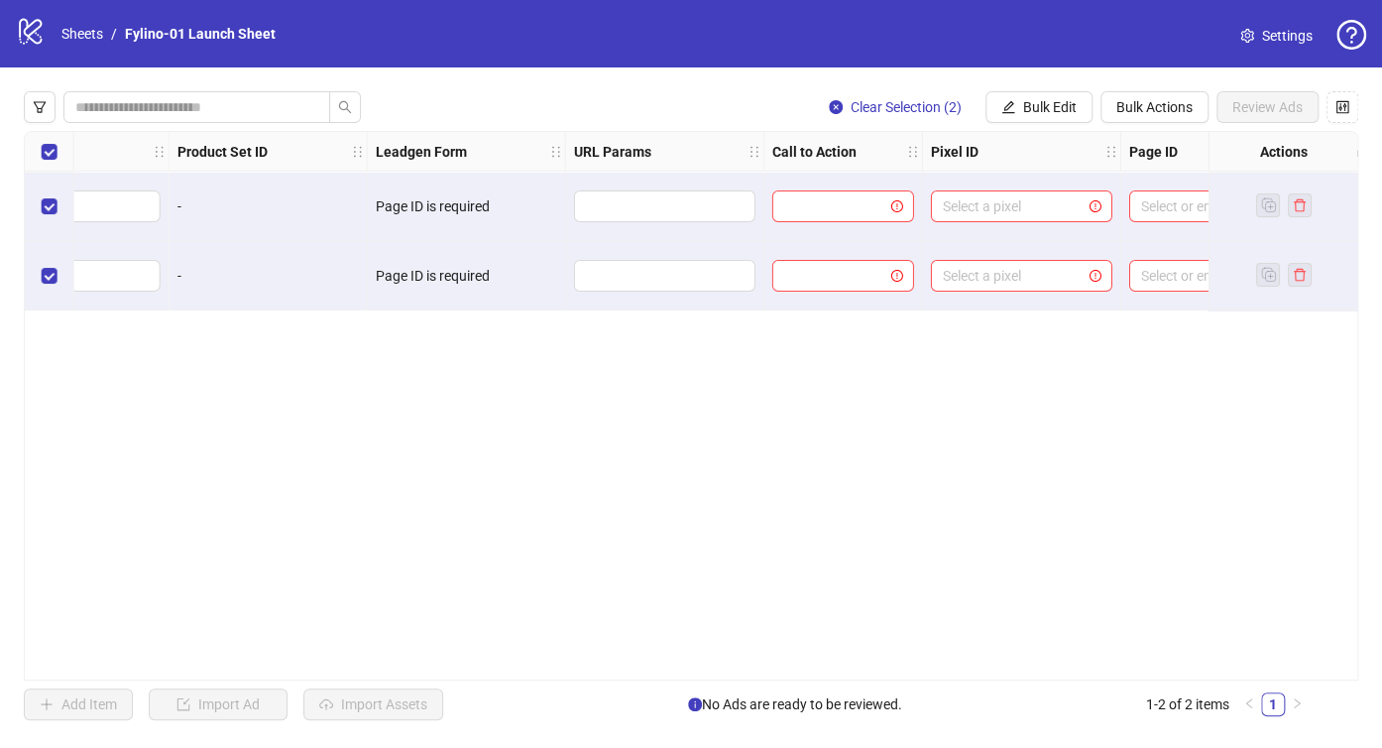
scroll to position [0, 2346]
click at [960, 198] on input "search" at bounding box center [1011, 206] width 140 height 30
click at [952, 369] on div "Ad Format Ad Name Campaign & Ad Set Assets Primary Texts Headlines Descriptions…" at bounding box center [691, 405] width 1335 height 549
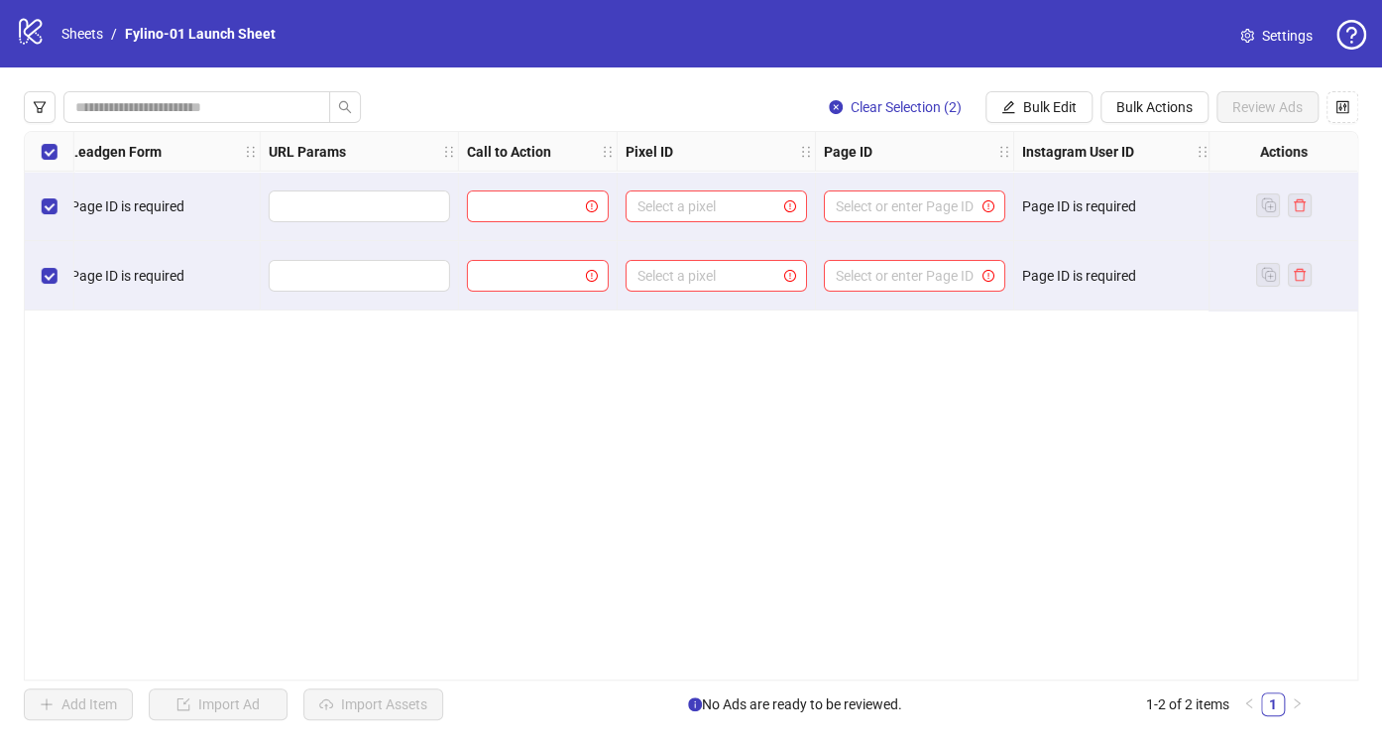
scroll to position [0, 2648]
click at [985, 203] on icon "exclamation-circle" at bounding box center [991, 206] width 12 height 12
drag, startPoint x: 1152, startPoint y: 211, endPoint x: 1026, endPoint y: 210, distance: 125.9
click at [1026, 210] on div "Page ID is required" at bounding box center [1109, 206] width 181 height 22
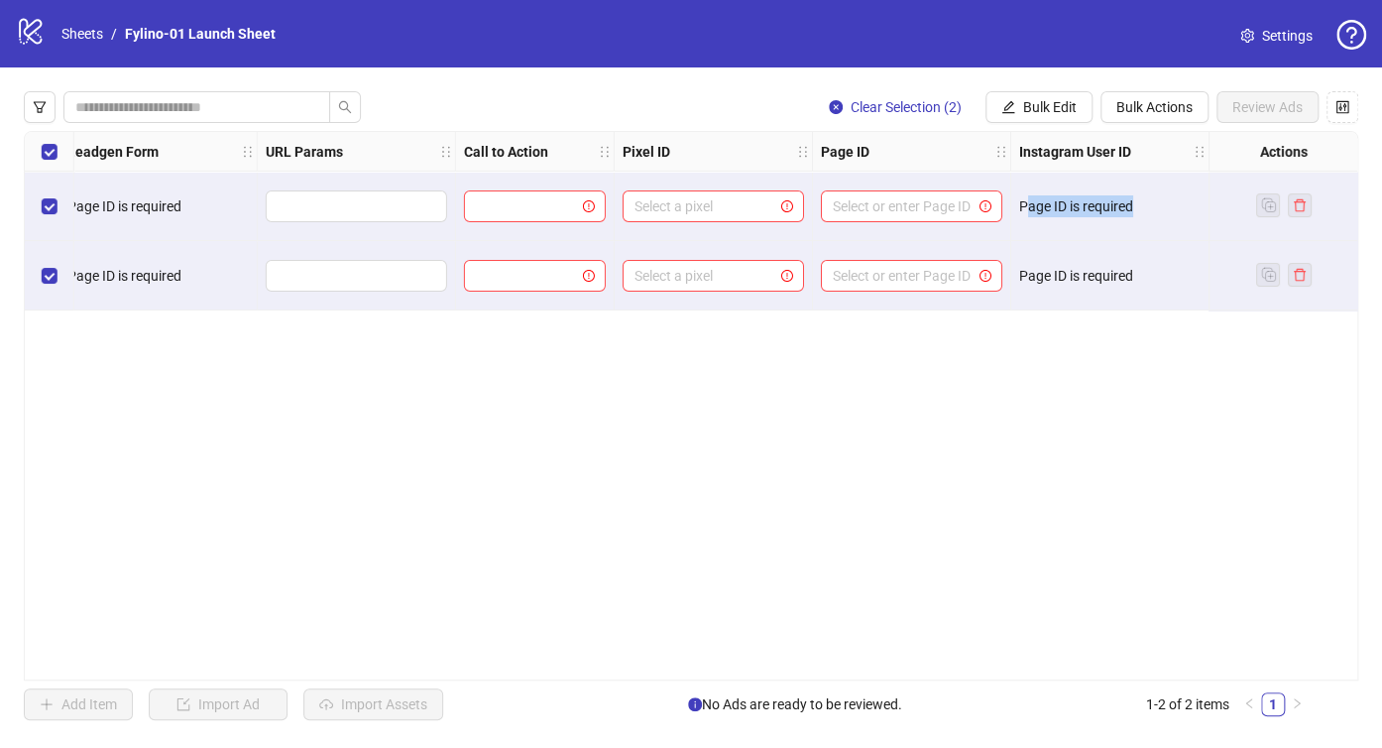
click at [1151, 201] on div "Page ID is required" at bounding box center [1109, 206] width 181 height 22
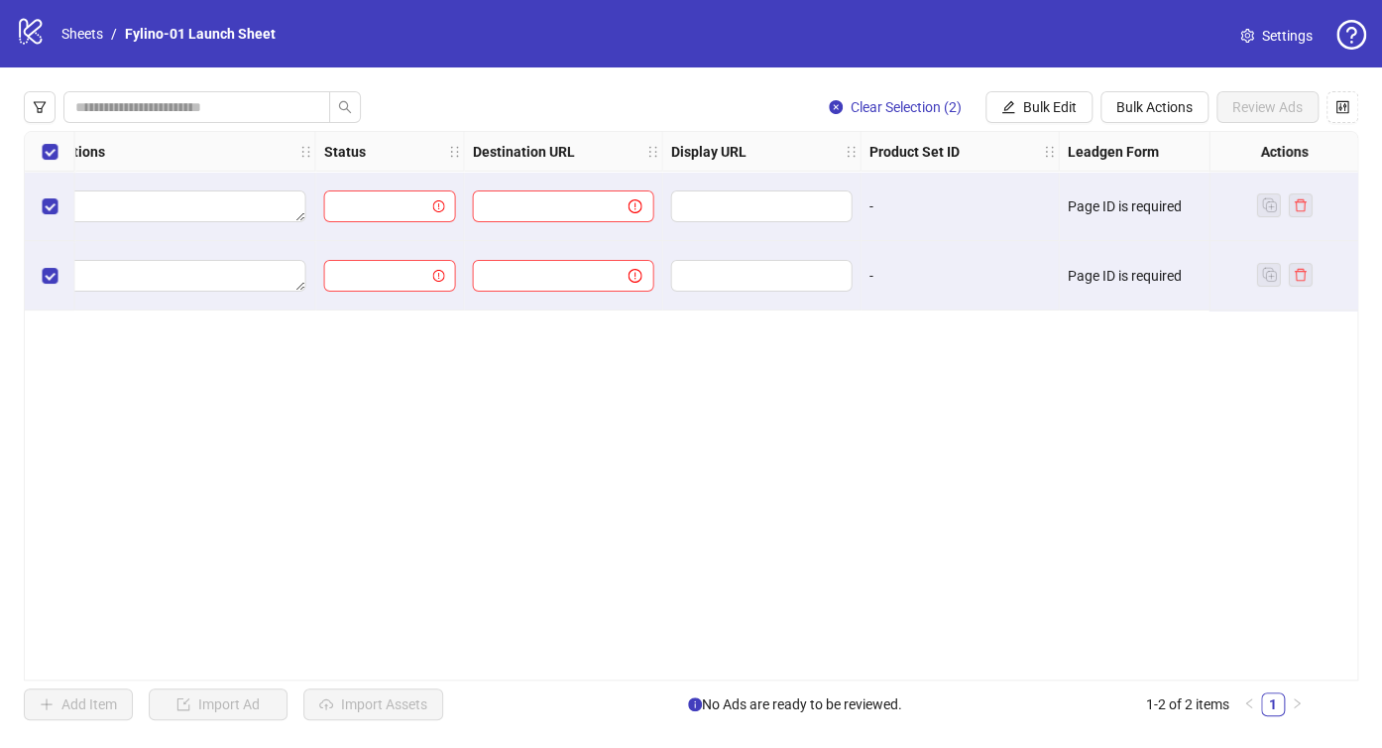
scroll to position [0, 1652]
click at [413, 198] on input "search" at bounding box center [381, 206] width 90 height 30
click at [535, 202] on input "text" at bounding box center [543, 206] width 116 height 22
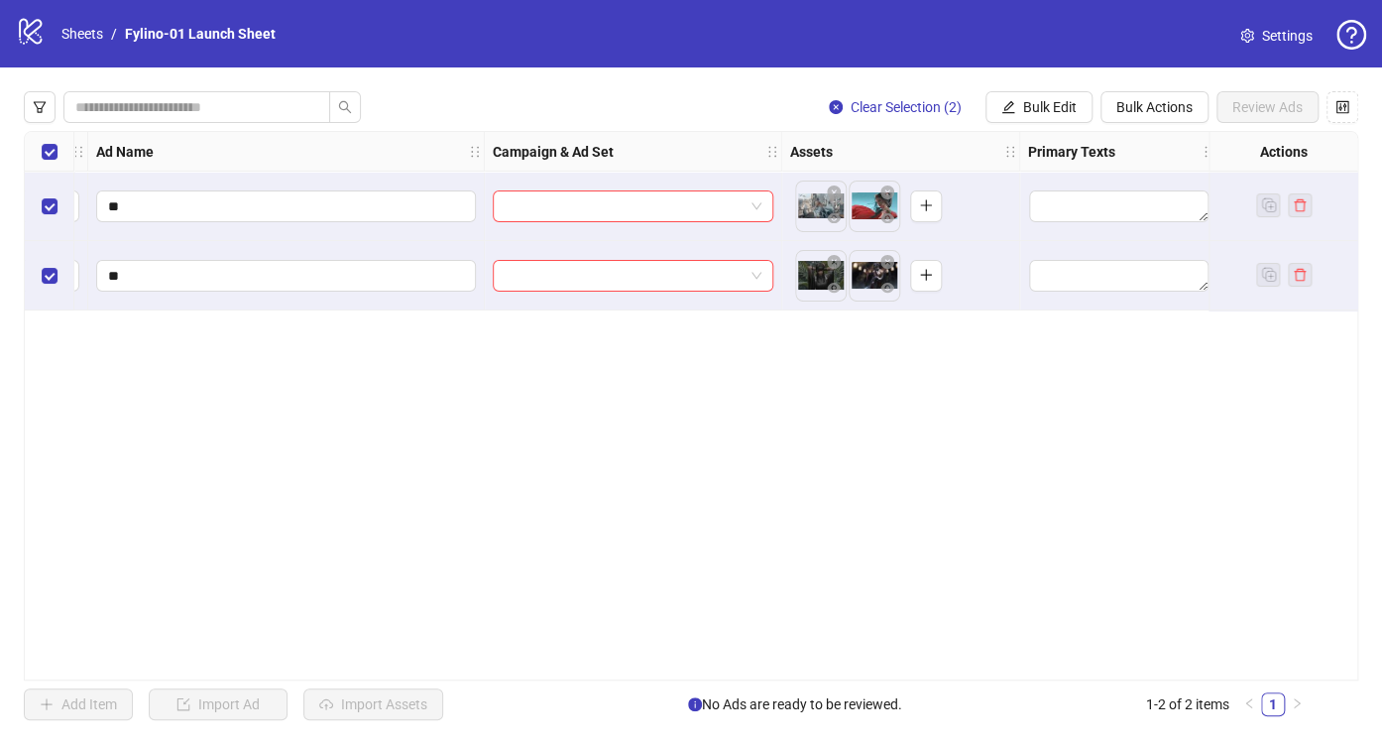
scroll to position [0, 154]
click at [567, 201] on input "search" at bounding box center [625, 206] width 239 height 30
click at [566, 315] on div "Ad Format Ad Name Campaign & Ad Set Assets Primary Texts Headlines Descriptions…" at bounding box center [691, 405] width 1335 height 549
drag, startPoint x: 583, startPoint y: 140, endPoint x: 467, endPoint y: 139, distance: 116.0
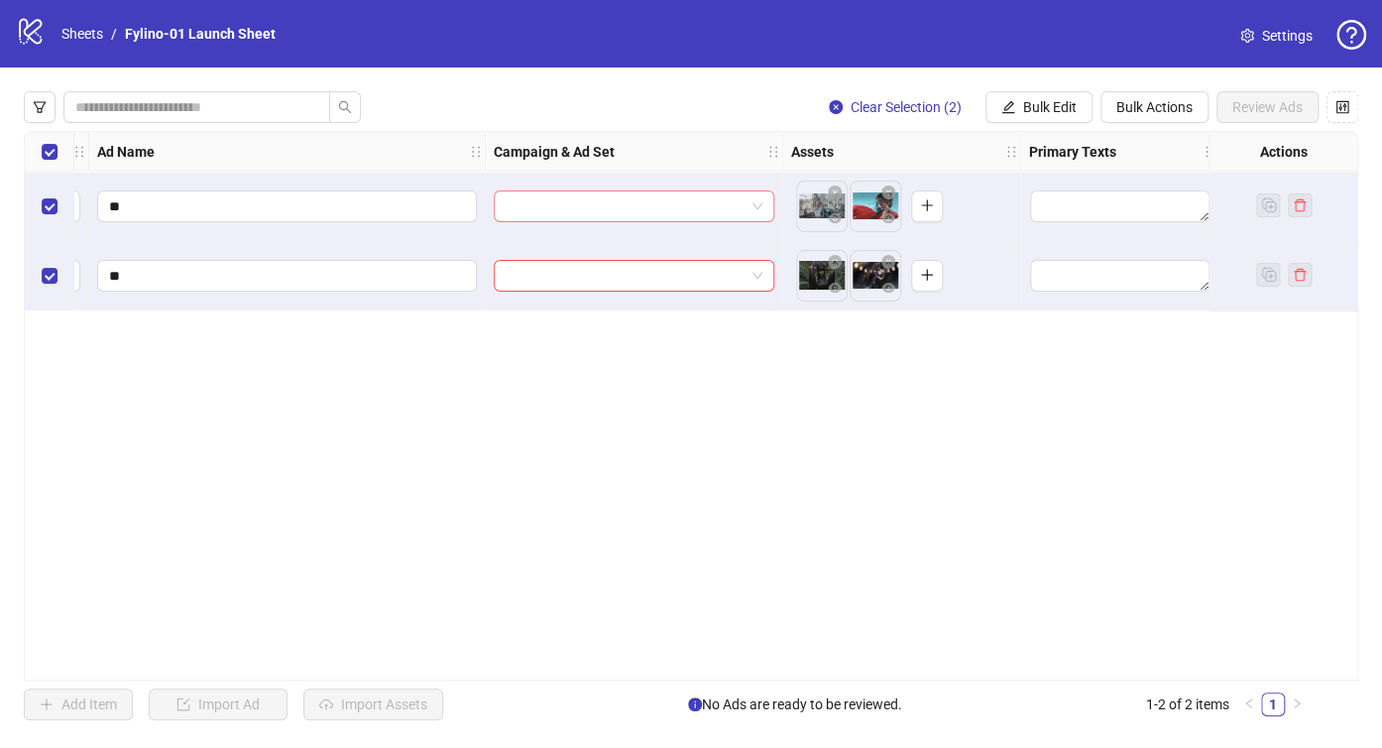
click at [639, 203] on input "search" at bounding box center [625, 206] width 239 height 30
click at [551, 380] on div "Ad Format Ad Name Campaign & Ad Set Assets Primary Texts Headlines Descriptions…" at bounding box center [691, 405] width 1335 height 549
click at [622, 266] on input "search" at bounding box center [625, 276] width 239 height 30
click at [553, 392] on div "Ad Format Ad Name Campaign & Ad Set Assets Primary Texts Headlines Descriptions…" at bounding box center [691, 405] width 1335 height 549
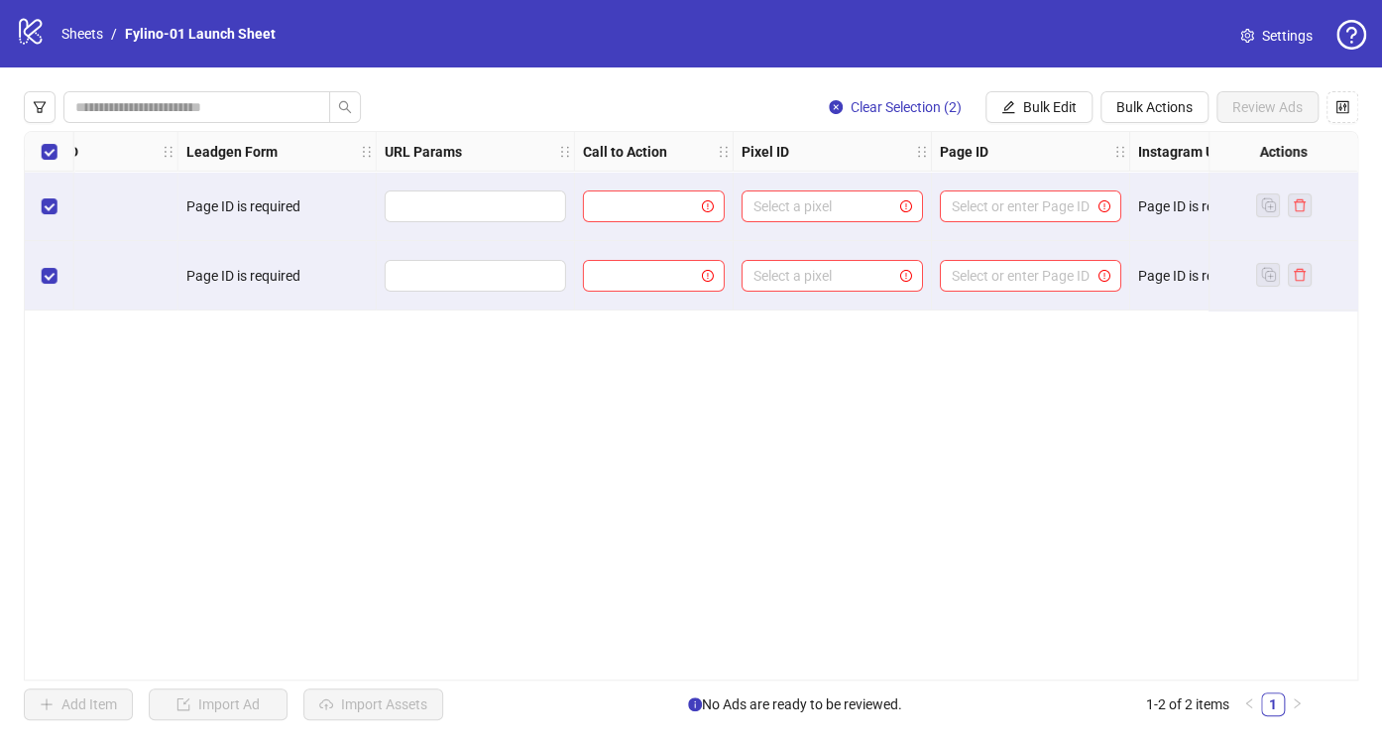
scroll to position [0, 2653]
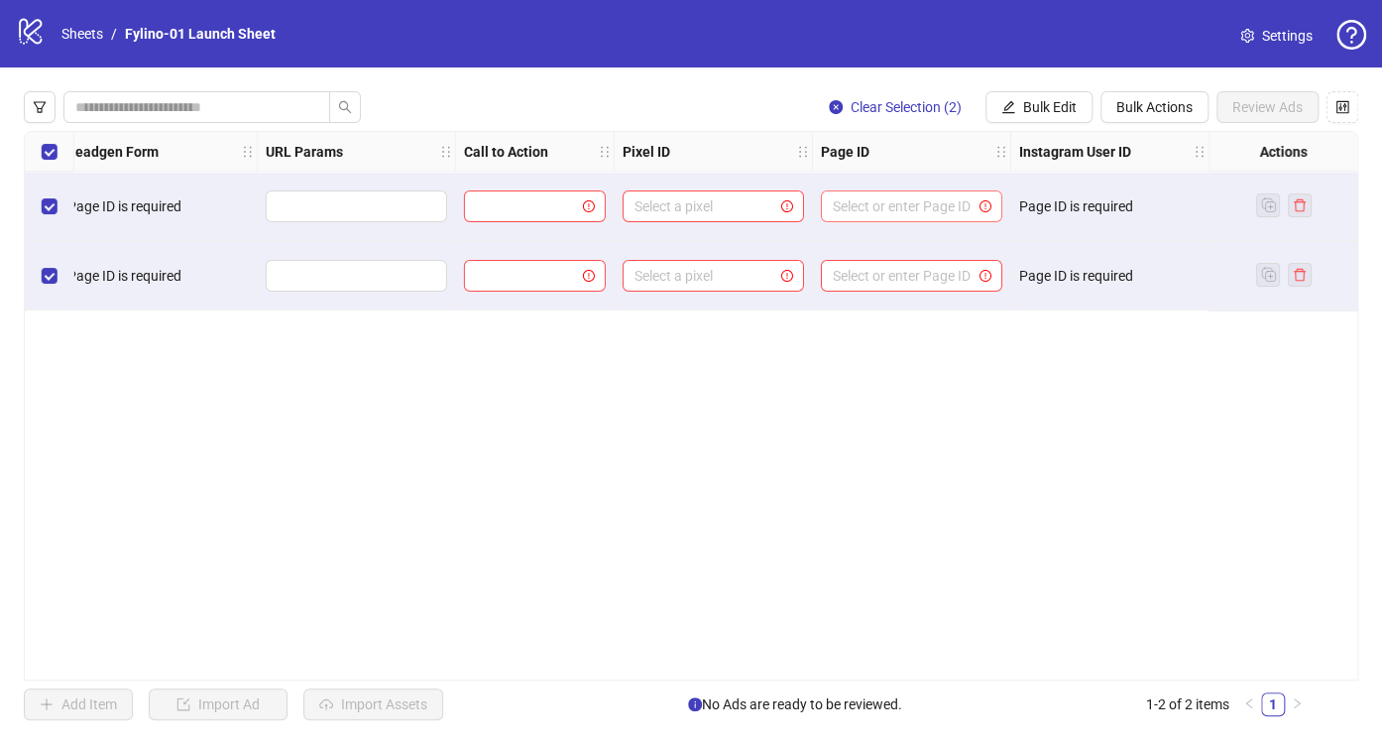
click at [878, 209] on input "search" at bounding box center [903, 206] width 140 height 30
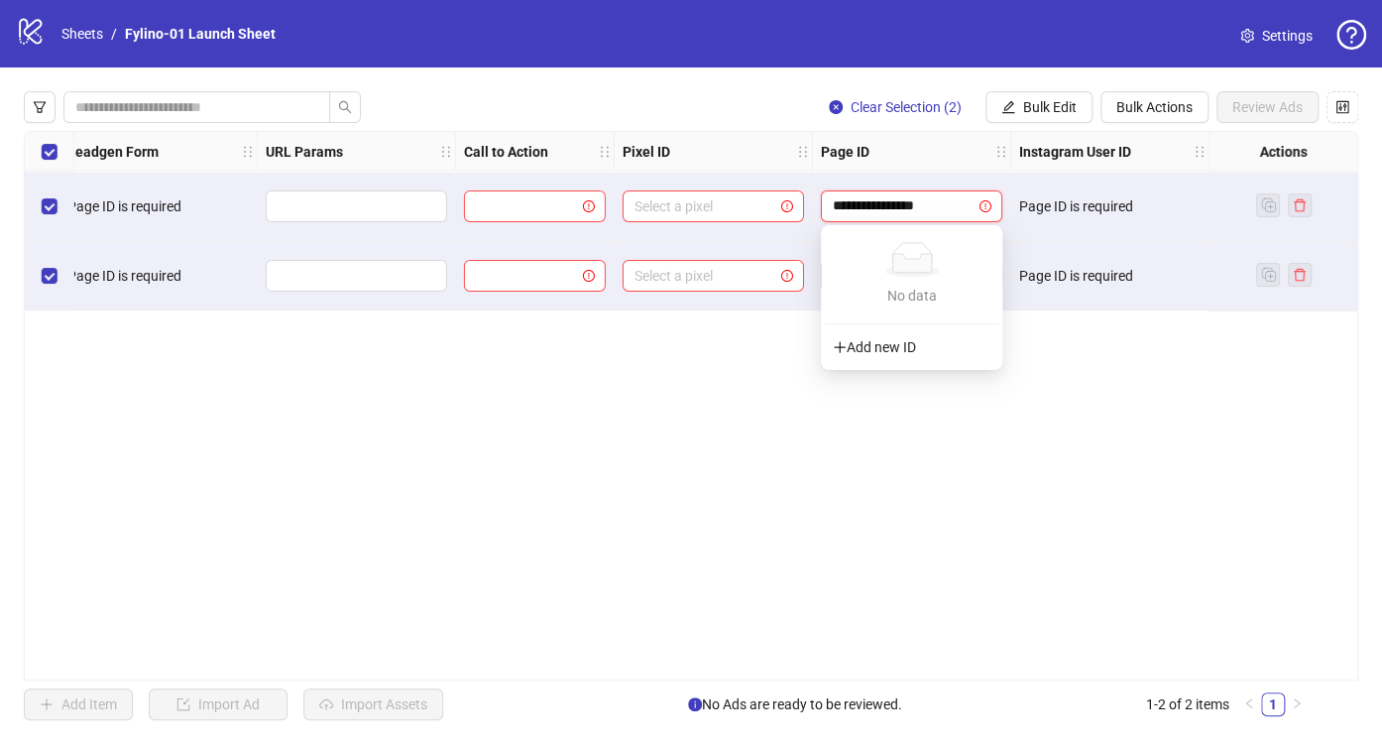
type input "**********"
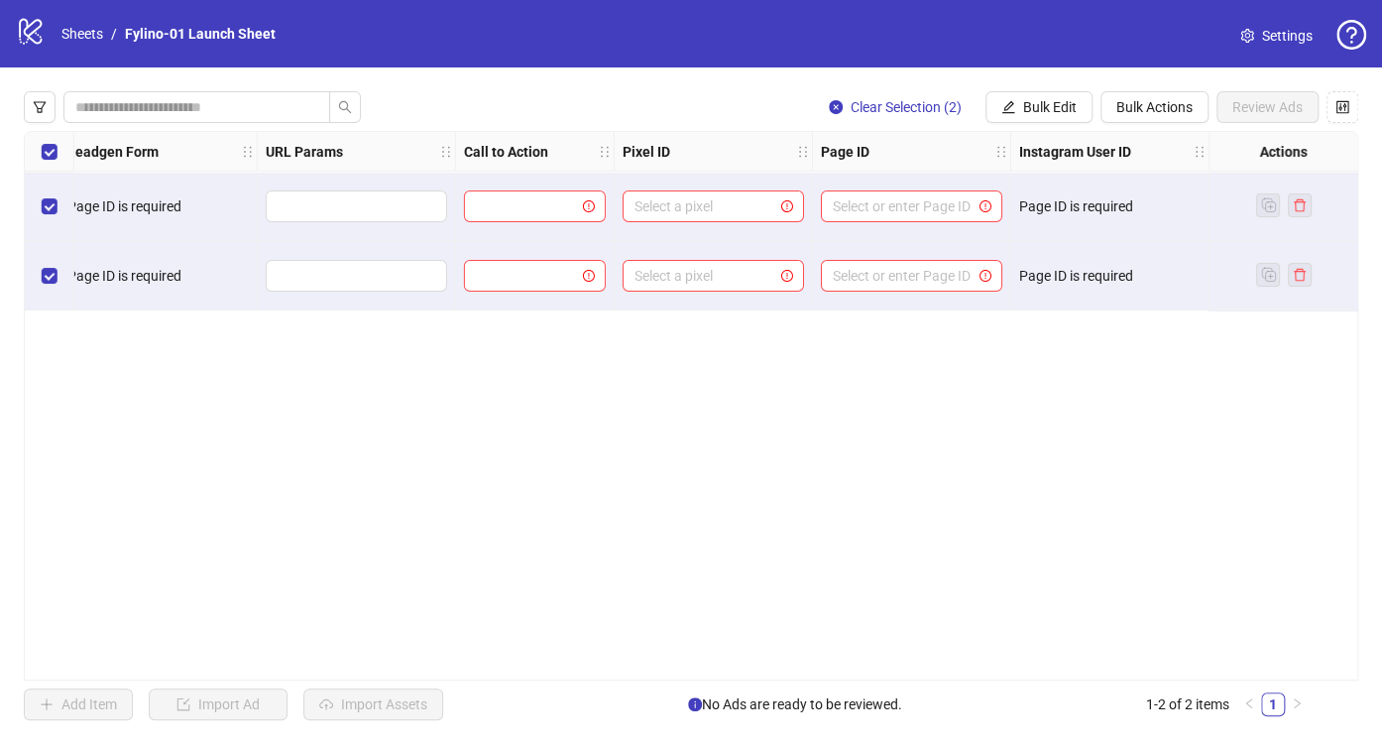
click at [755, 369] on div "Ad Format Ad Name Campaign & Ad Set Assets Primary Texts Headlines Descriptions…" at bounding box center [691, 405] width 1335 height 549
drag, startPoint x: 761, startPoint y: 547, endPoint x: 732, endPoint y: 539, distance: 29.8
click at [759, 547] on div "Ad Format Ad Name Campaign & Ad Set Assets Primary Texts Headlines Descriptions…" at bounding box center [691, 405] width 1335 height 549
